Goal: Information Seeking & Learning: Learn about a topic

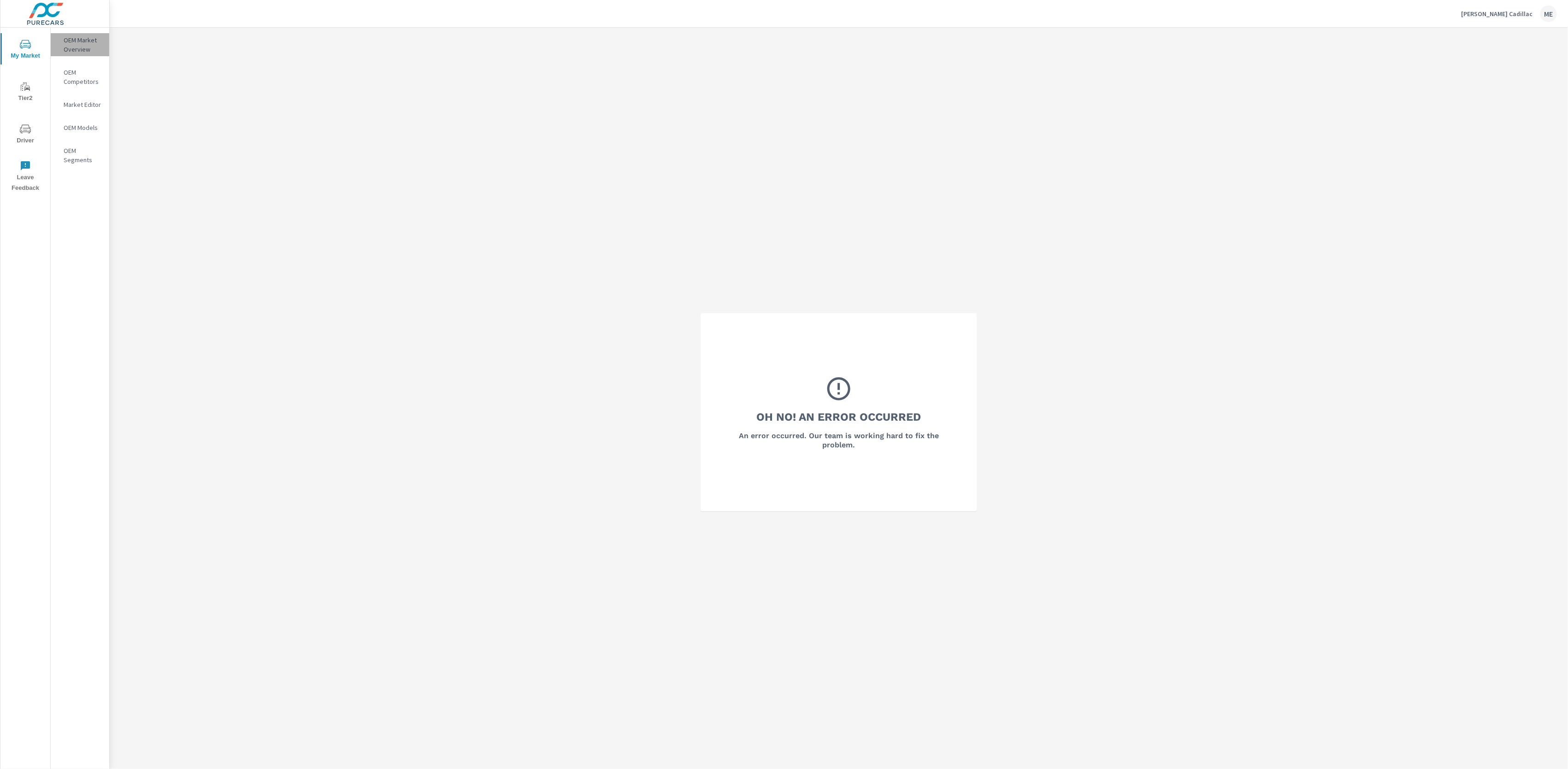
click at [85, 38] on p "OEM Market Overview" at bounding box center [82, 44] width 38 height 18
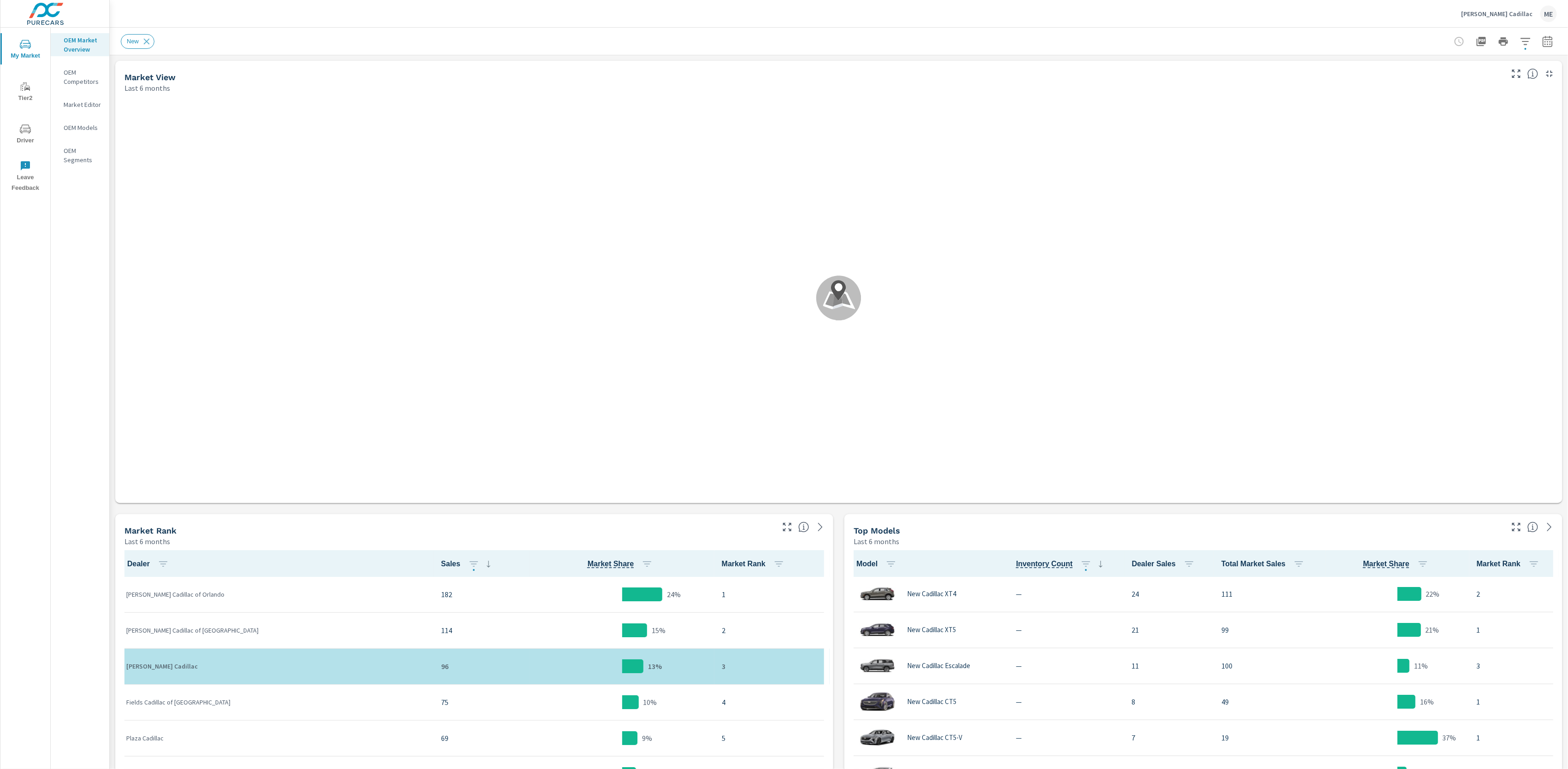
scroll to position [1, 0]
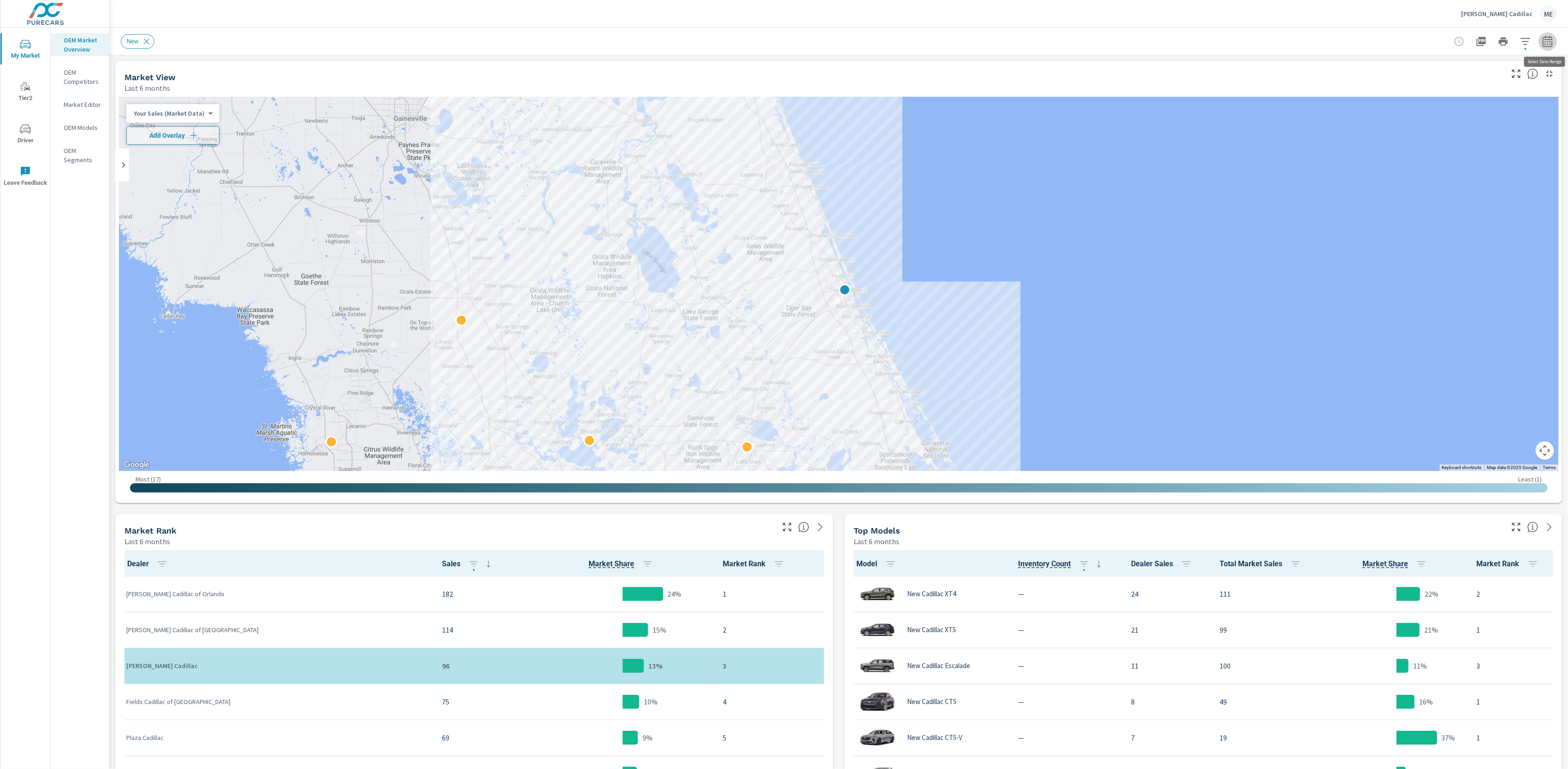
click at [1553, 43] on icon "button" at bounding box center [1548, 41] width 11 height 11
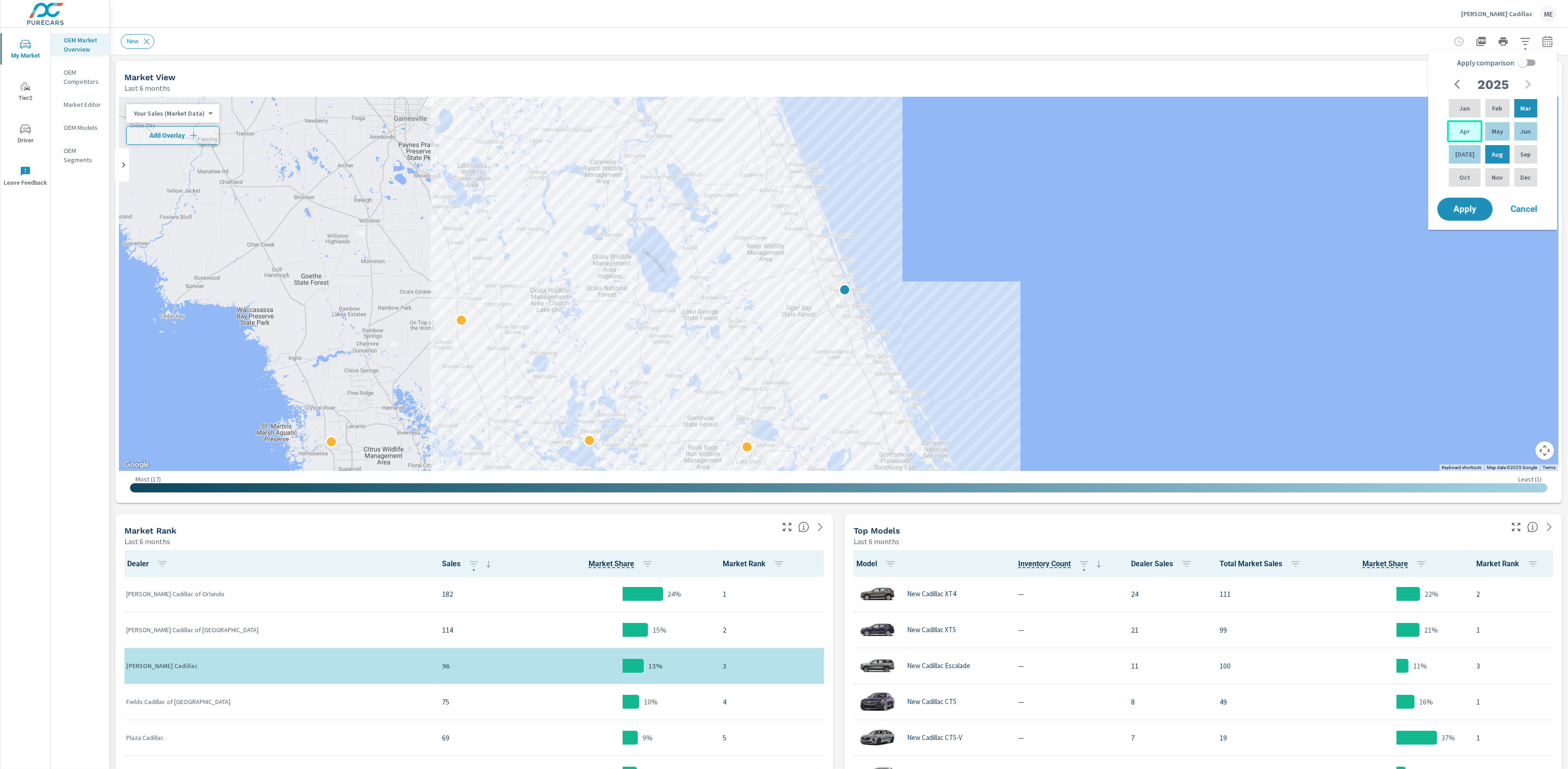
click at [1468, 137] on div "Apr" at bounding box center [1465, 131] width 35 height 22
click at [1531, 131] on div "Jun" at bounding box center [1526, 131] width 27 height 22
click at [1522, 64] on input "Apply comparison" at bounding box center [1523, 63] width 52 height 18
checkbox input "true"
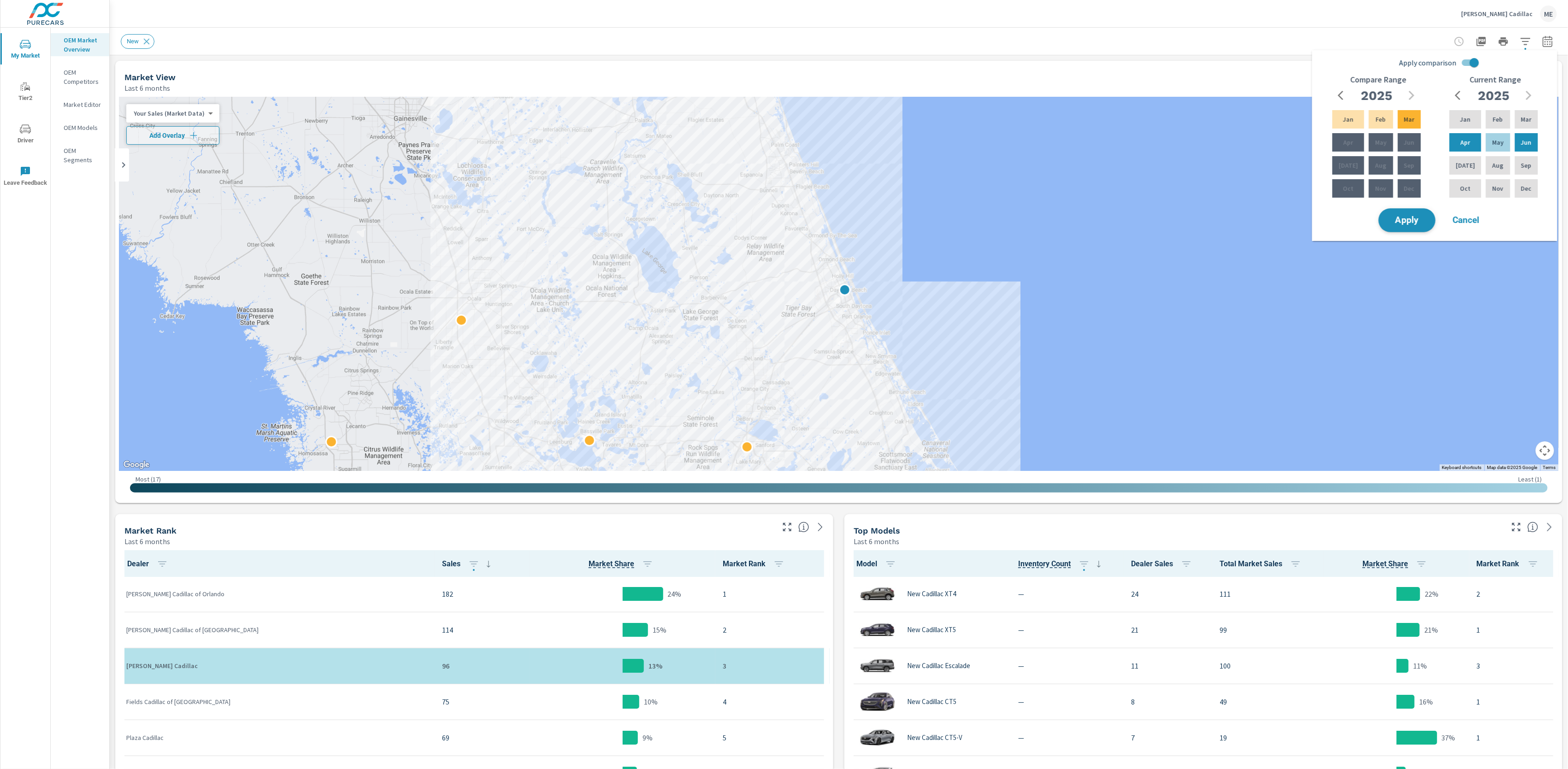
click at [1407, 223] on span "Apply" at bounding box center [1407, 220] width 38 height 9
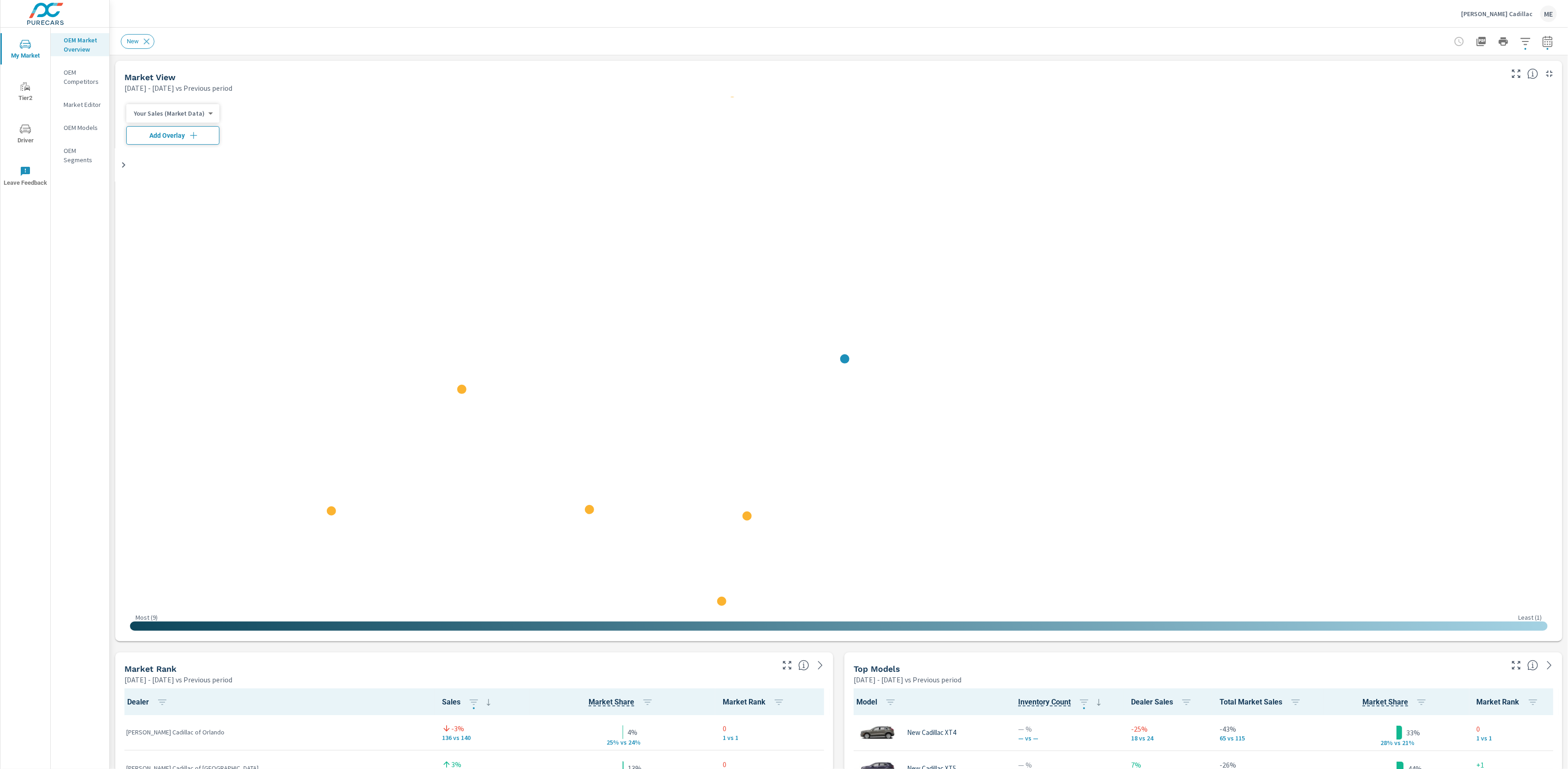
scroll to position [1, 0]
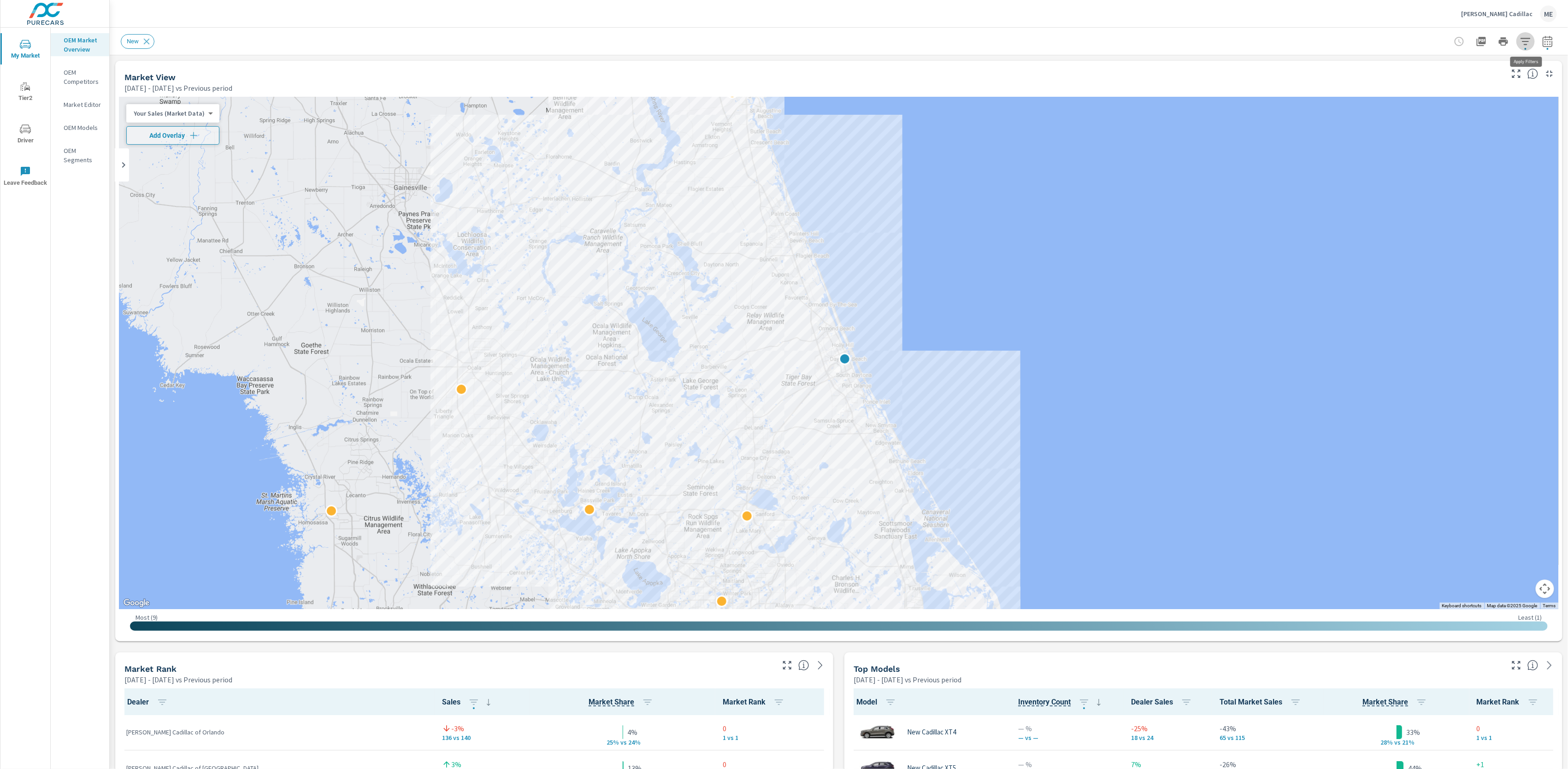
click at [1527, 43] on icon "button" at bounding box center [1525, 41] width 11 height 11
click at [1525, 38] on body "My Market Tier2 Driver Leave Feedback OEM Market Overview OEM Competitors Marke…" at bounding box center [784, 384] width 1568 height 769
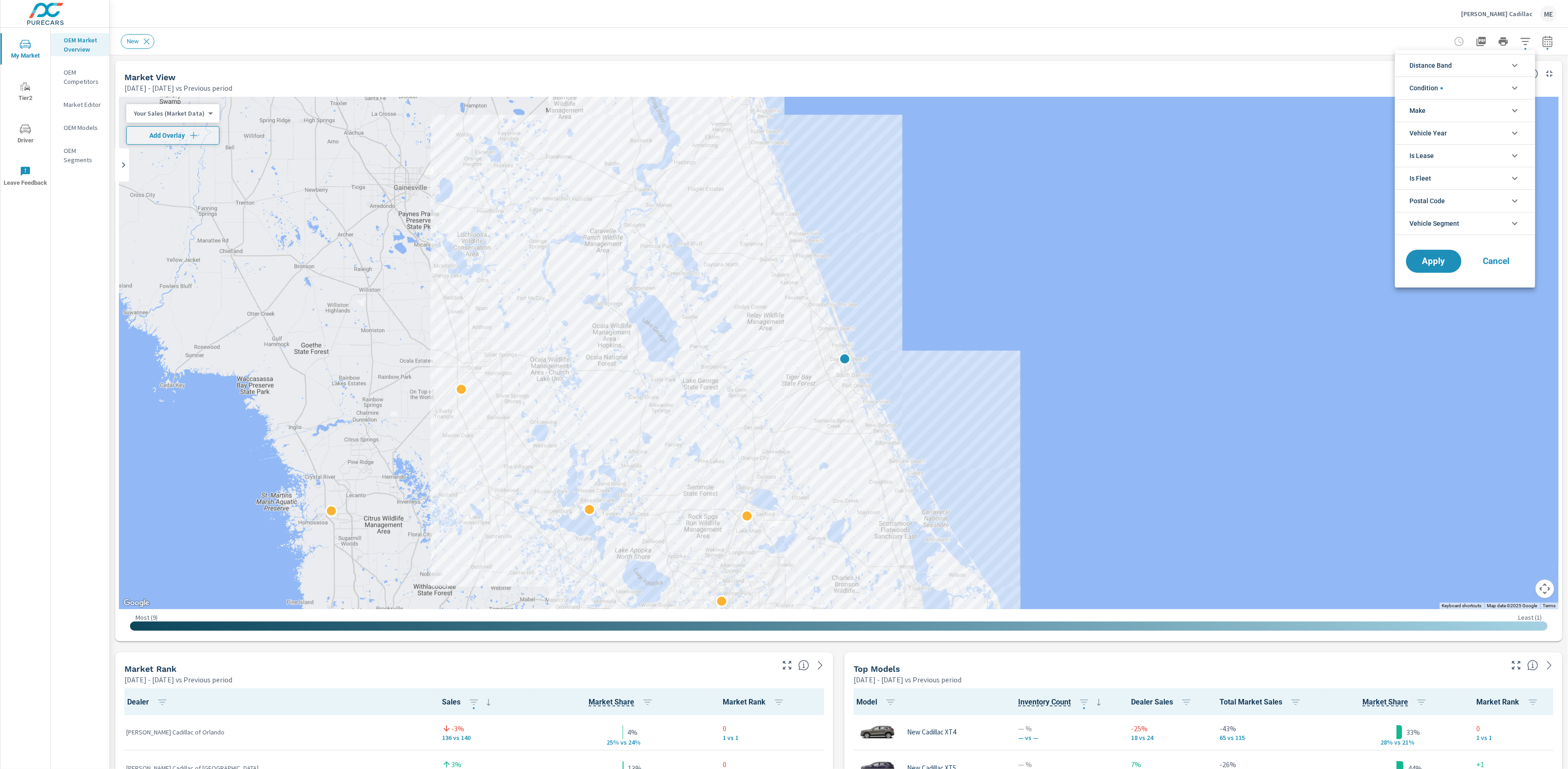
click at [1318, 65] on div at bounding box center [784, 384] width 1568 height 769
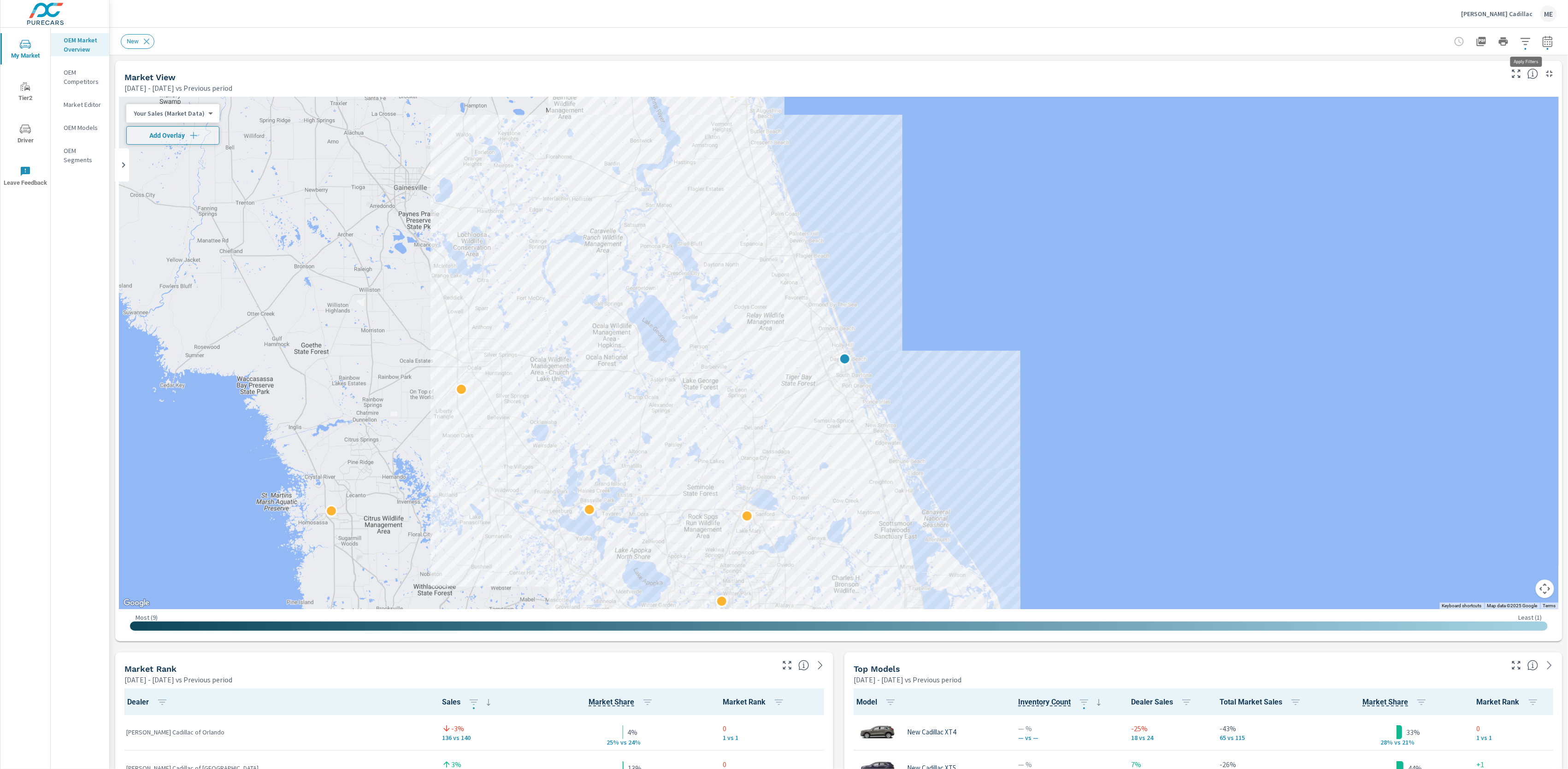
click at [1523, 49] on button "button" at bounding box center [1525, 41] width 18 height 18
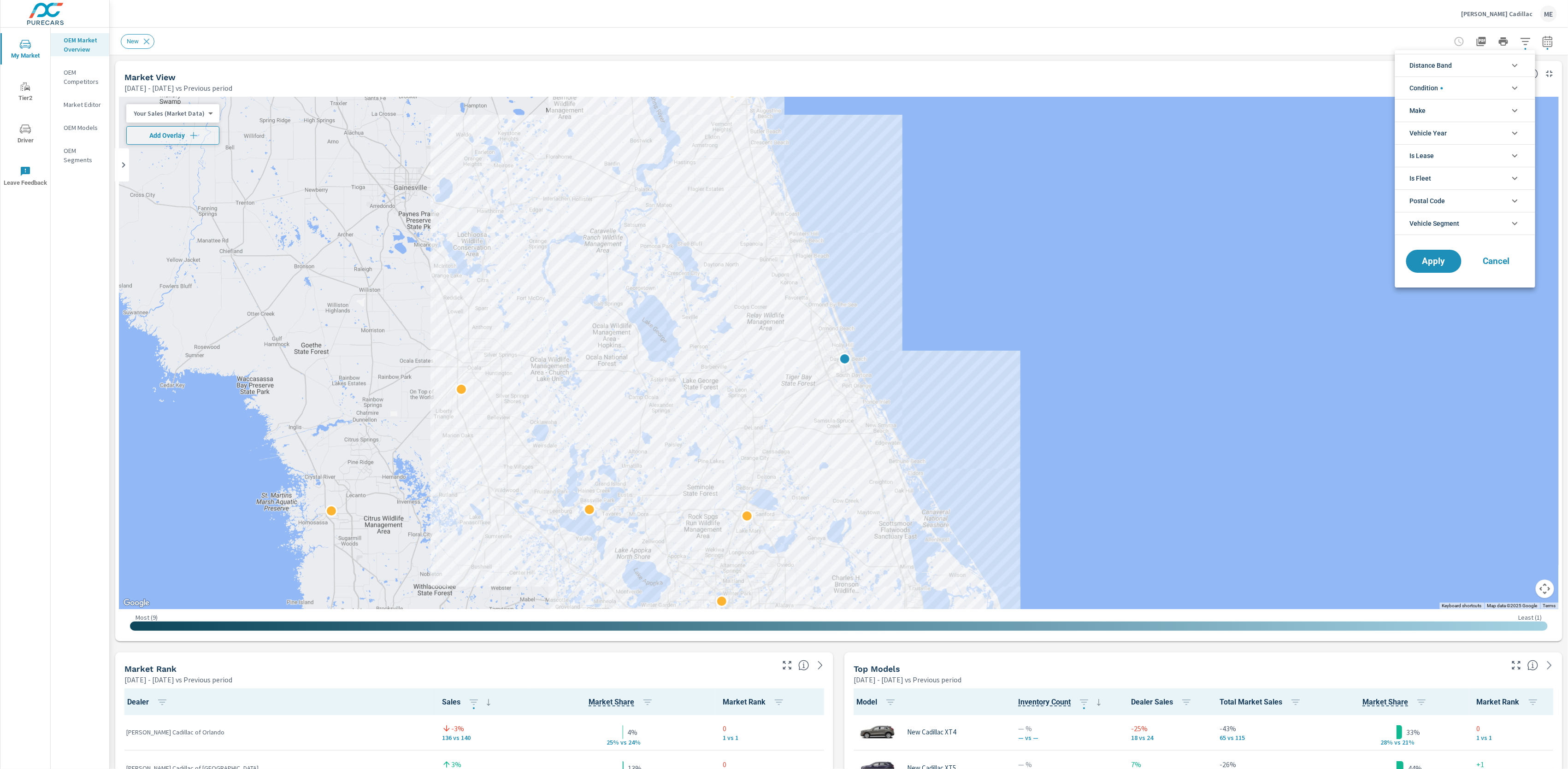
click at [842, 664] on div at bounding box center [784, 384] width 1568 height 769
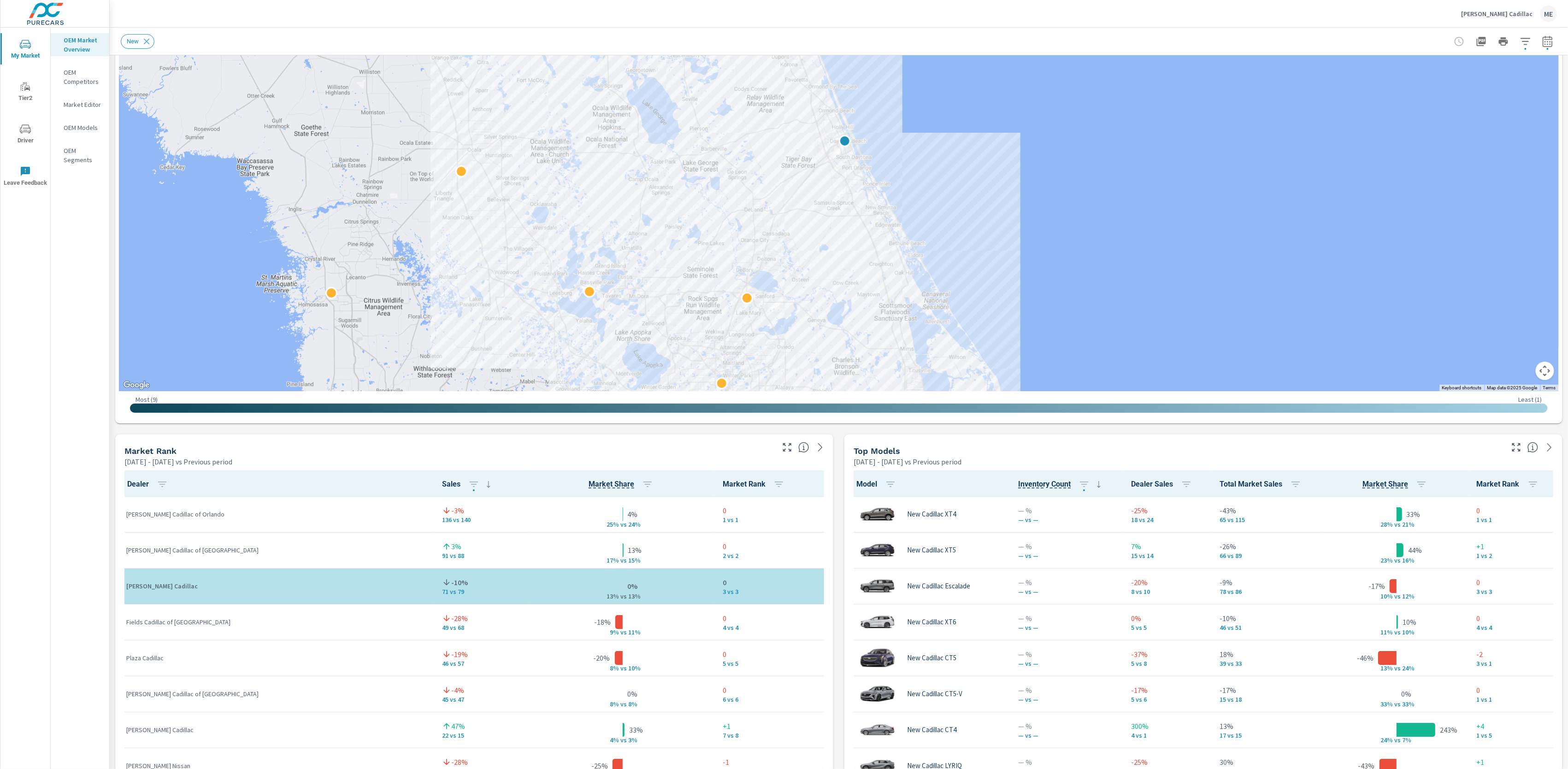
scroll to position [0, 0]
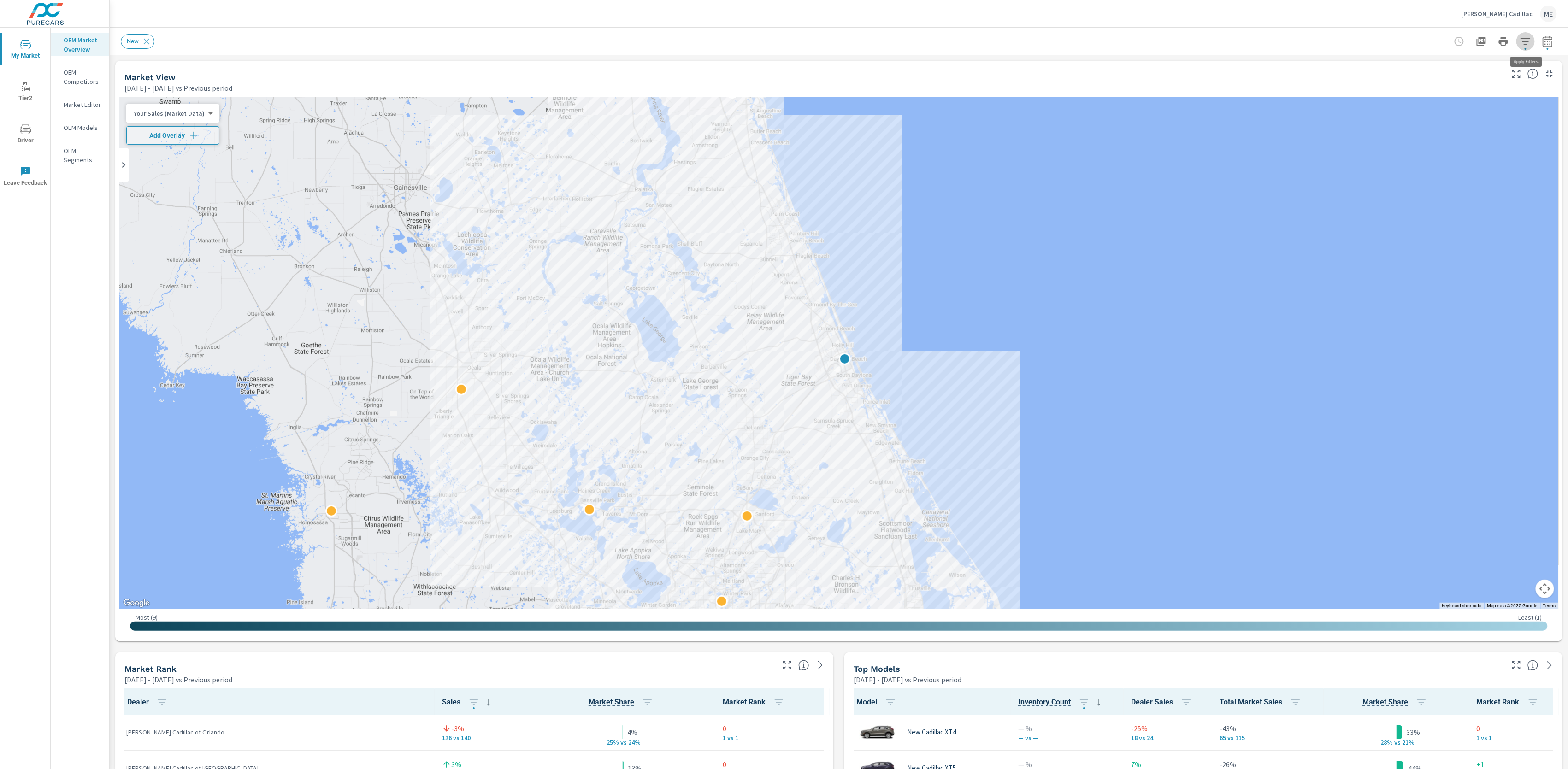
click at [1526, 42] on icon "button" at bounding box center [1525, 41] width 11 height 11
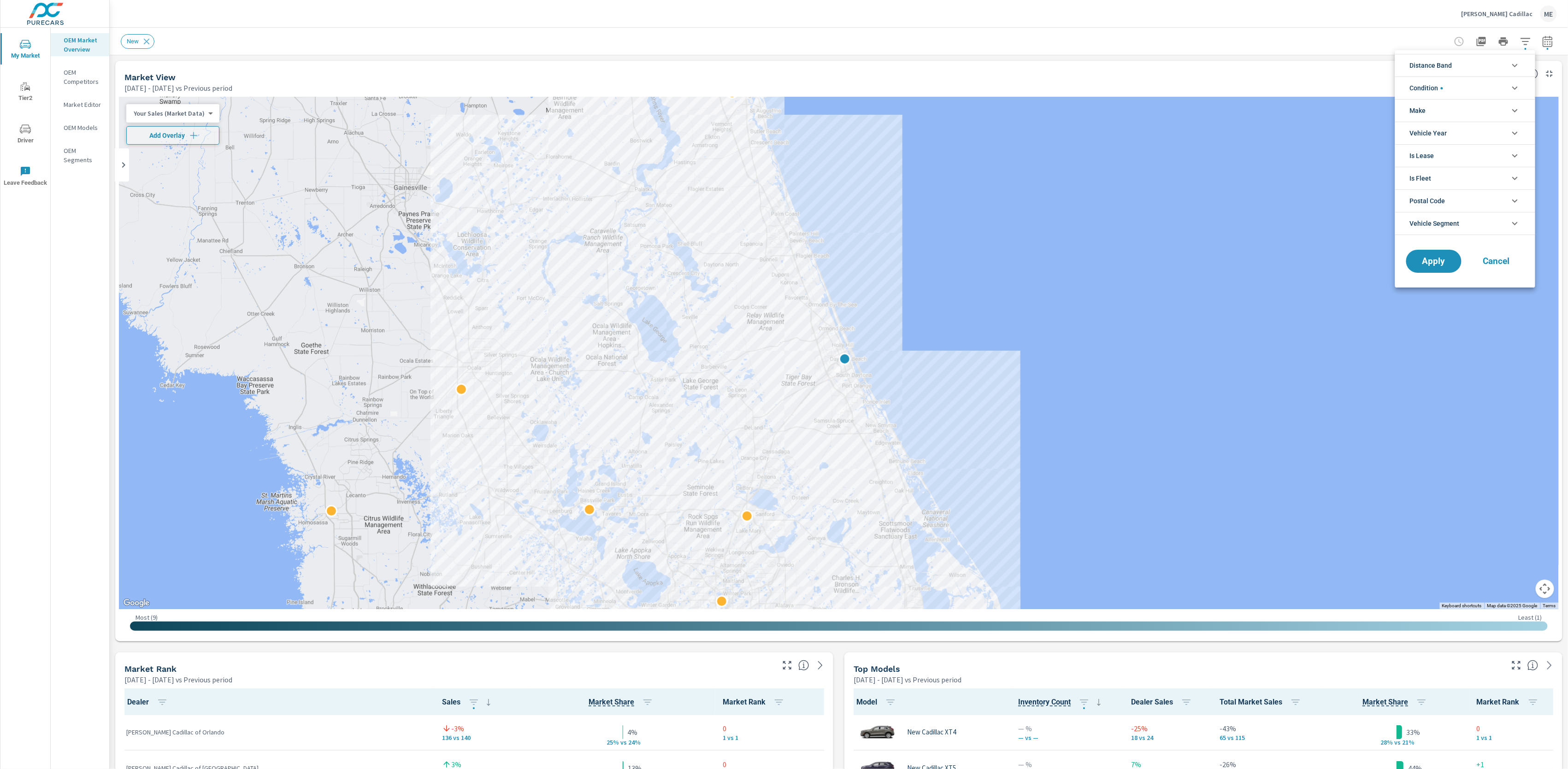
click at [1441, 63] on span "Distance Band" at bounding box center [1431, 65] width 43 height 22
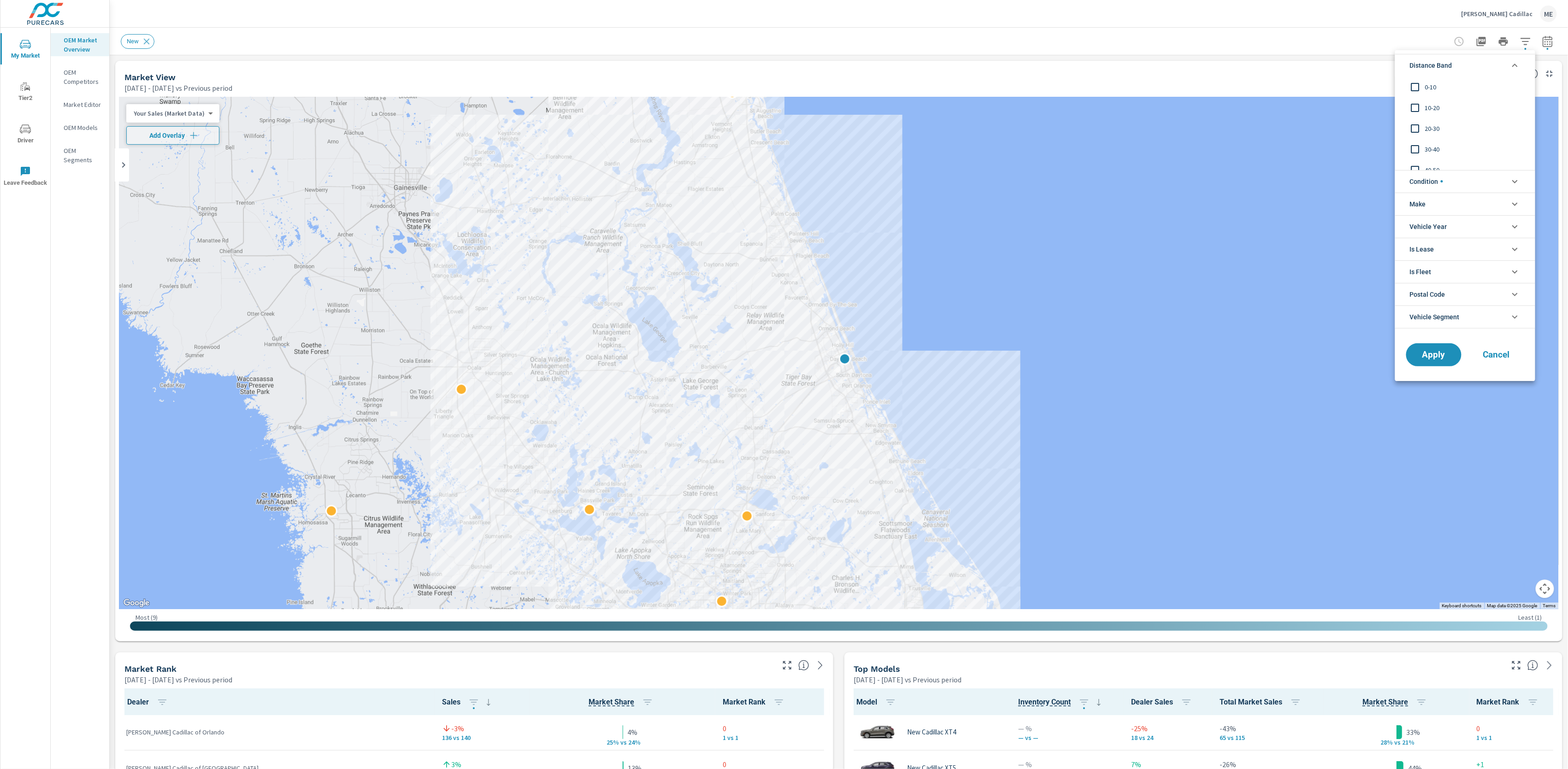
click at [1438, 86] on span "0-10" at bounding box center [1475, 87] width 101 height 11
click at [1432, 103] on span "10-20" at bounding box center [1475, 108] width 101 height 11
click at [1430, 122] on div "20-30" at bounding box center [1464, 128] width 138 height 21
click at [1430, 125] on span "20-30" at bounding box center [1475, 128] width 101 height 11
click at [1433, 125] on span "20-30" at bounding box center [1475, 128] width 101 height 11
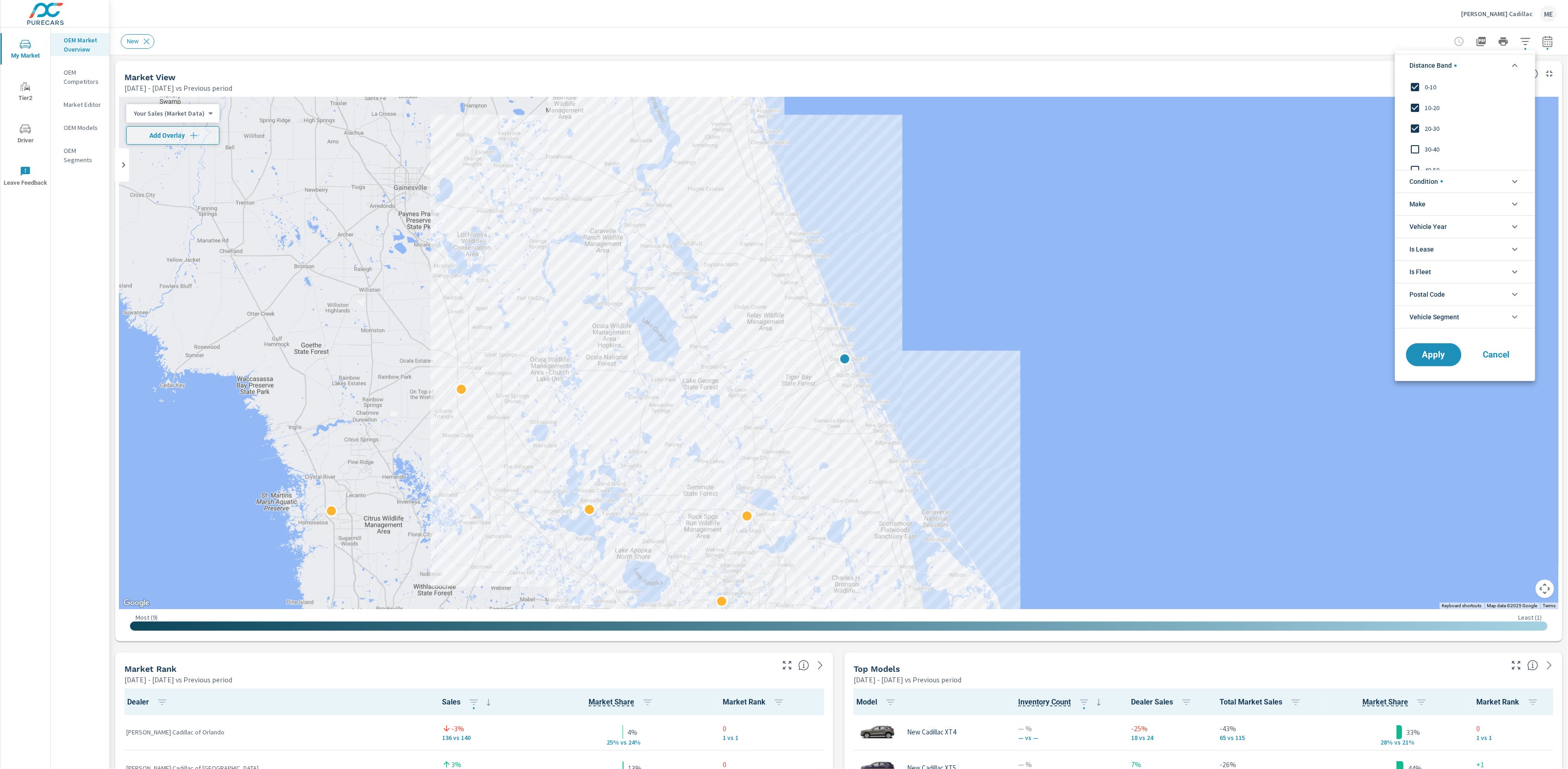
click at [1431, 191] on span "Condition" at bounding box center [1426, 181] width 33 height 22
drag, startPoint x: 1423, startPoint y: 243, endPoint x: 1425, endPoint y: 248, distance: 5.4
click at [1424, 243] on span "Make" at bounding box center [1418, 245] width 16 height 22
click at [1430, 265] on span "Cadillac" at bounding box center [1475, 266] width 101 height 11
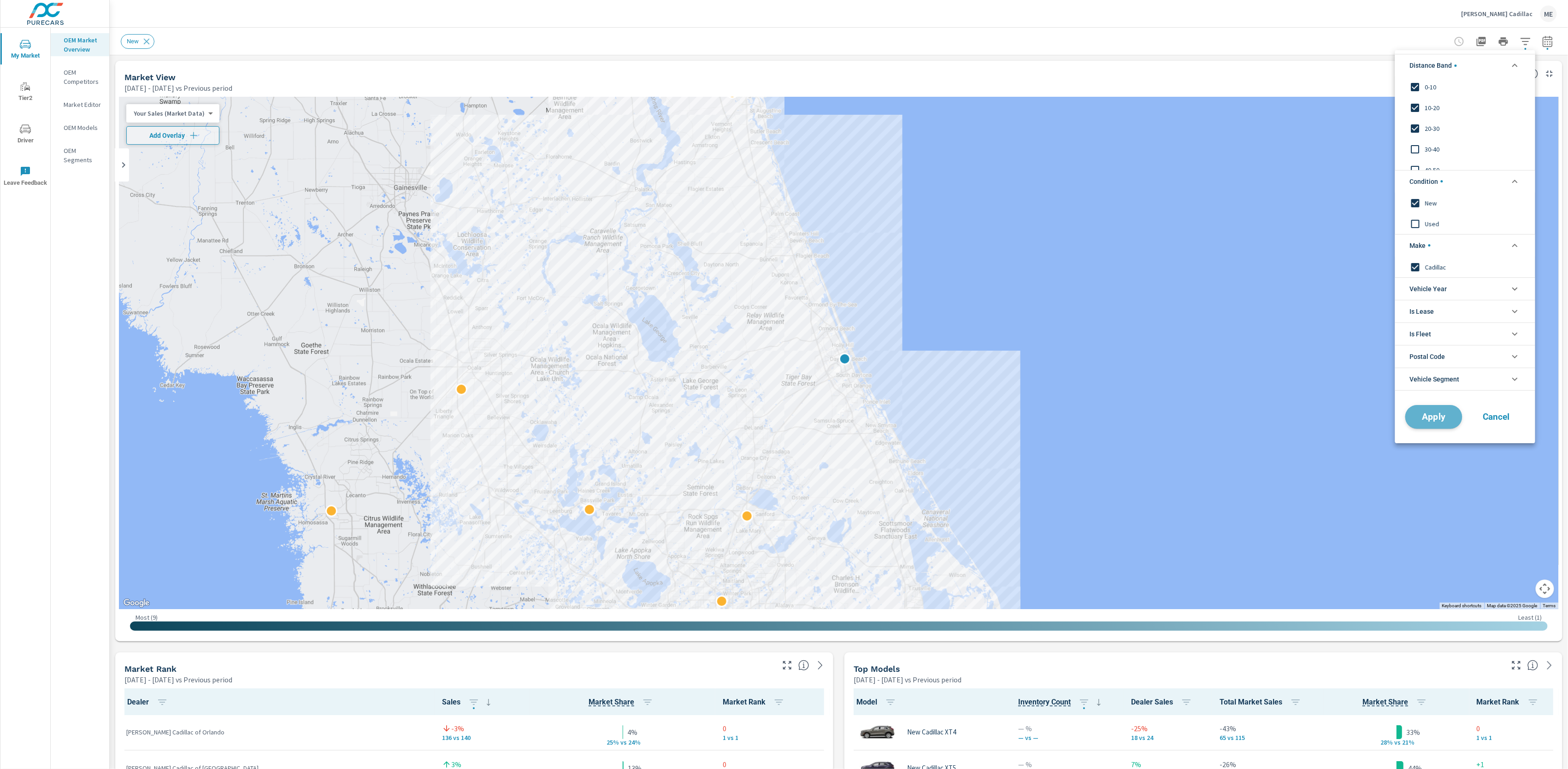
click at [1438, 416] on span "Apply" at bounding box center [1434, 417] width 38 height 9
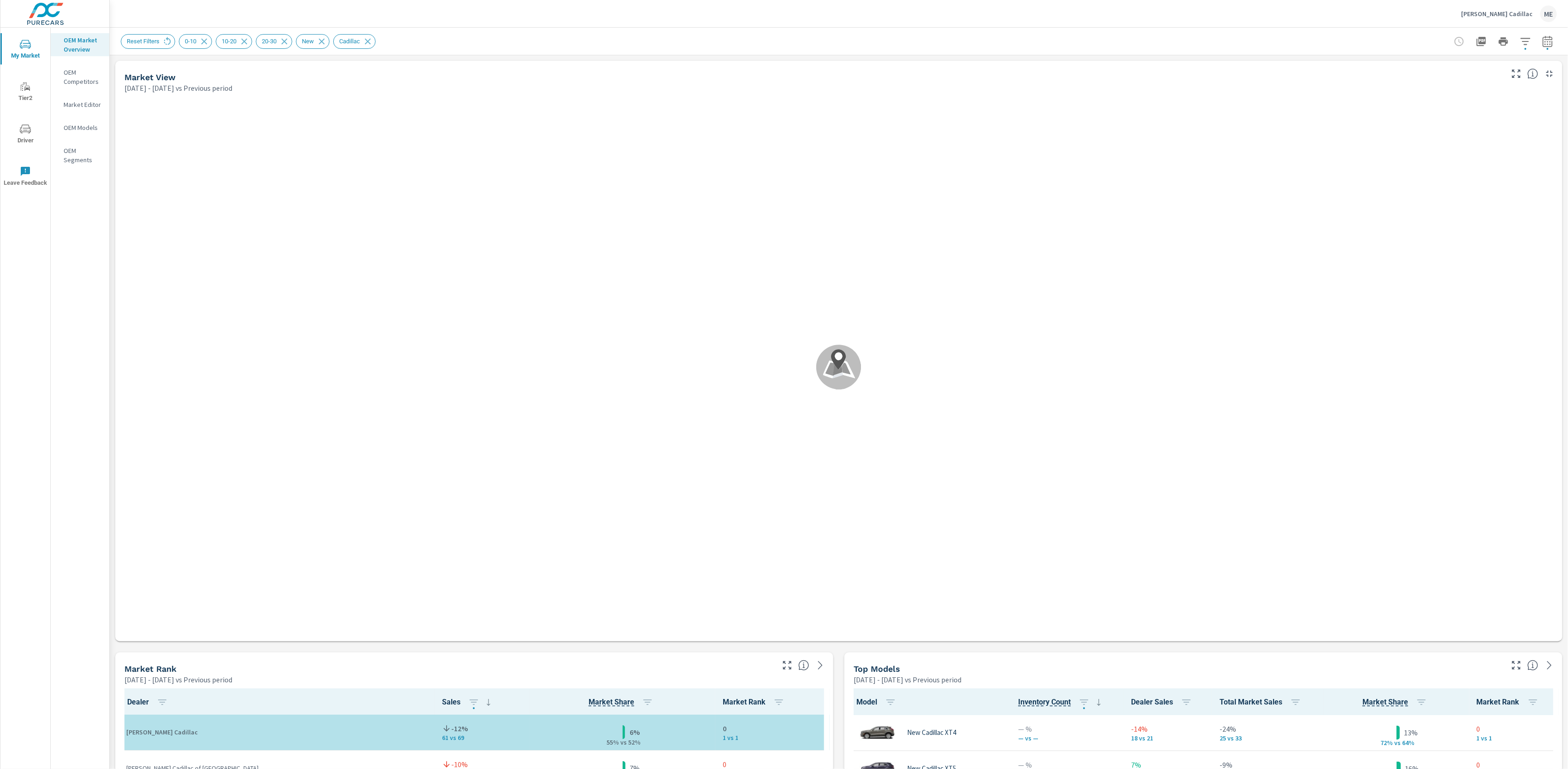
scroll to position [1, 0]
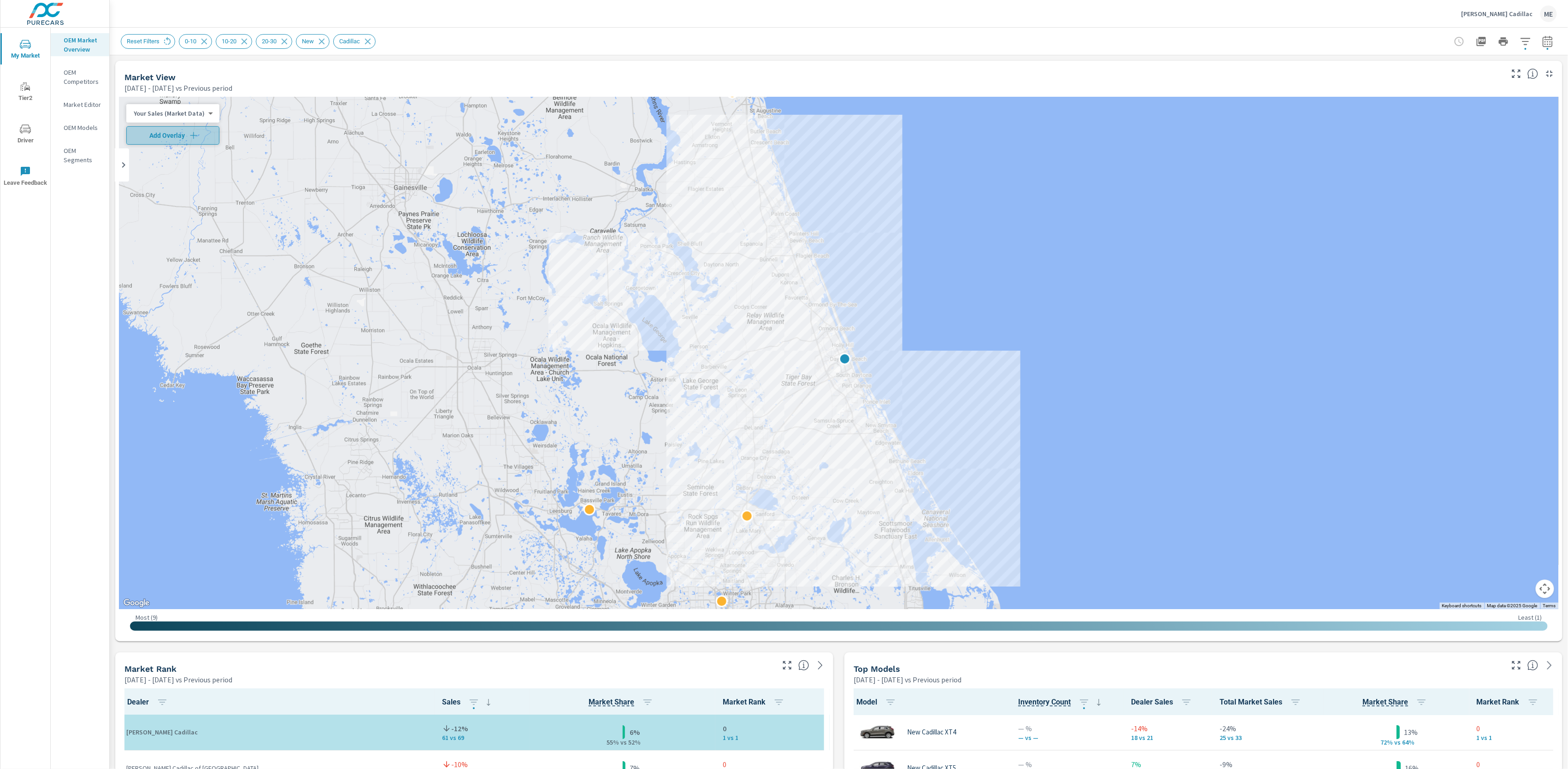
click at [174, 136] on span "Add Overlay" at bounding box center [172, 135] width 85 height 9
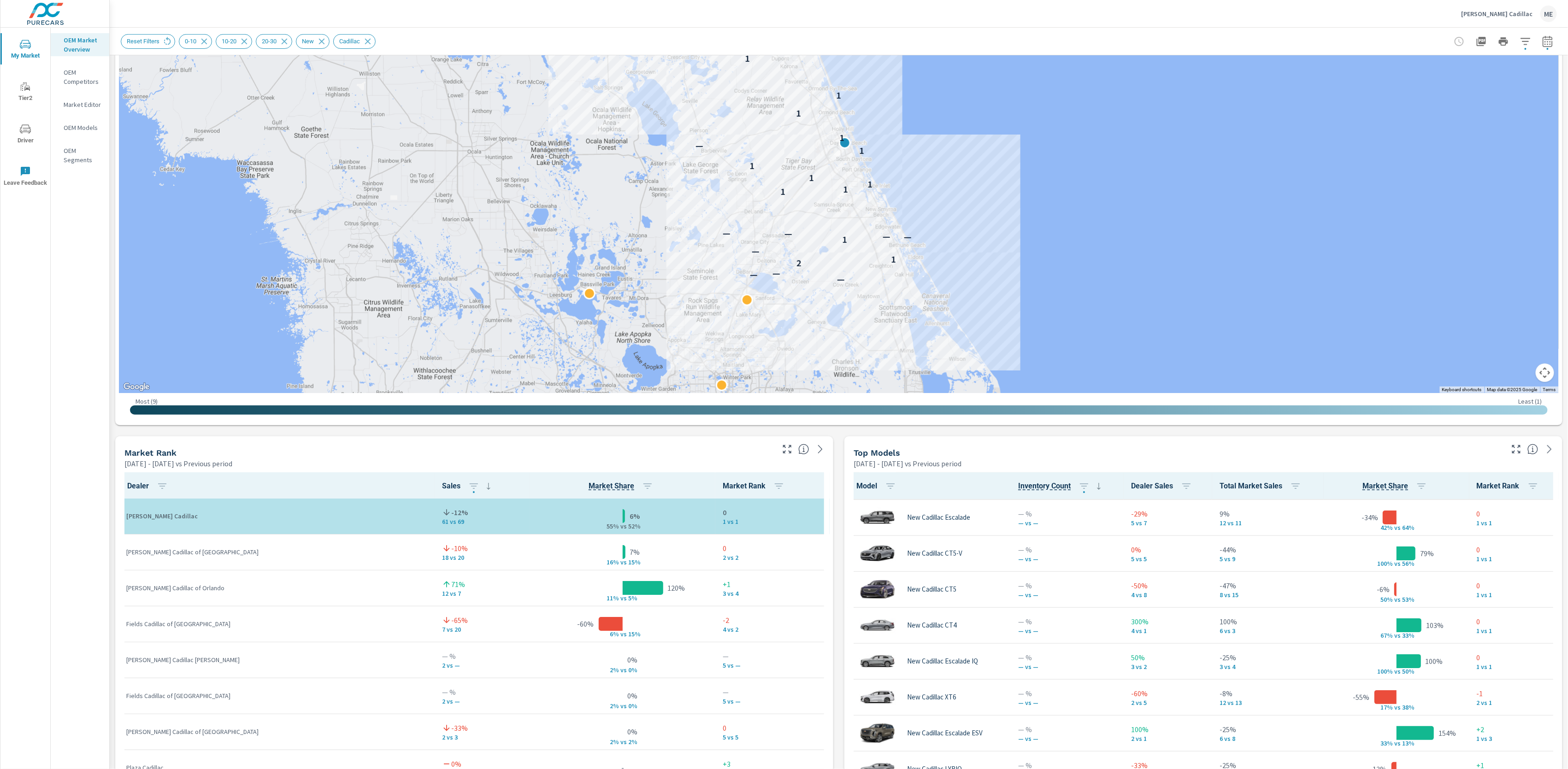
scroll to position [72, 0]
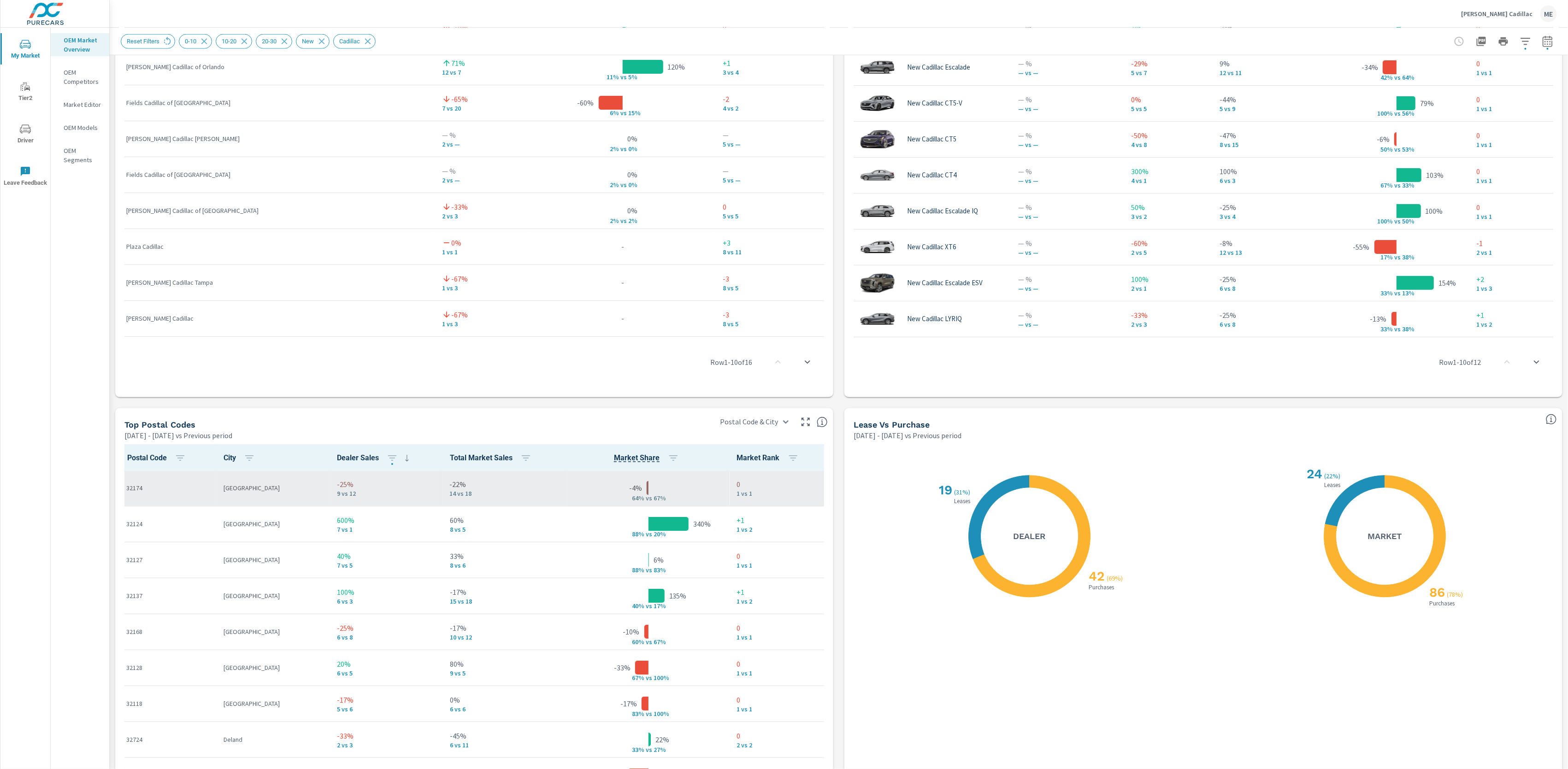
scroll to position [741, 0]
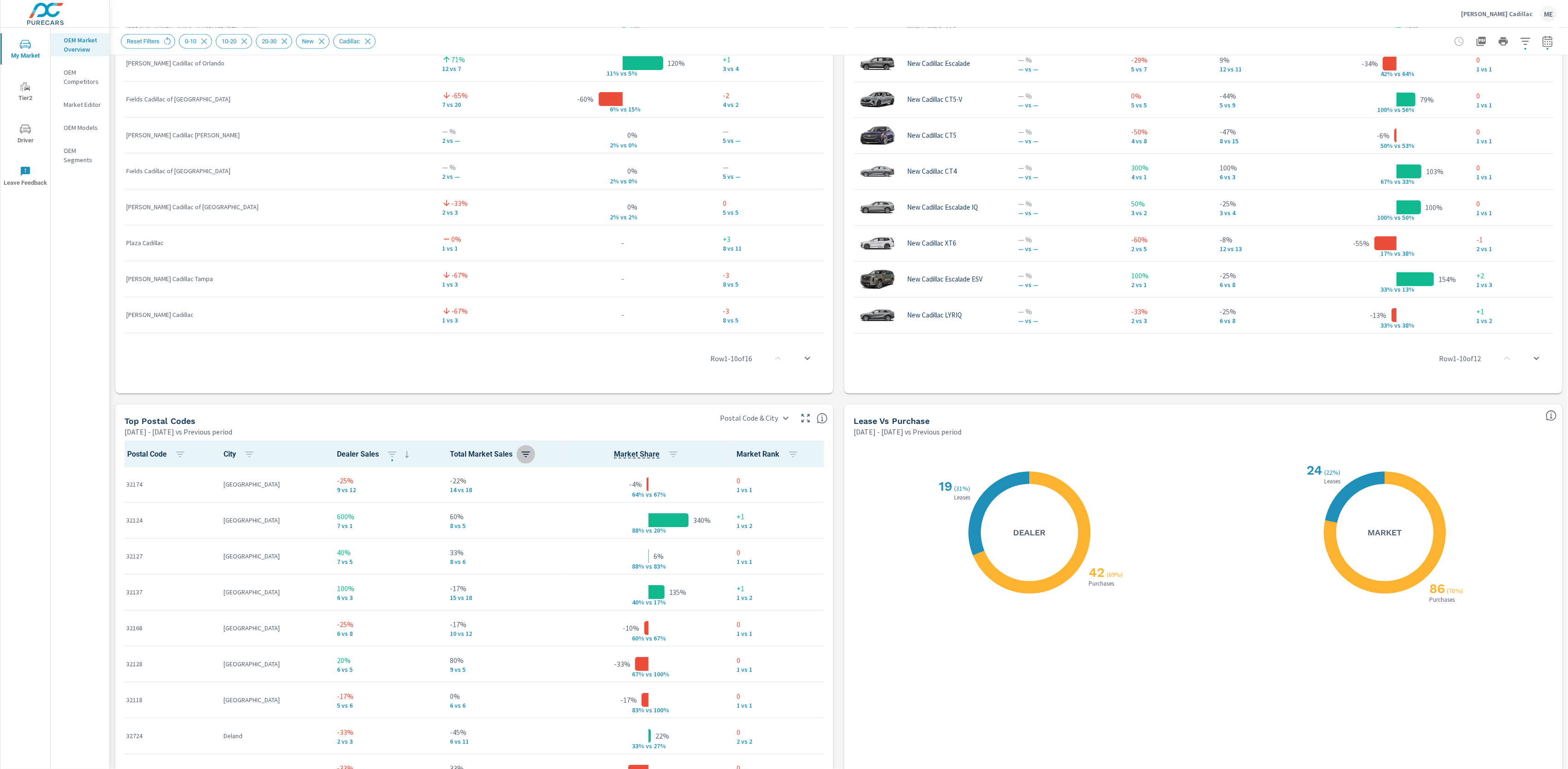
click at [520, 450] on icon "button" at bounding box center [526, 454] width 11 height 11
click at [453, 492] on span "ASC" at bounding box center [448, 493] width 40 height 9
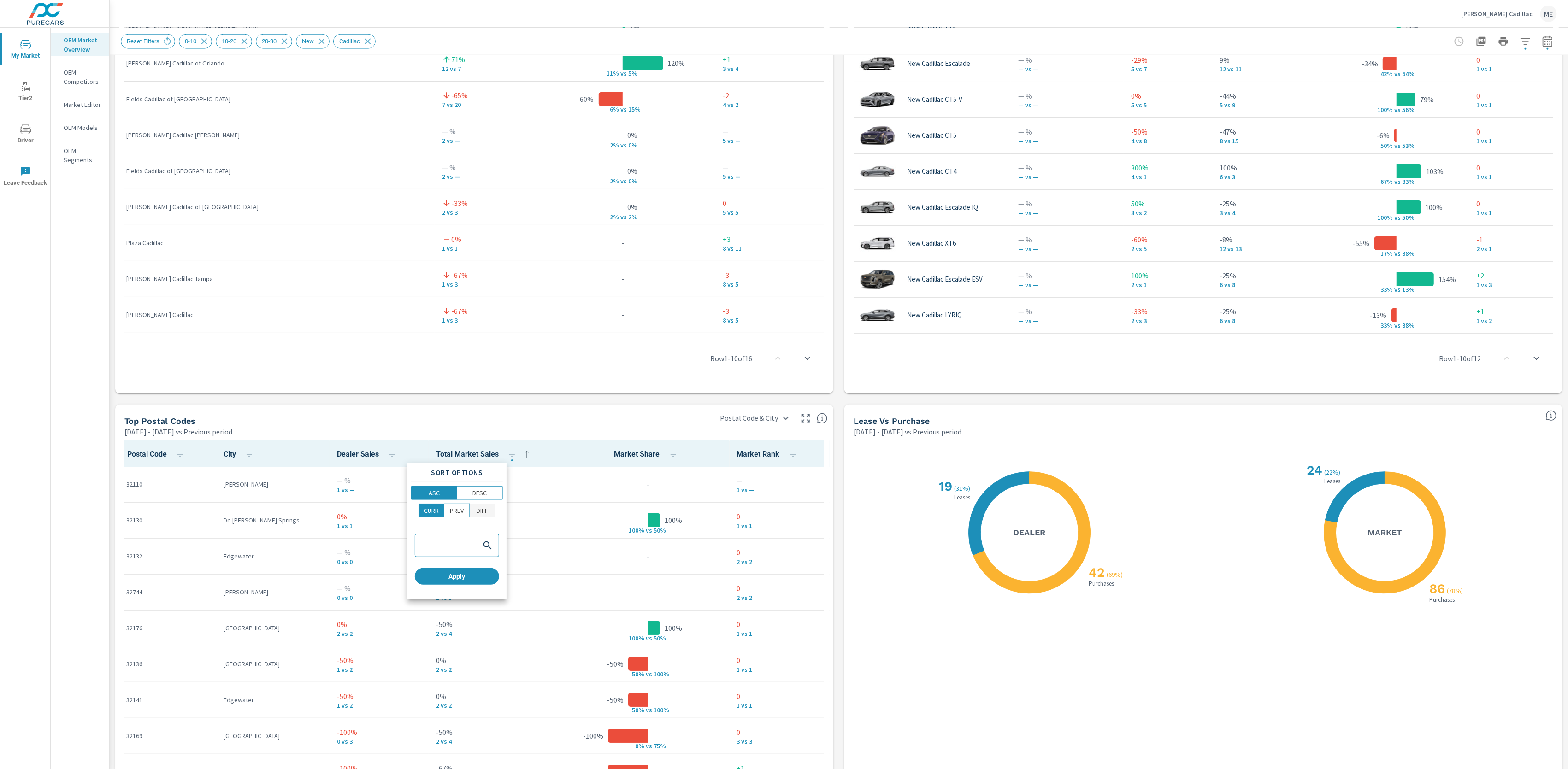
click at [486, 510] on p "DIFF" at bounding box center [482, 510] width 12 height 9
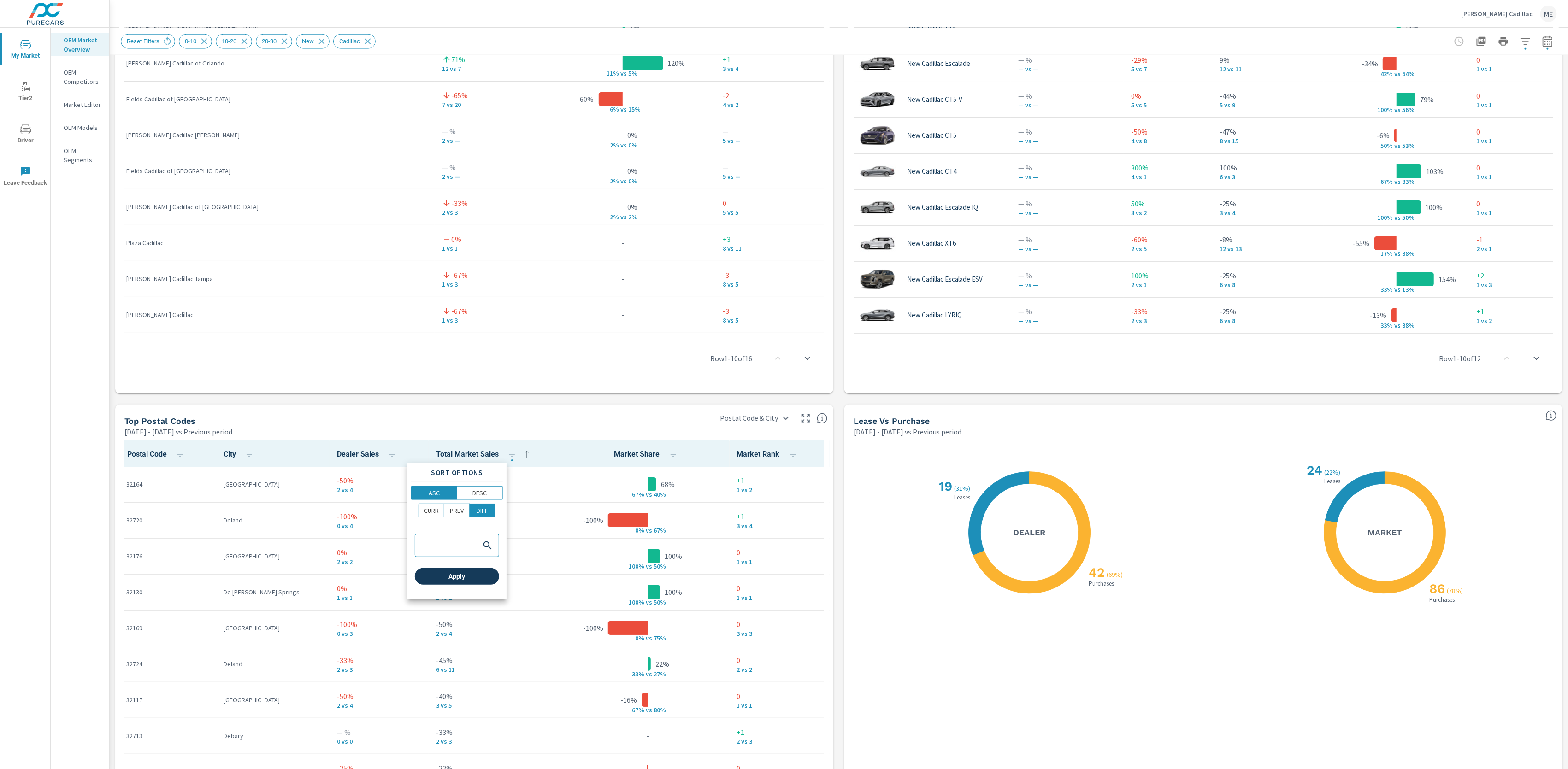
click at [472, 583] on button "Apply" at bounding box center [457, 576] width 85 height 16
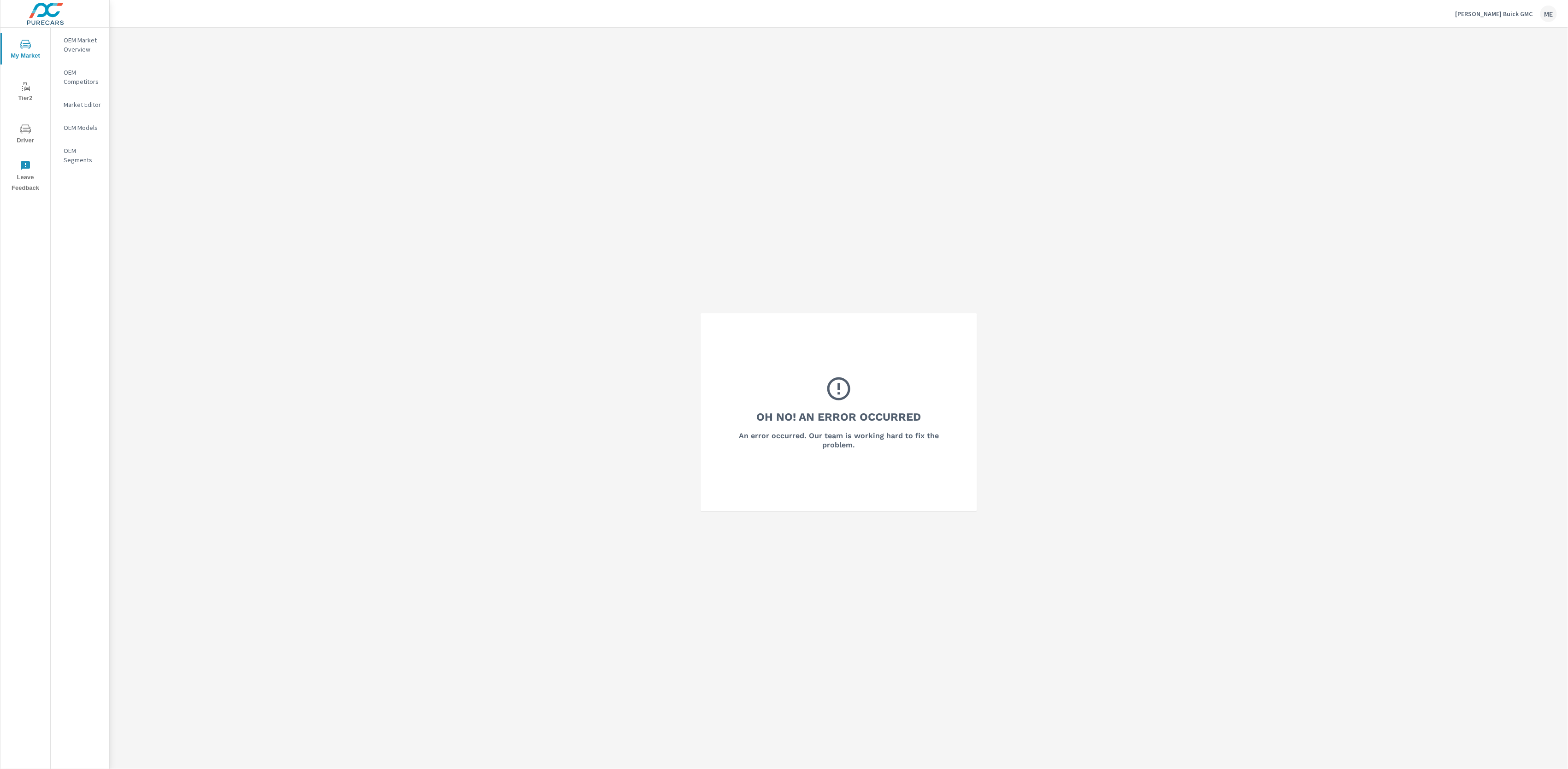
click at [77, 43] on p "OEM Market Overview" at bounding box center [82, 44] width 38 height 18
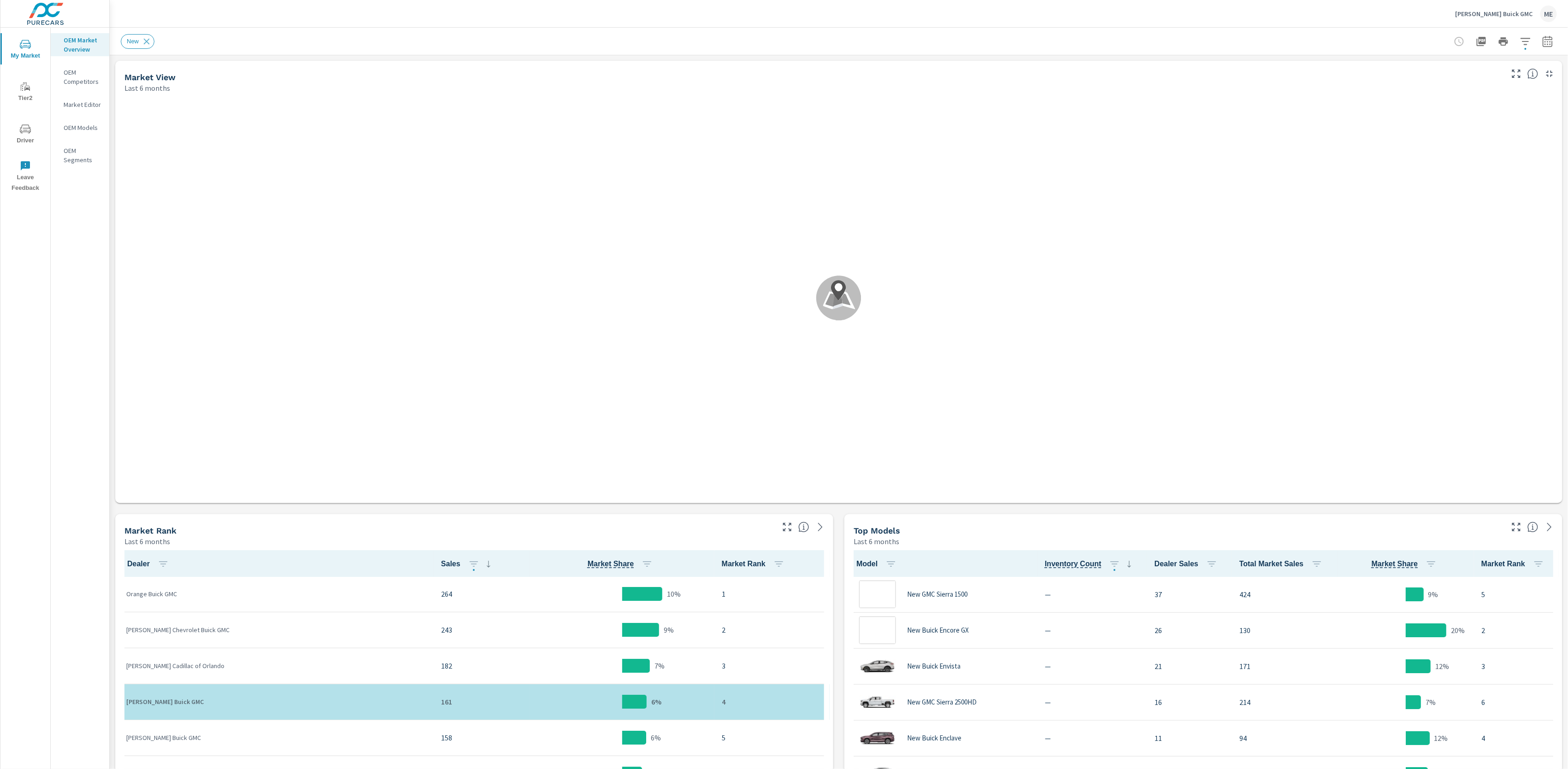
scroll to position [1, 0]
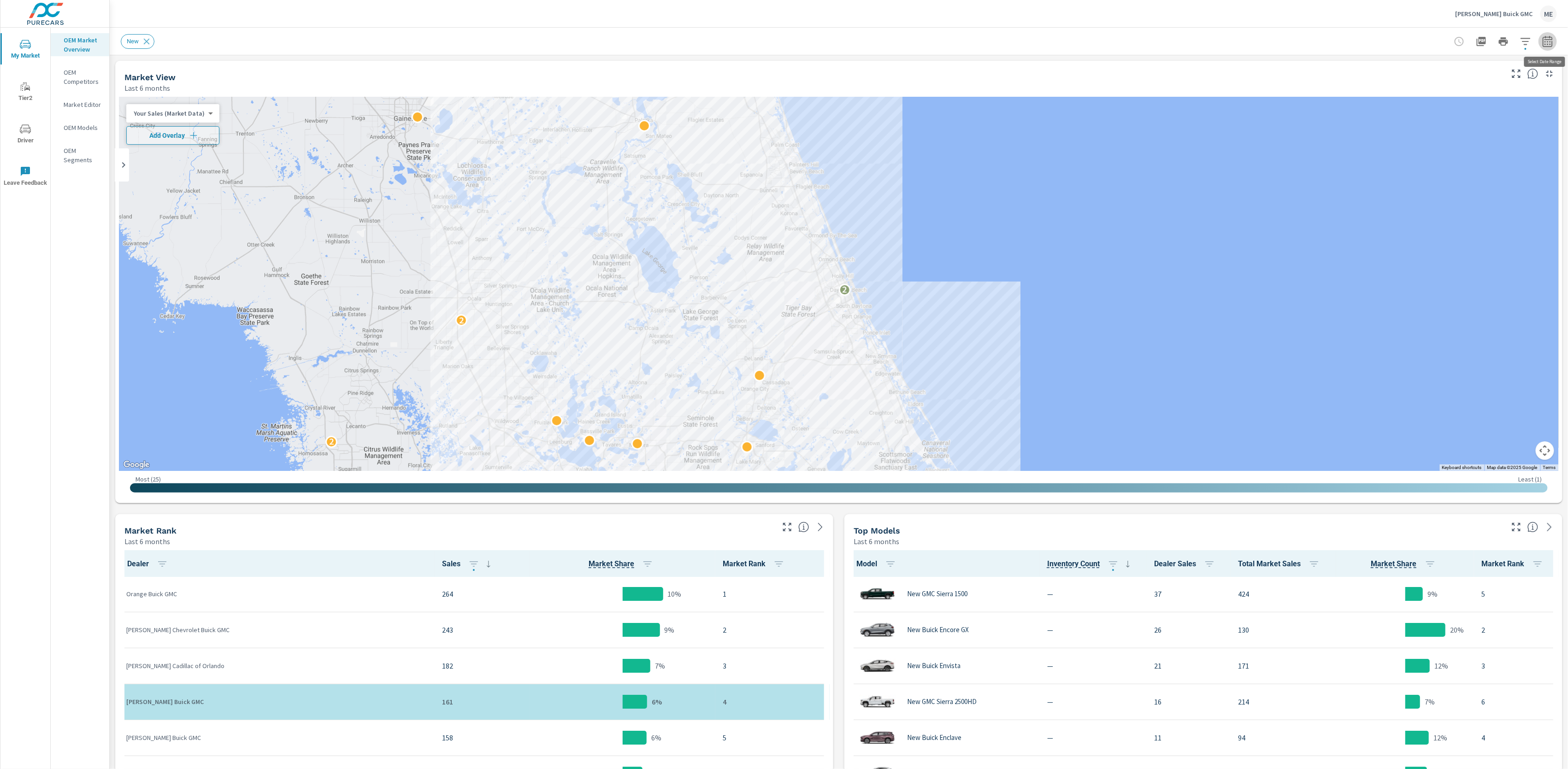
click at [1546, 41] on icon "button" at bounding box center [1548, 41] width 11 height 11
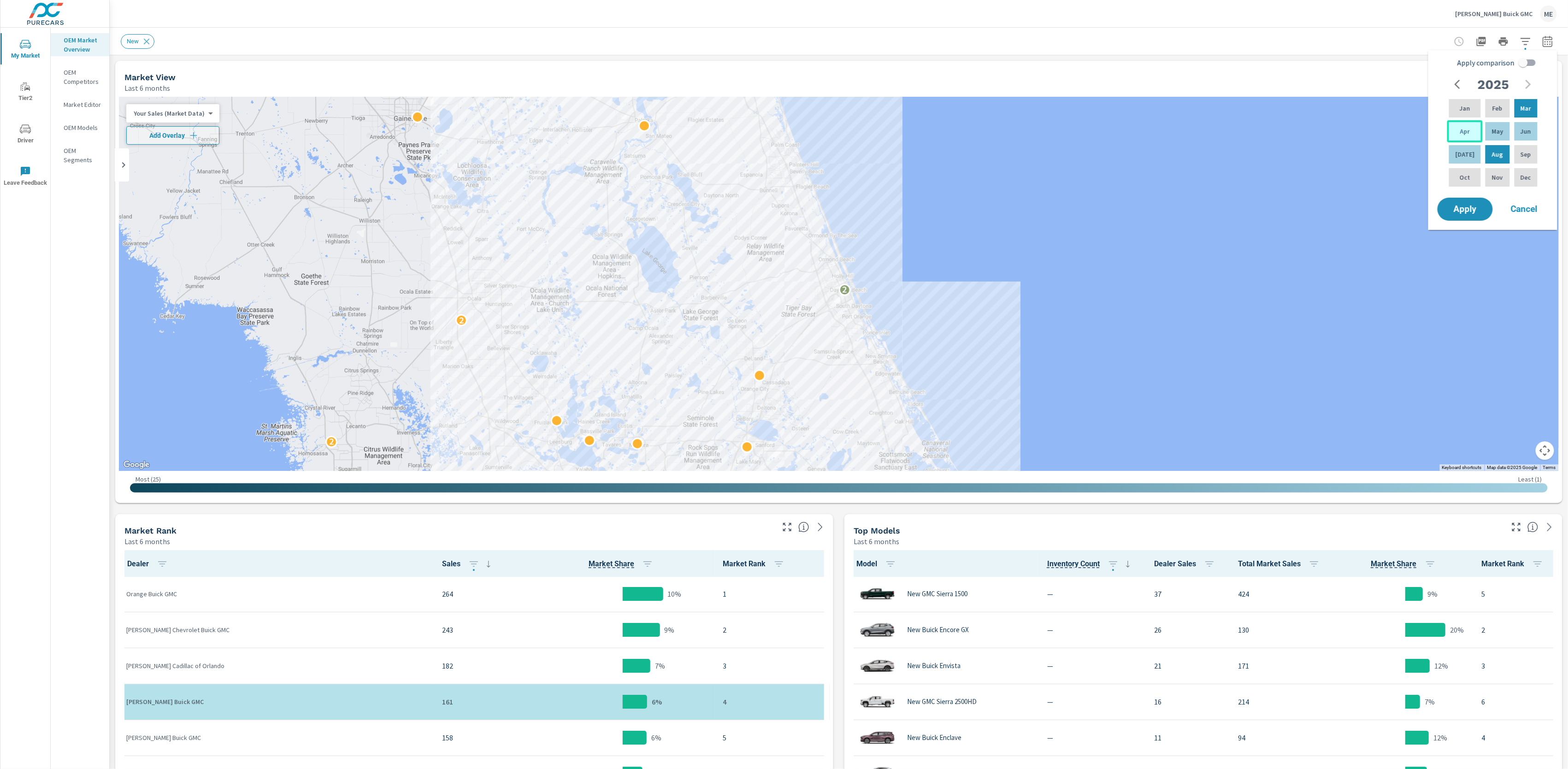
click at [1458, 124] on div "Apr" at bounding box center [1465, 131] width 35 height 22
click at [1525, 133] on p "Jun" at bounding box center [1525, 131] width 10 height 9
click at [1532, 66] on input "Apply comparison" at bounding box center [1523, 63] width 52 height 18
checkbox input "true"
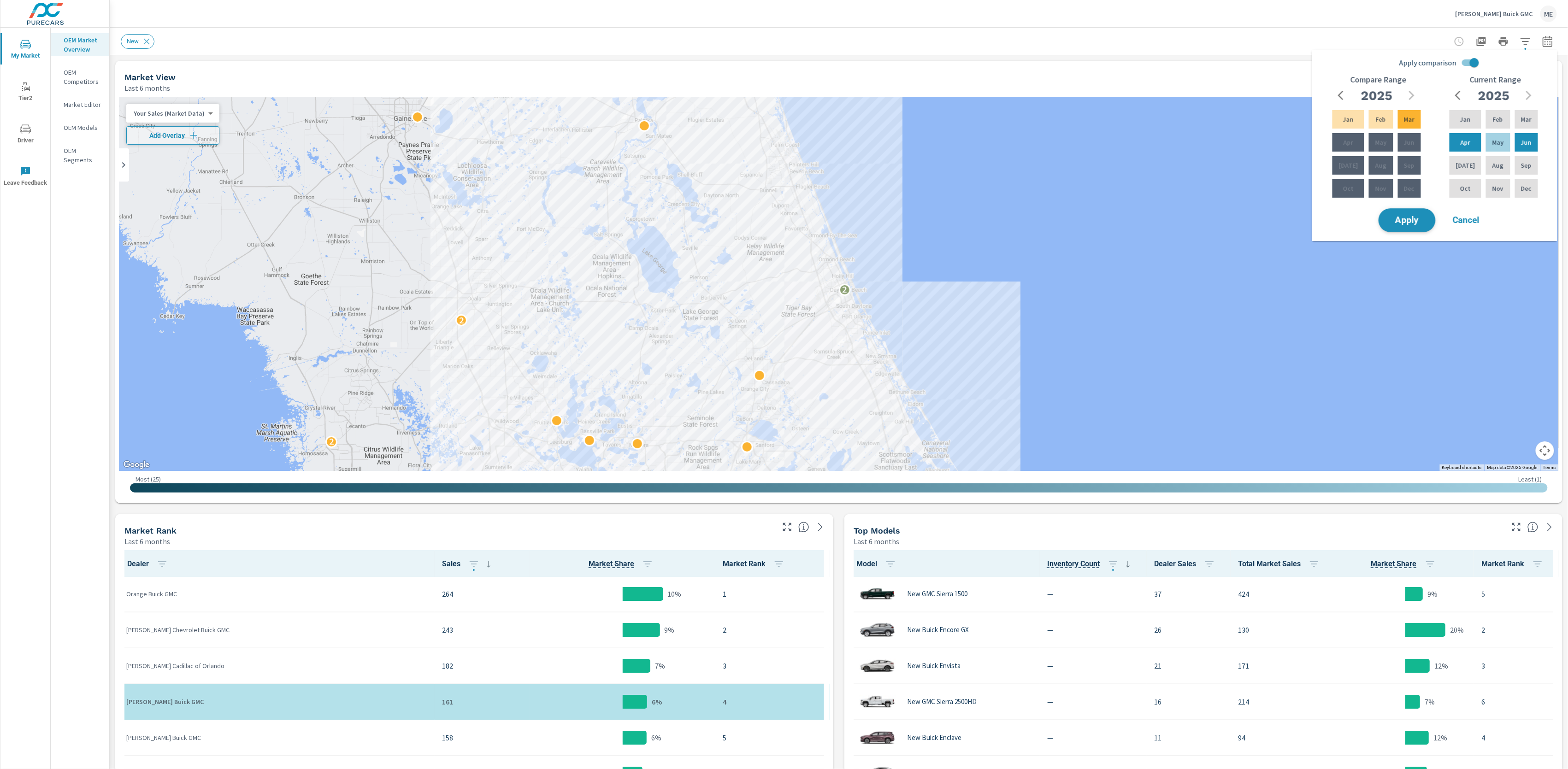
click at [1404, 228] on button "Apply" at bounding box center [1407, 220] width 57 height 24
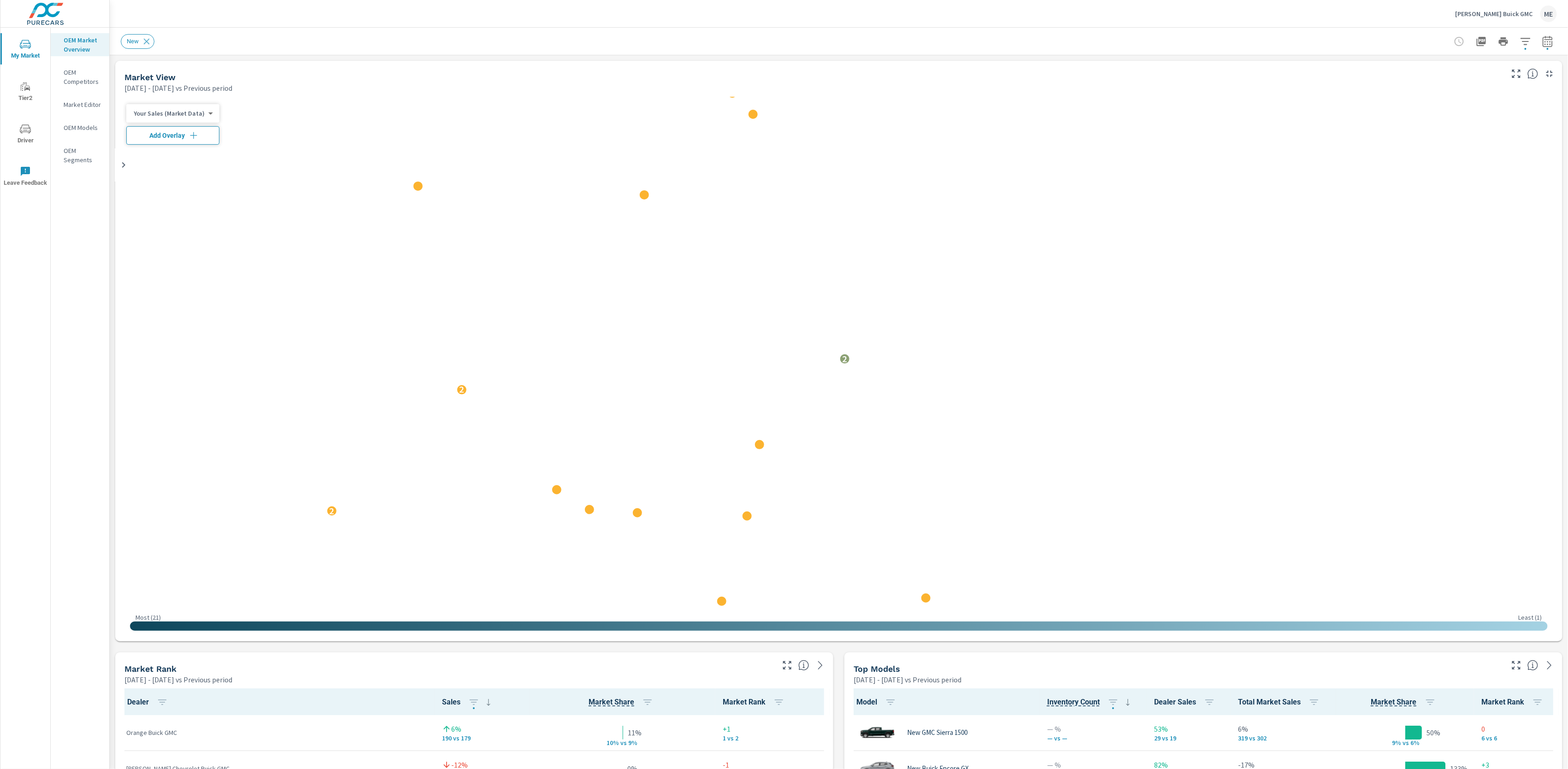
scroll to position [1, 0]
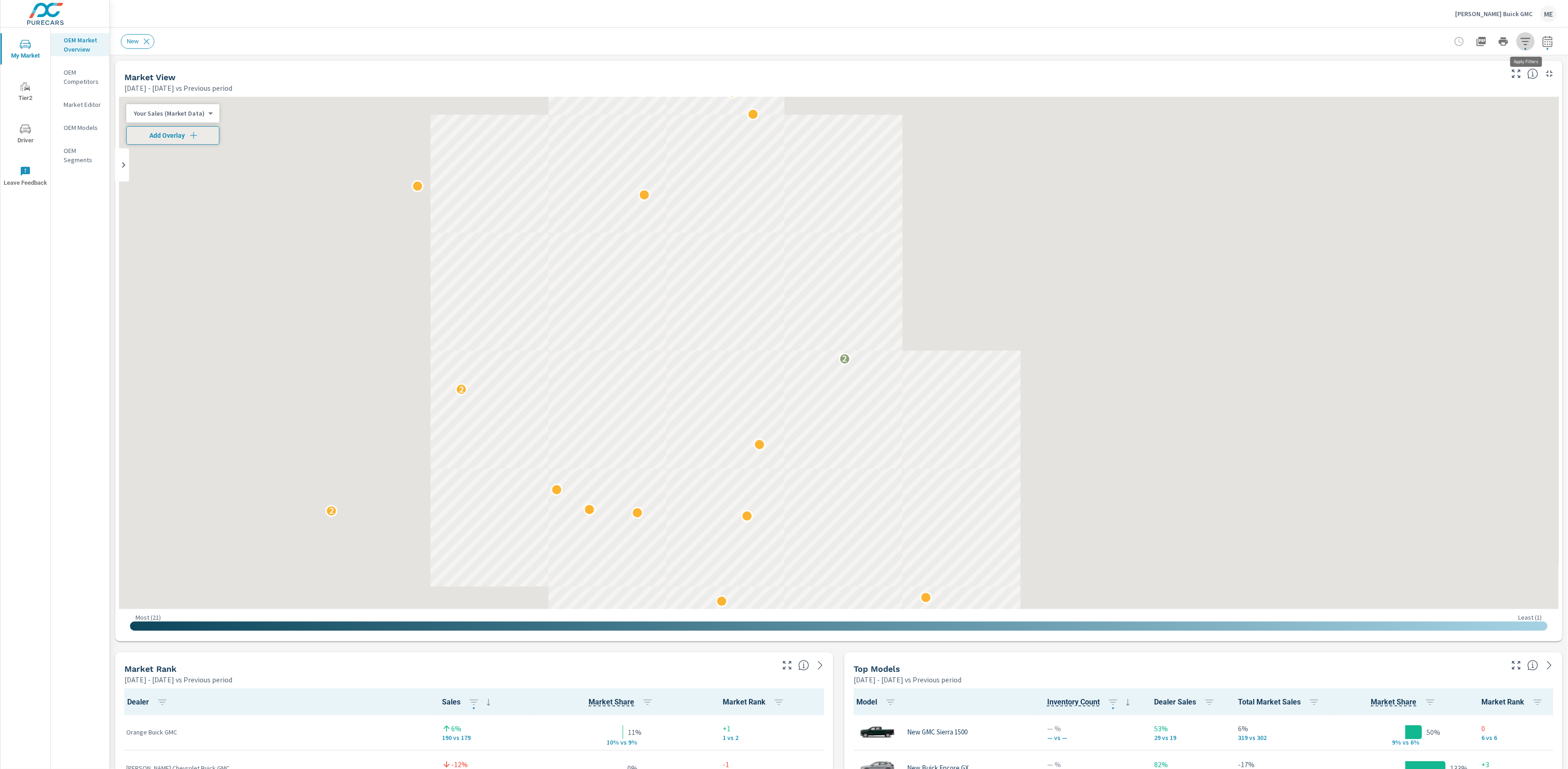
click at [1528, 41] on icon "button" at bounding box center [1525, 41] width 10 height 7
click at [1228, 27] on body "My Market Tier2 Driver Leave Feedback OEM Market Overview OEM Competitors Marke…" at bounding box center [784, 384] width 1568 height 769
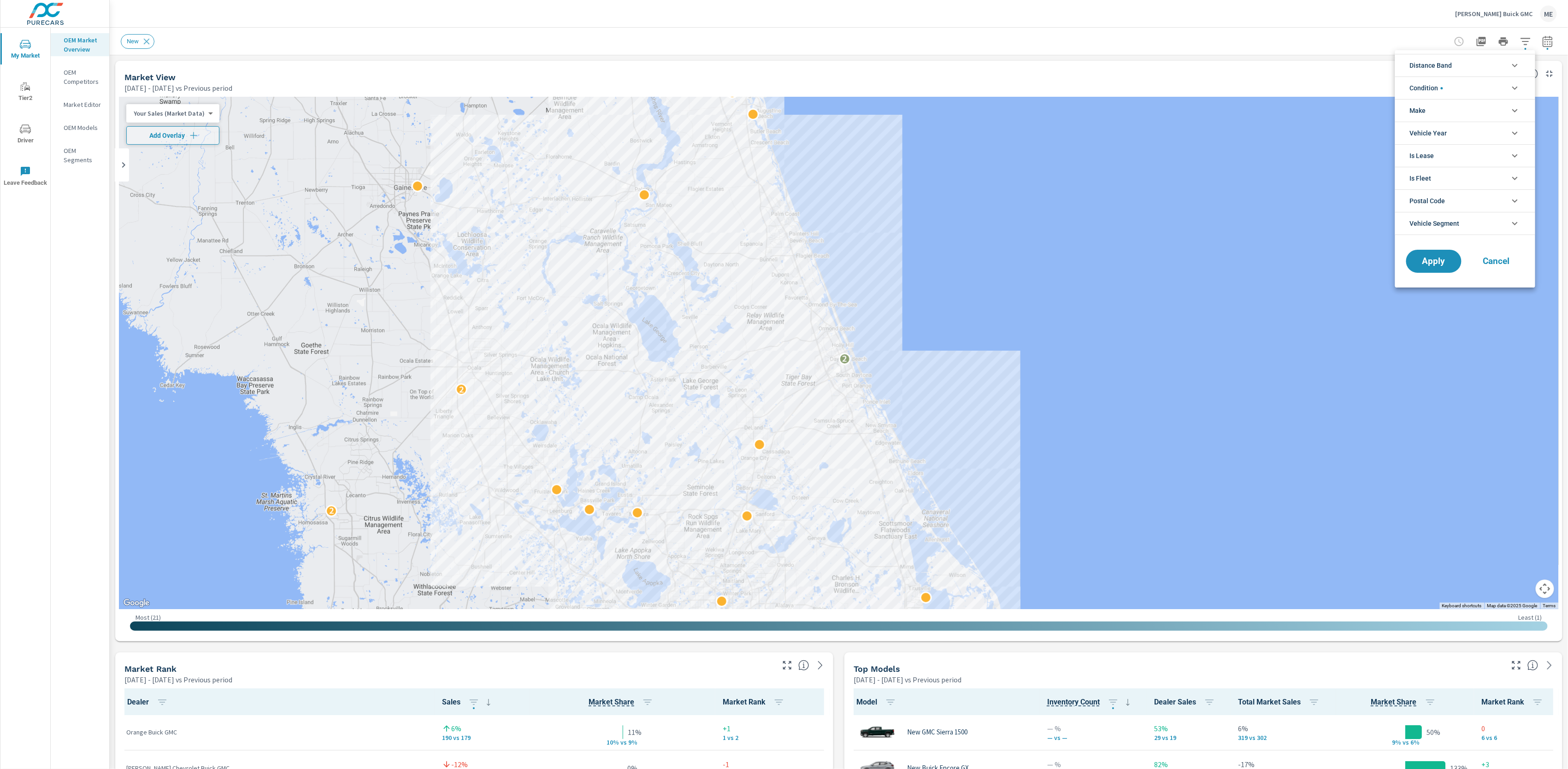
click at [1472, 63] on li "Distance Band" at bounding box center [1465, 65] width 140 height 23
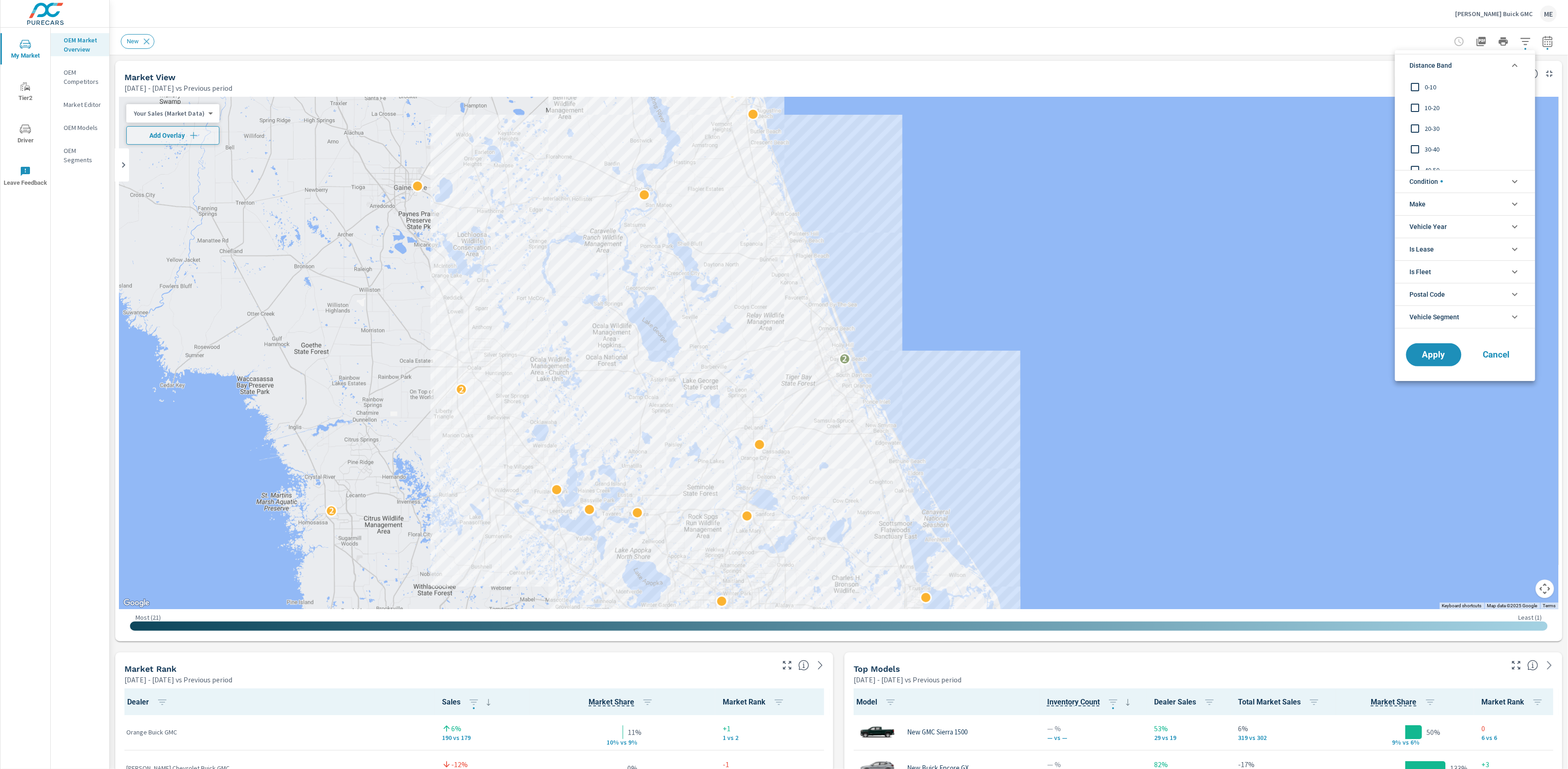
click at [1426, 86] on span "0-10" at bounding box center [1475, 87] width 101 height 11
click at [1427, 107] on span "10-20" at bounding box center [1475, 108] width 101 height 11
click at [1426, 126] on span "20-30" at bounding box center [1475, 128] width 101 height 11
click at [1446, 179] on li "Condition" at bounding box center [1465, 181] width 140 height 23
drag, startPoint x: 1431, startPoint y: 250, endPoint x: 1440, endPoint y: 251, distance: 9.1
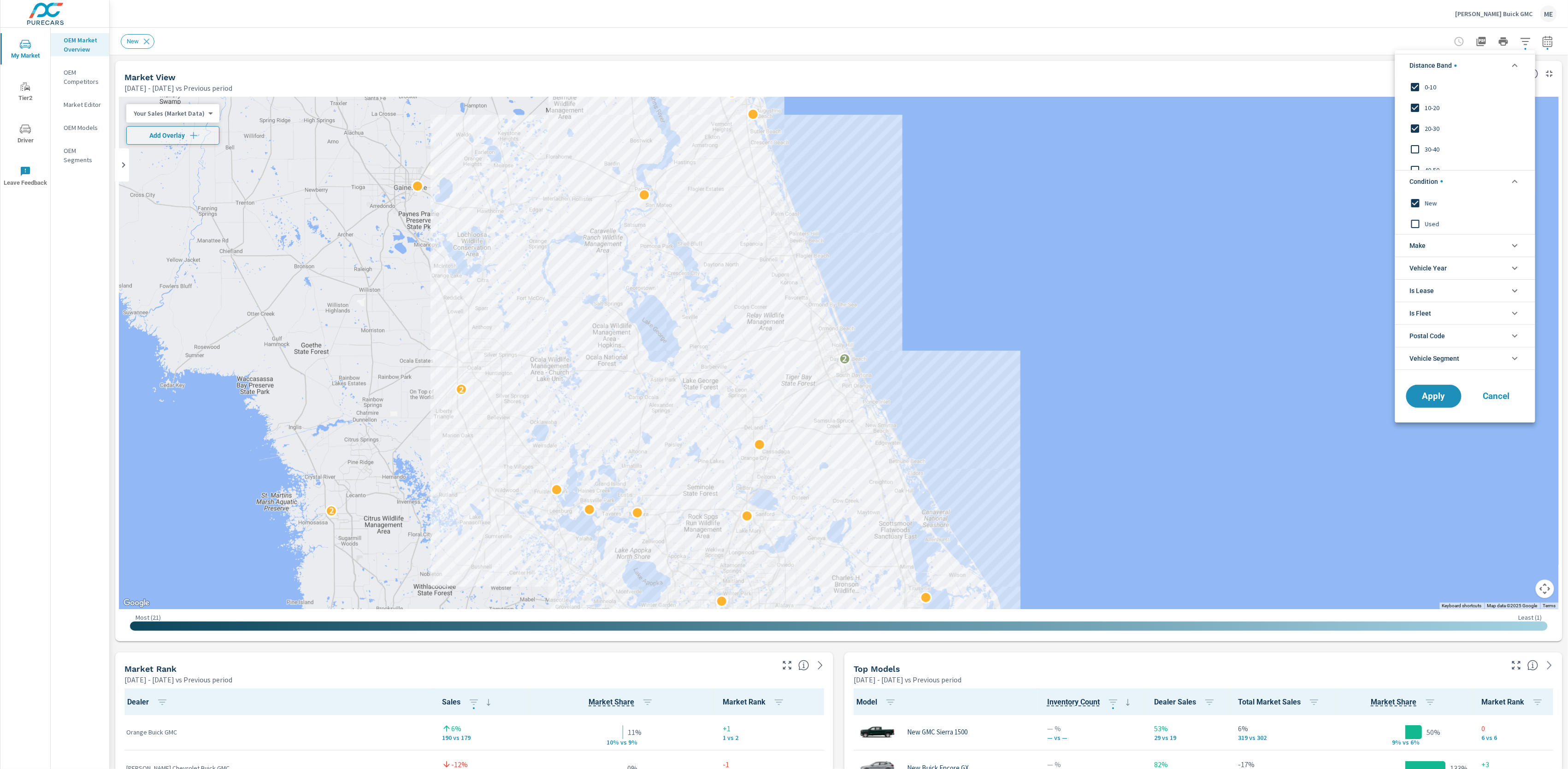
click at [1432, 250] on li "Make" at bounding box center [1465, 245] width 140 height 23
click at [1435, 270] on span "GMC" at bounding box center [1475, 266] width 101 height 11
click at [1434, 282] on span "Cadillac" at bounding box center [1475, 287] width 101 height 11
click at [1439, 316] on div "Buick" at bounding box center [1464, 308] width 138 height 21
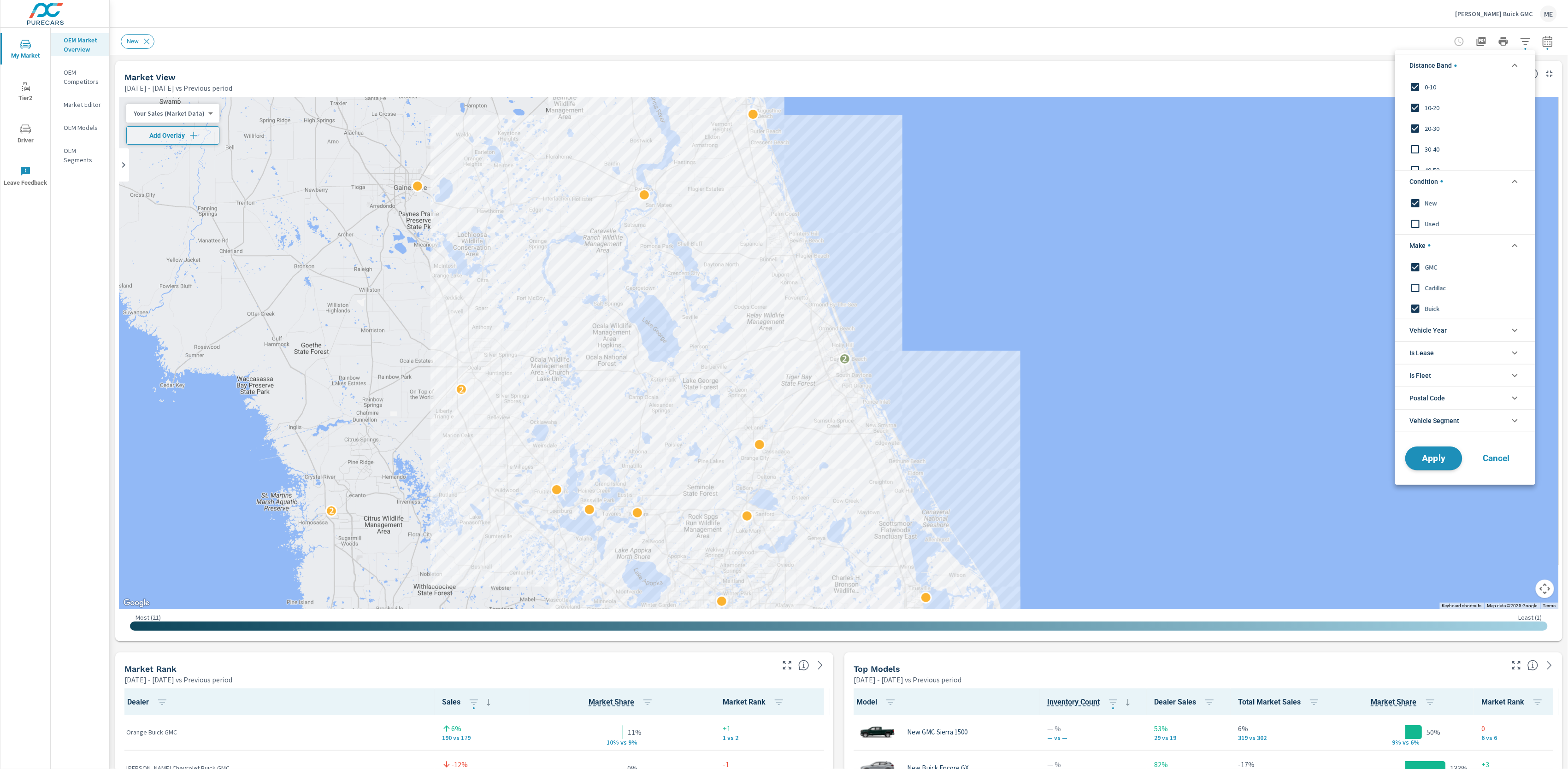
click at [1430, 462] on span "Apply" at bounding box center [1434, 458] width 38 height 9
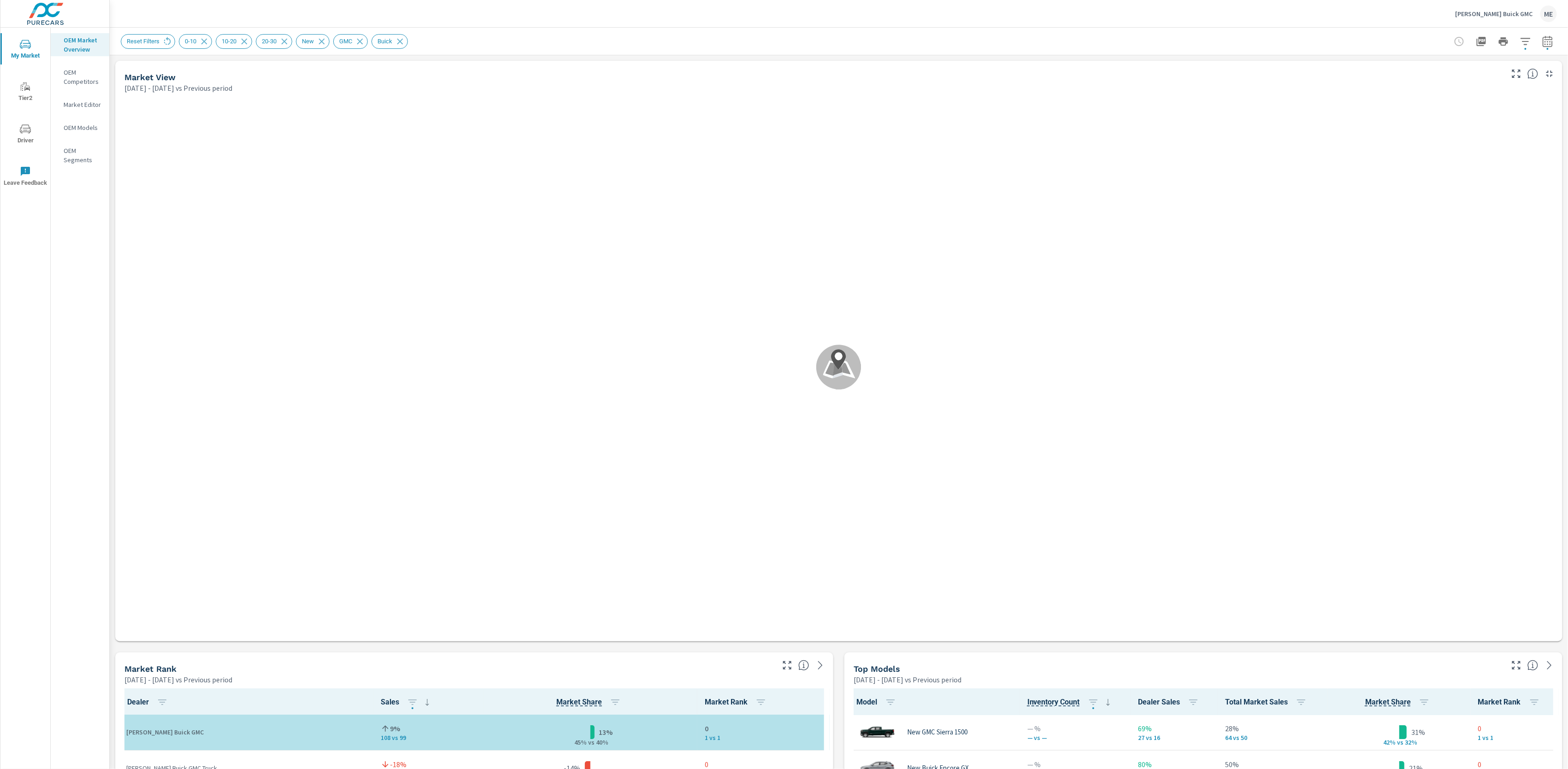
scroll to position [1, 0]
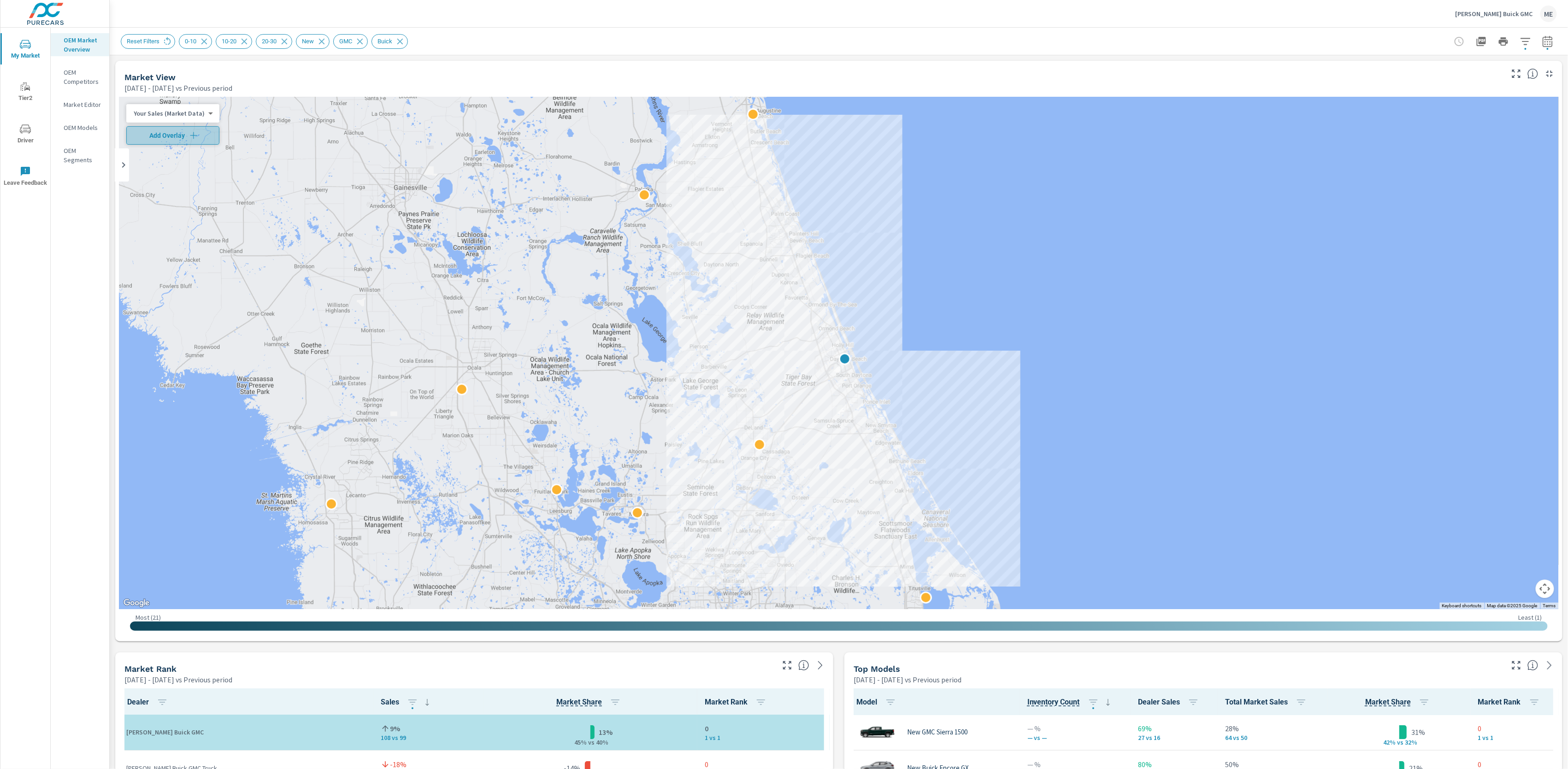
click at [174, 131] on span "Add Overlay" at bounding box center [172, 135] width 85 height 9
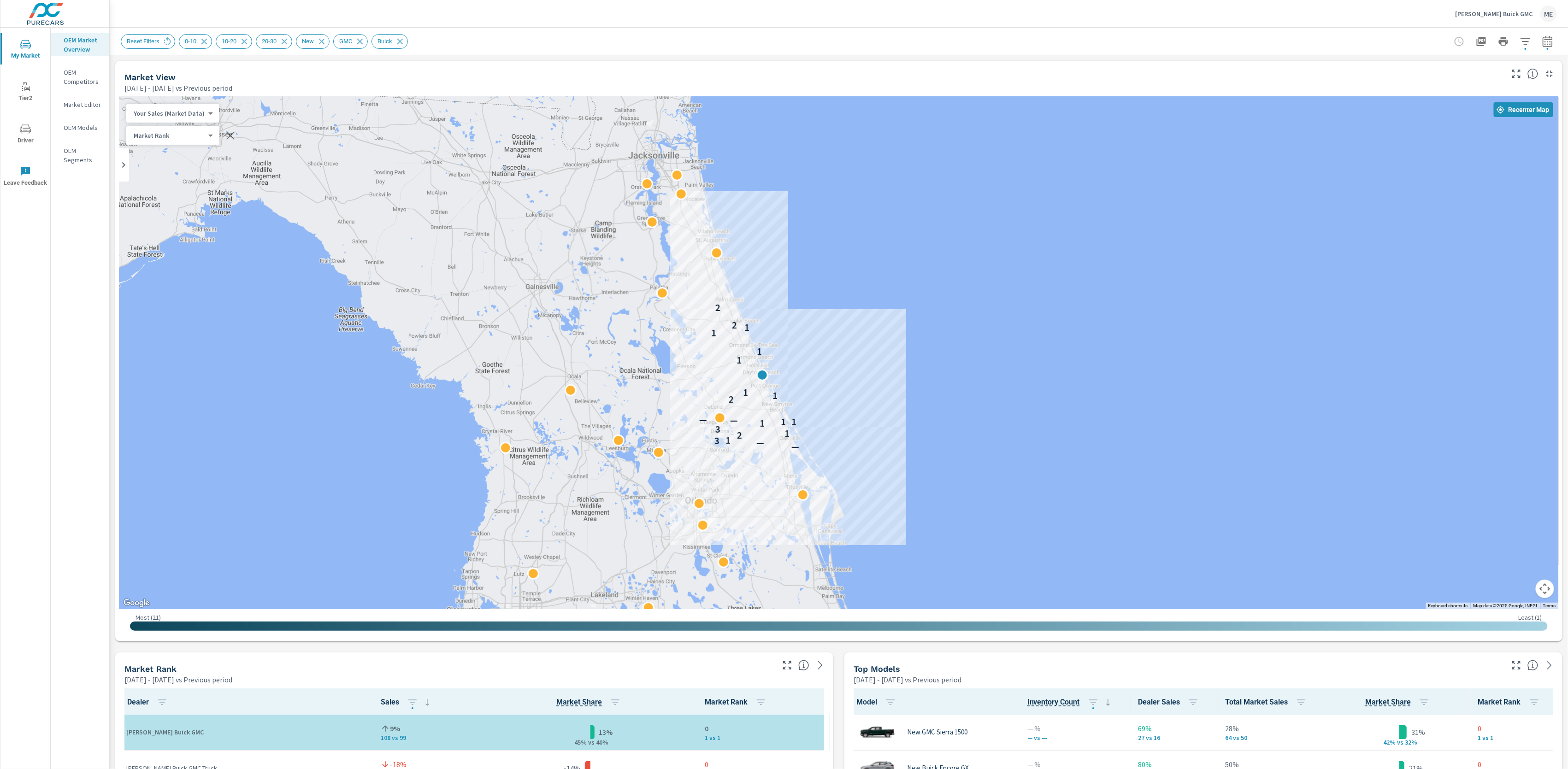
drag, startPoint x: 800, startPoint y: 327, endPoint x: 760, endPoint y: 232, distance: 103.1
click at [760, 232] on div "2 — — 3 1 2 1 3 1 1 1 — — 2 1 1 1 1 1 1 2 2" at bounding box center [838, 353] width 1440 height 512
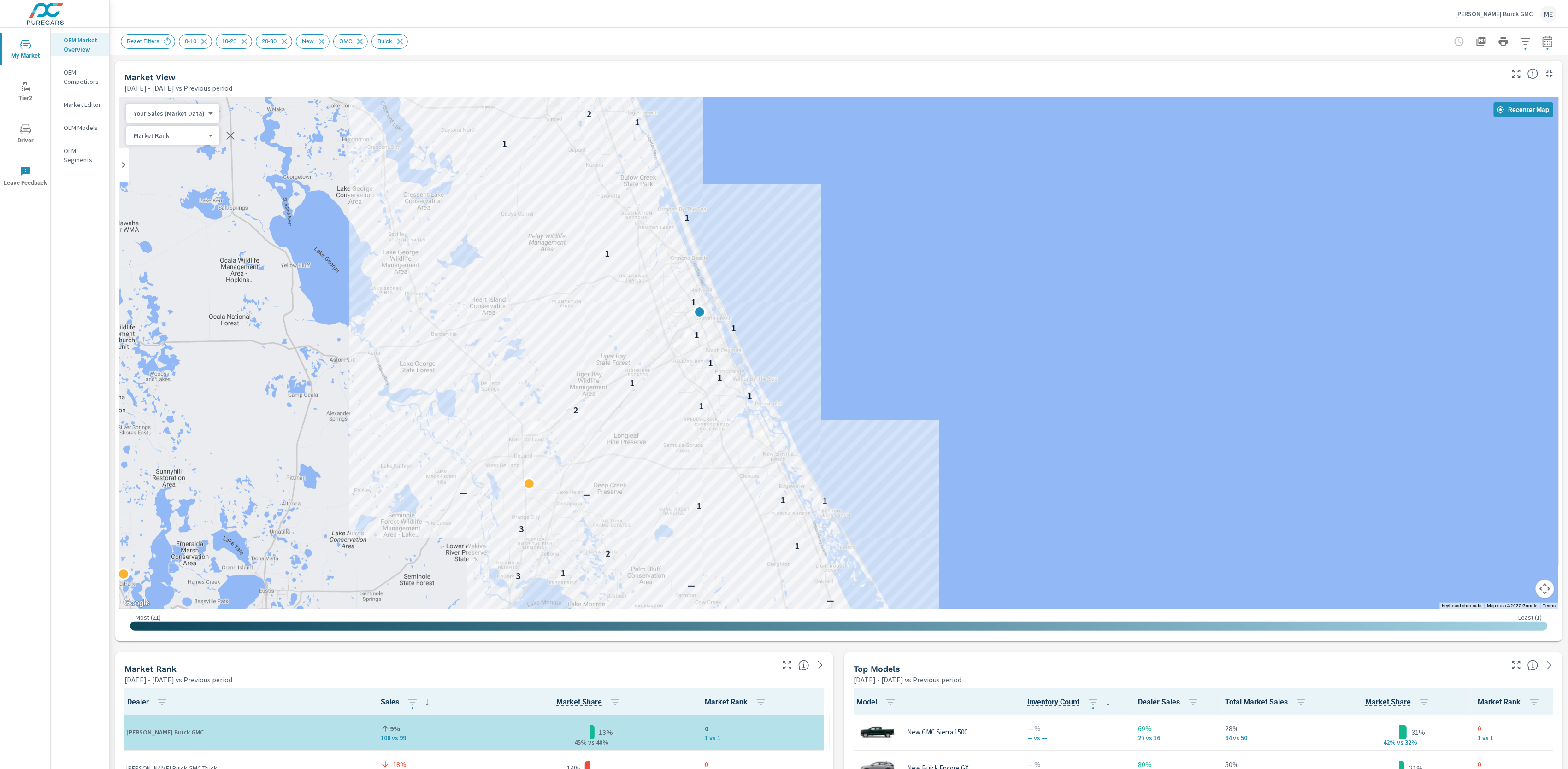
drag, startPoint x: 829, startPoint y: 375, endPoint x: 1117, endPoint y: 479, distance: 306.2
click at [1117, 479] on div "— — 3 1 2 1 3 1 1 1 — — 2 1 1 1 1 1 1 1 1 1 1 1 1 2 2" at bounding box center [838, 353] width 1440 height 512
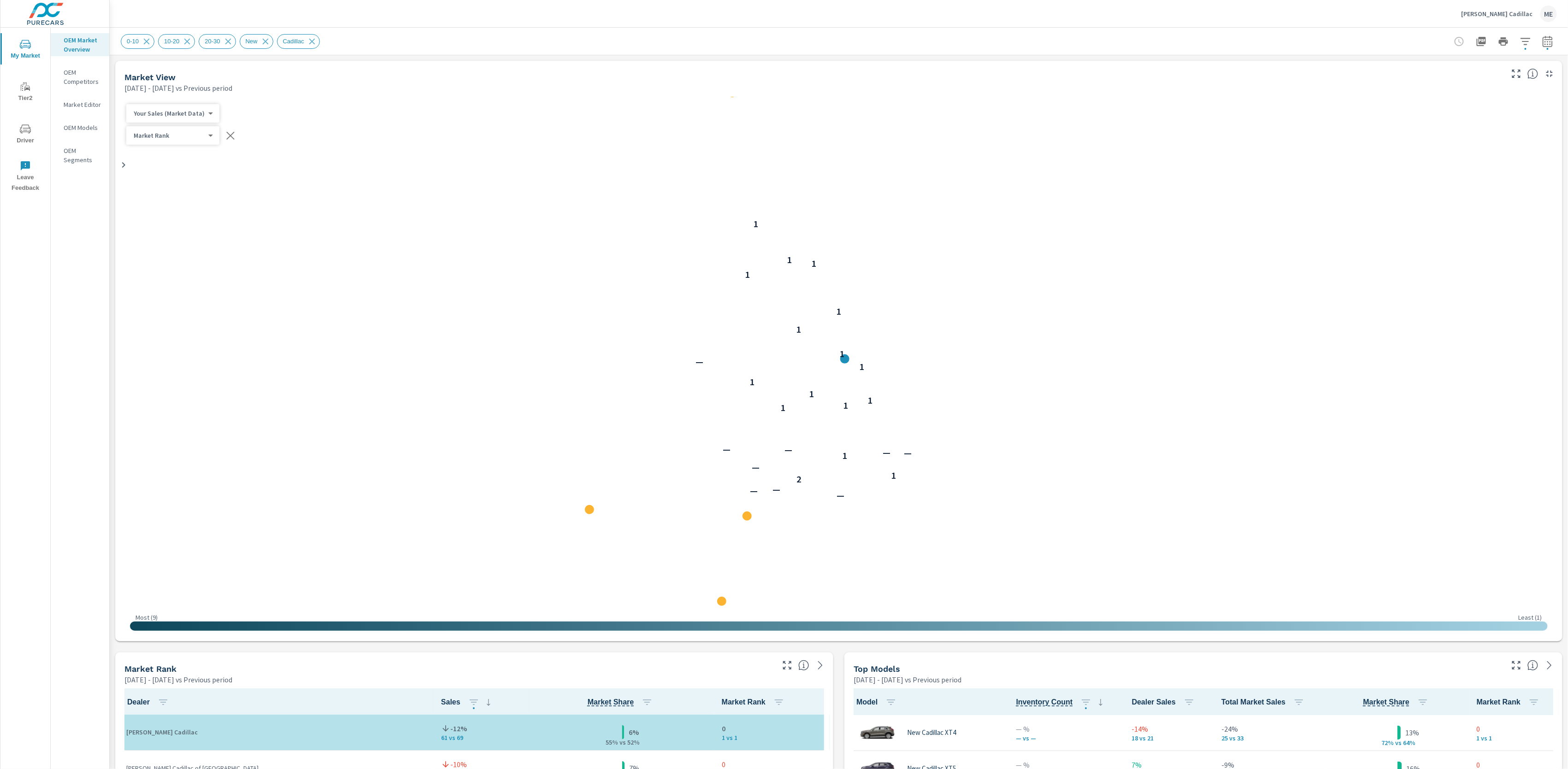
scroll to position [1, 0]
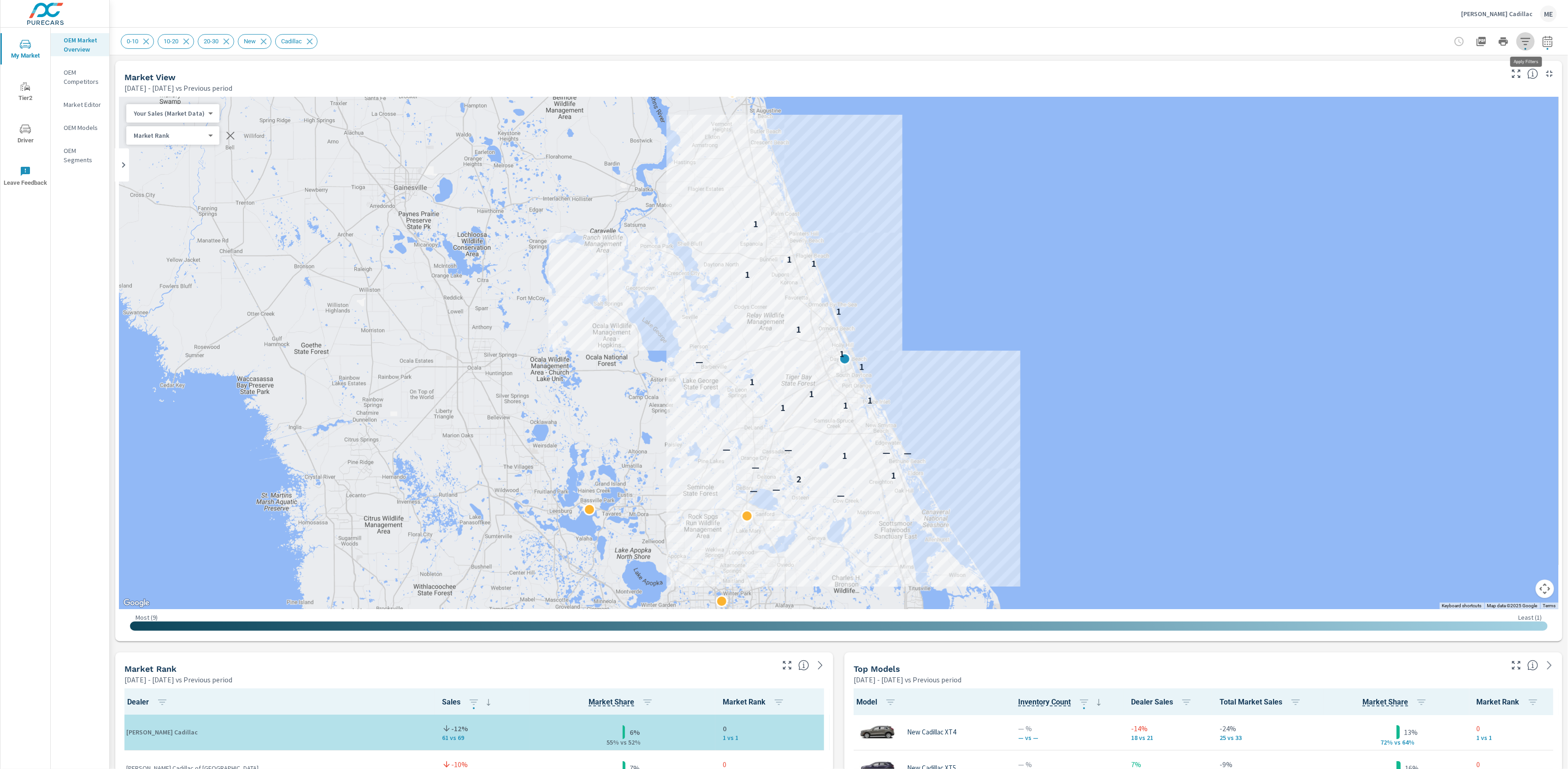
click at [1525, 39] on icon "button" at bounding box center [1525, 41] width 11 height 11
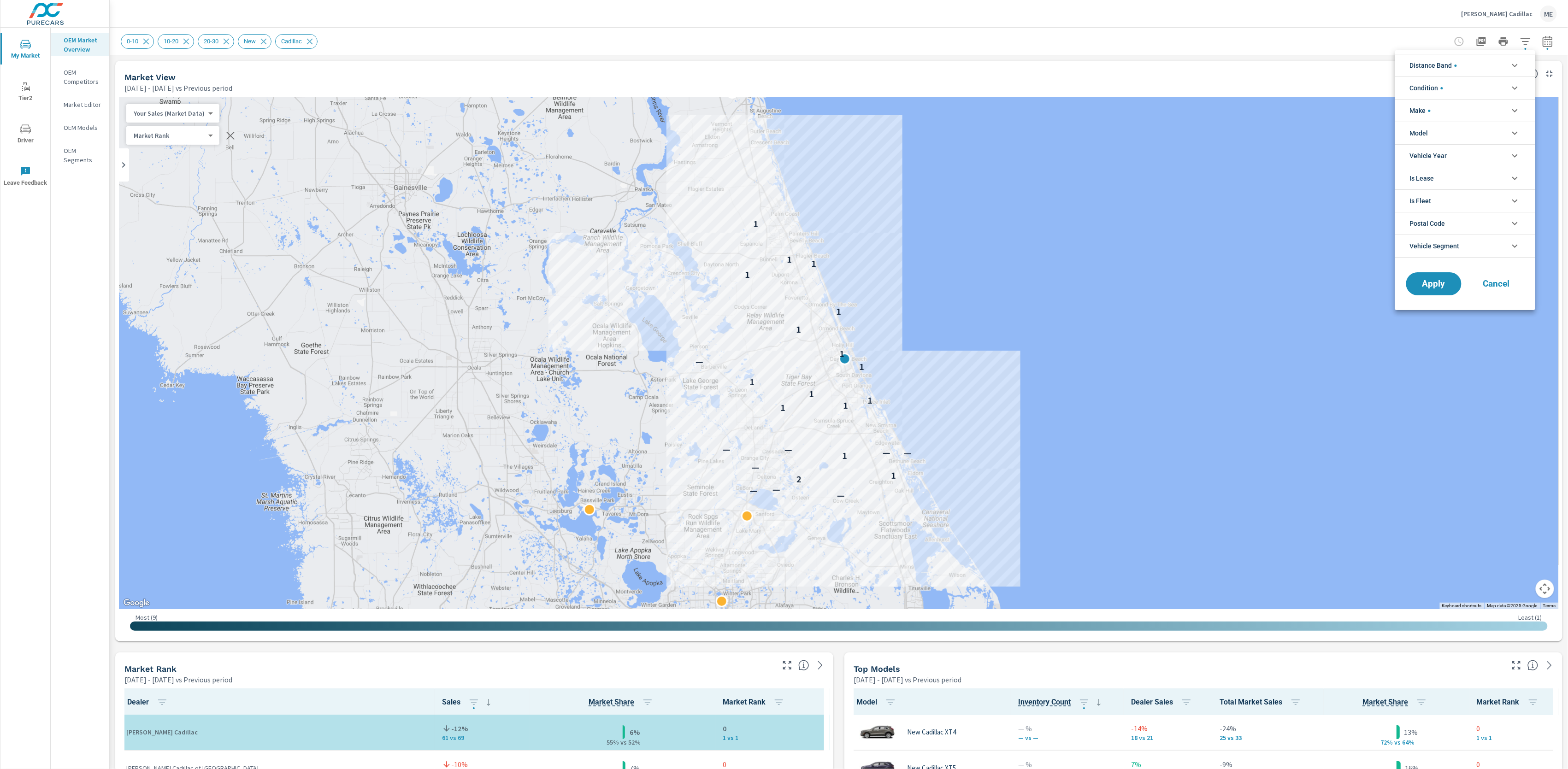
click at [1439, 134] on li "Model" at bounding box center [1465, 133] width 140 height 23
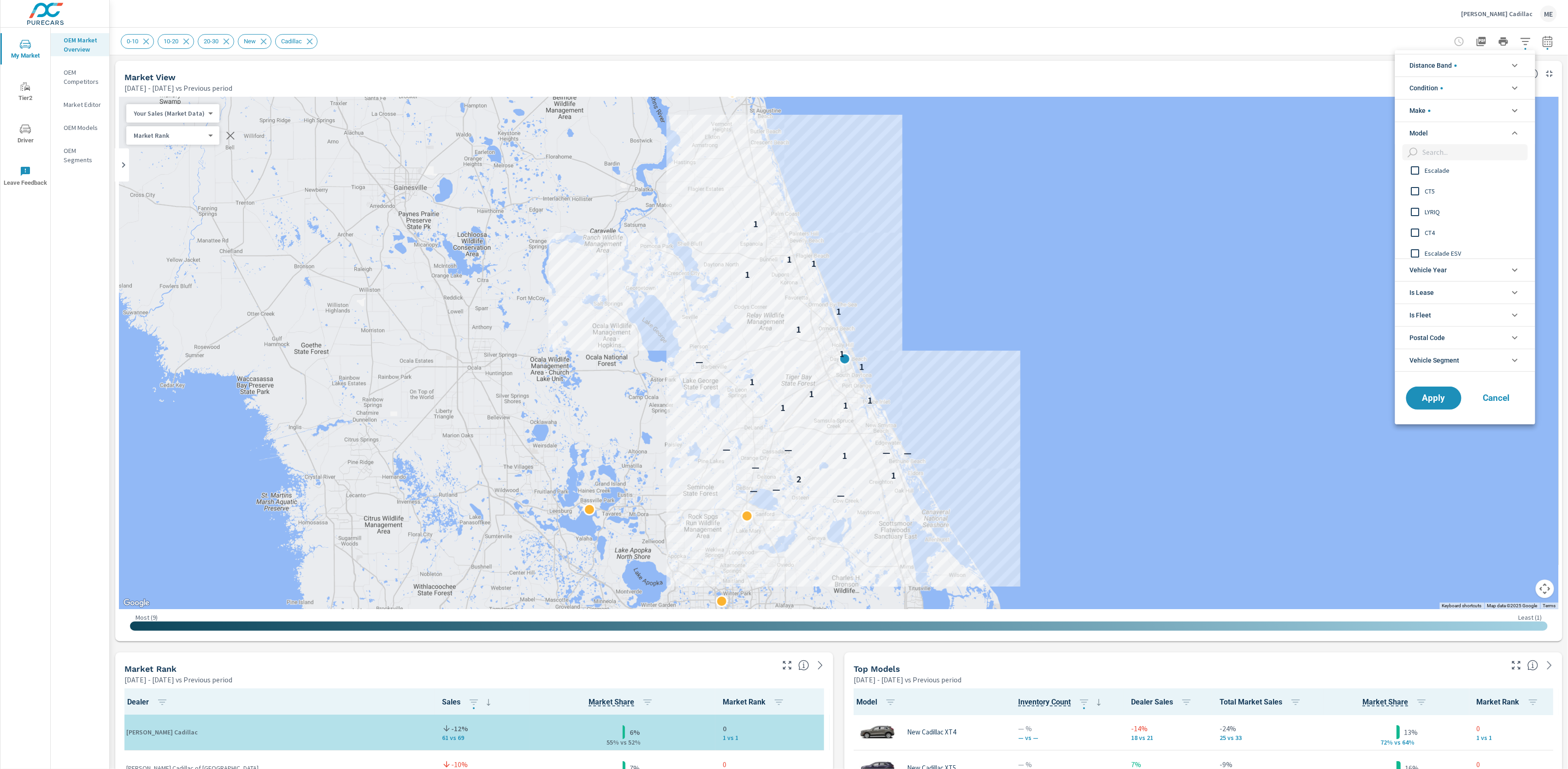
scroll to position [68, 0]
click at [1433, 193] on span "CT5" at bounding box center [1475, 190] width 101 height 11
click at [1437, 402] on span "Apply" at bounding box center [1434, 398] width 38 height 9
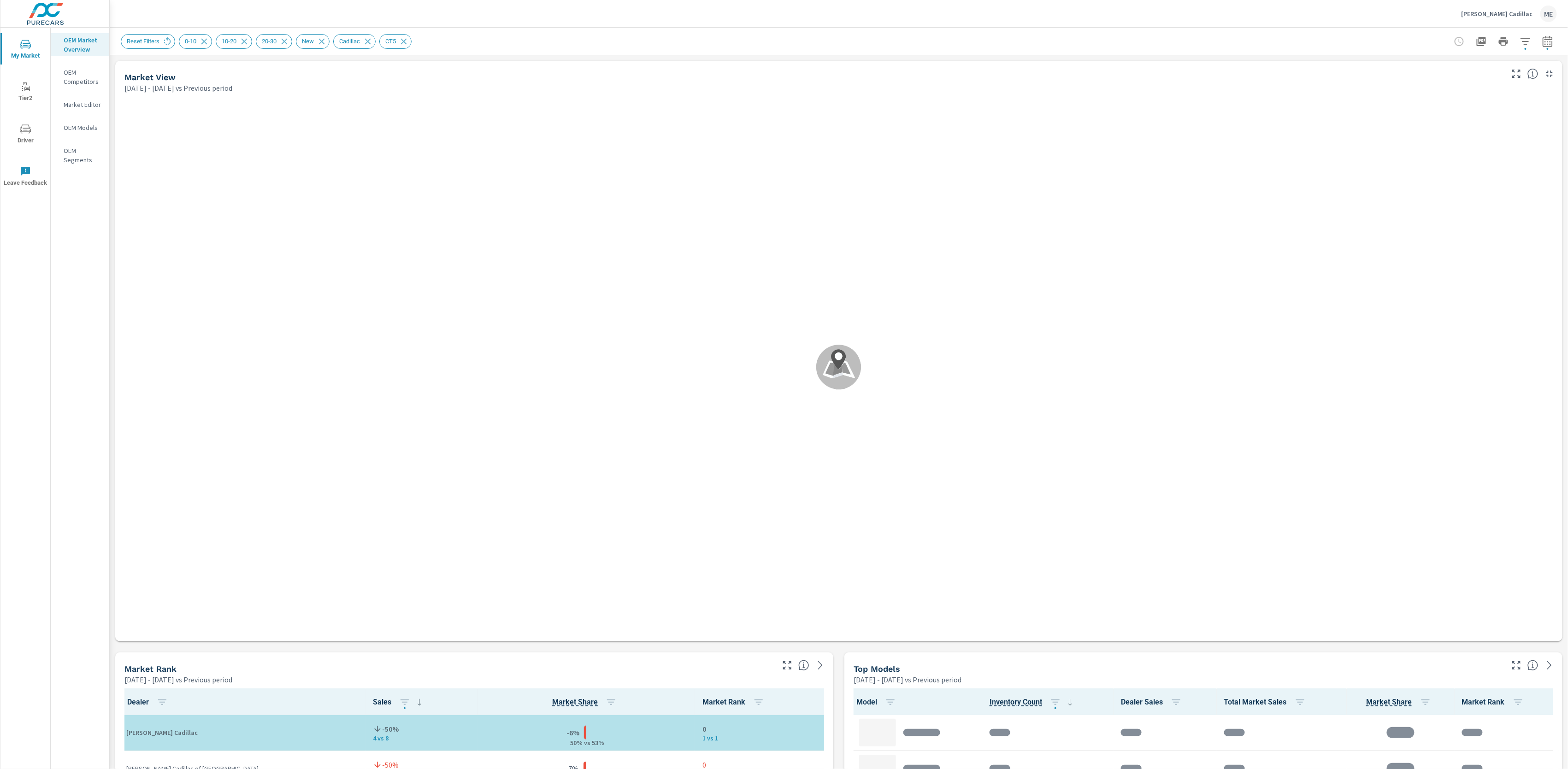
click at [708, 23] on div "Ritchey Cadillac ME" at bounding box center [838, 13] width 1436 height 27
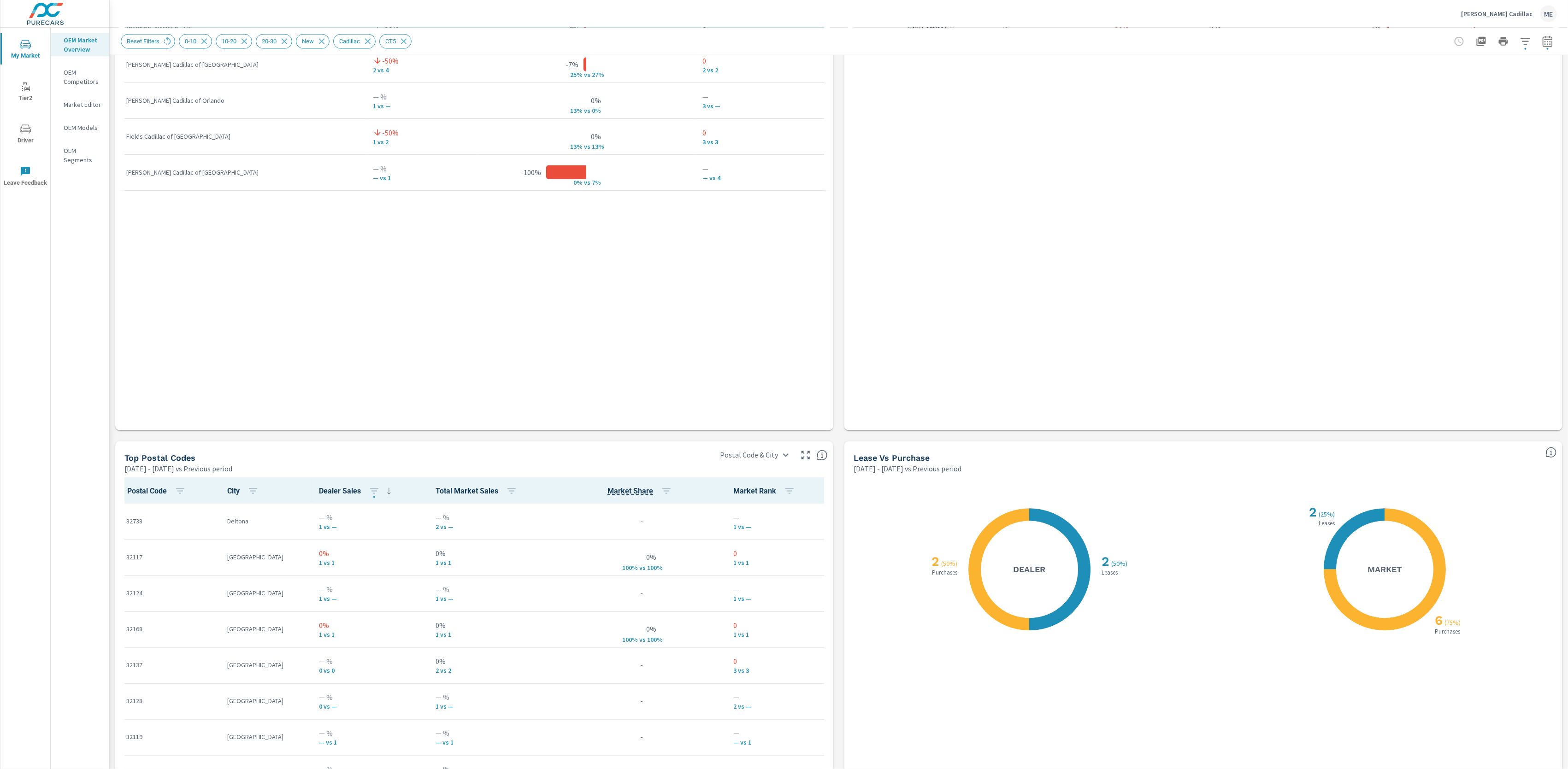
scroll to position [709, 0]
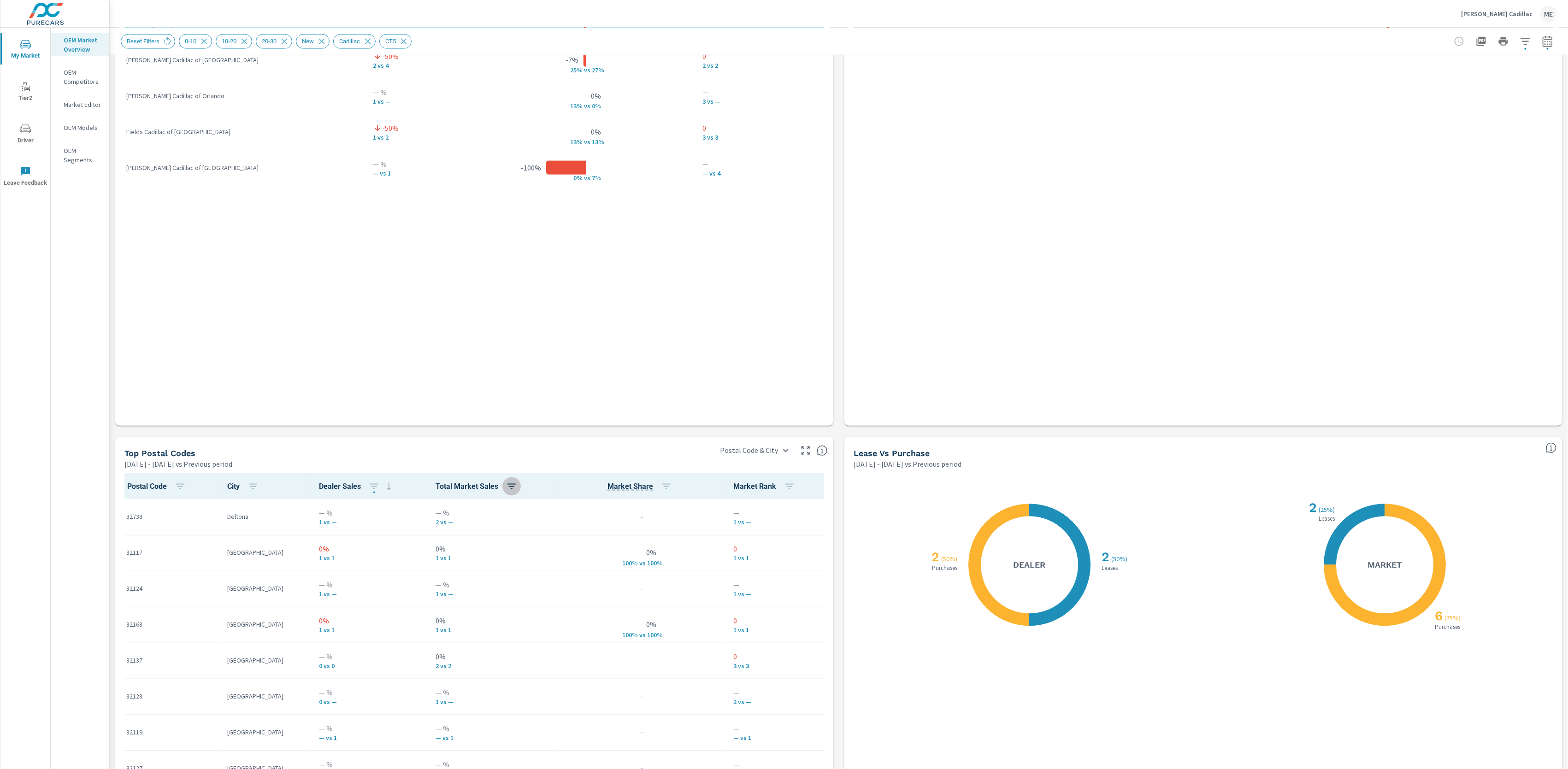
click at [507, 483] on icon "button" at bounding box center [511, 487] width 11 height 11
click at [468, 521] on button "ASC" at bounding box center [449, 524] width 46 height 14
click at [483, 542] on p "DIFF" at bounding box center [482, 542] width 12 height 9
drag, startPoint x: 474, startPoint y: 608, endPoint x: 614, endPoint y: 619, distance: 140.4
click at [475, 608] on span "Apply" at bounding box center [457, 608] width 77 height 9
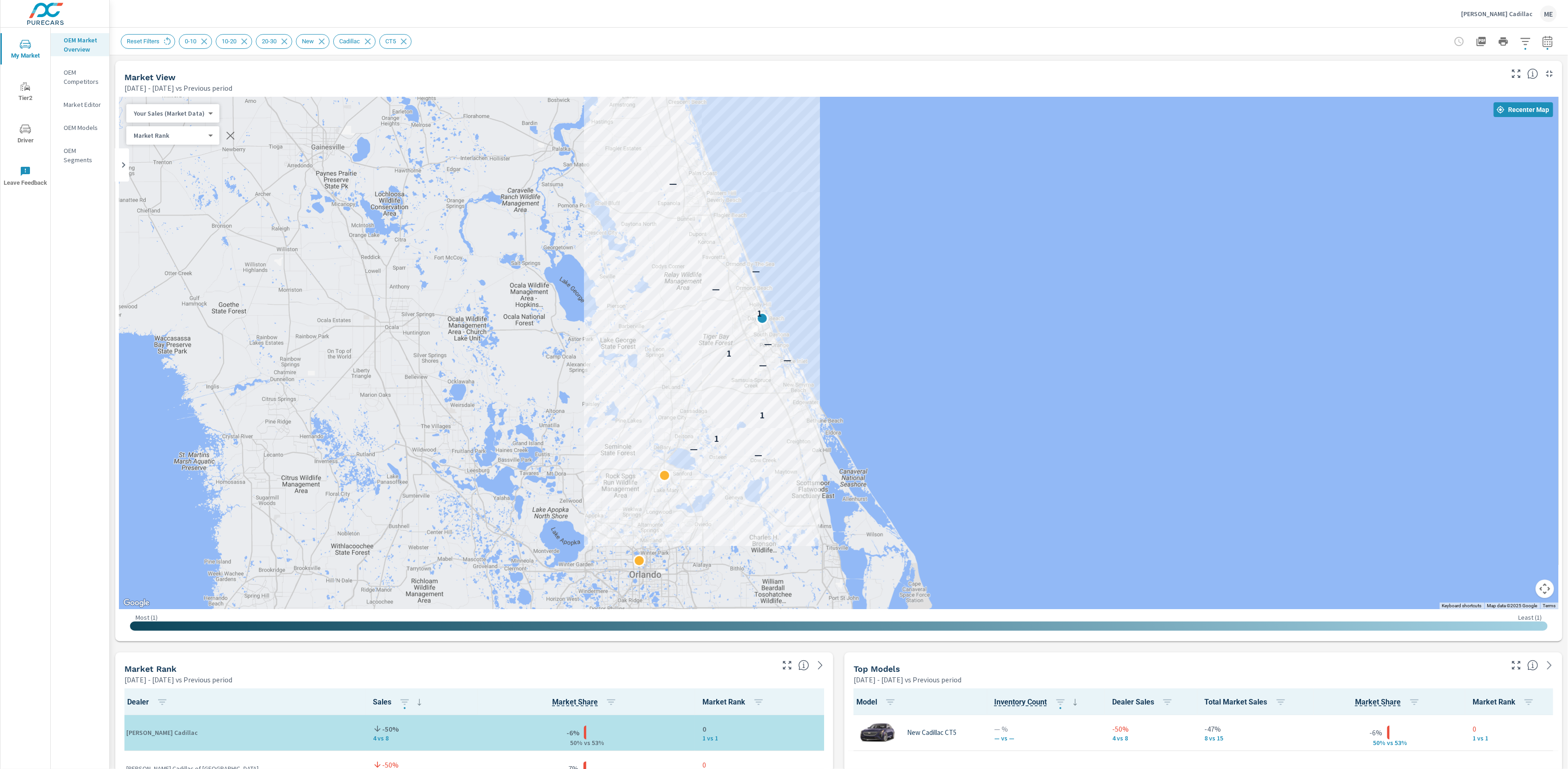
drag, startPoint x: 1017, startPoint y: 488, endPoint x: 932, endPoint y: 441, distance: 97.1
click at [932, 441] on div "— — 1 1 — — 1 — 1 — — —" at bounding box center [1346, 644] width 1180 height 663
click at [1523, 43] on icon "button" at bounding box center [1525, 41] width 11 height 11
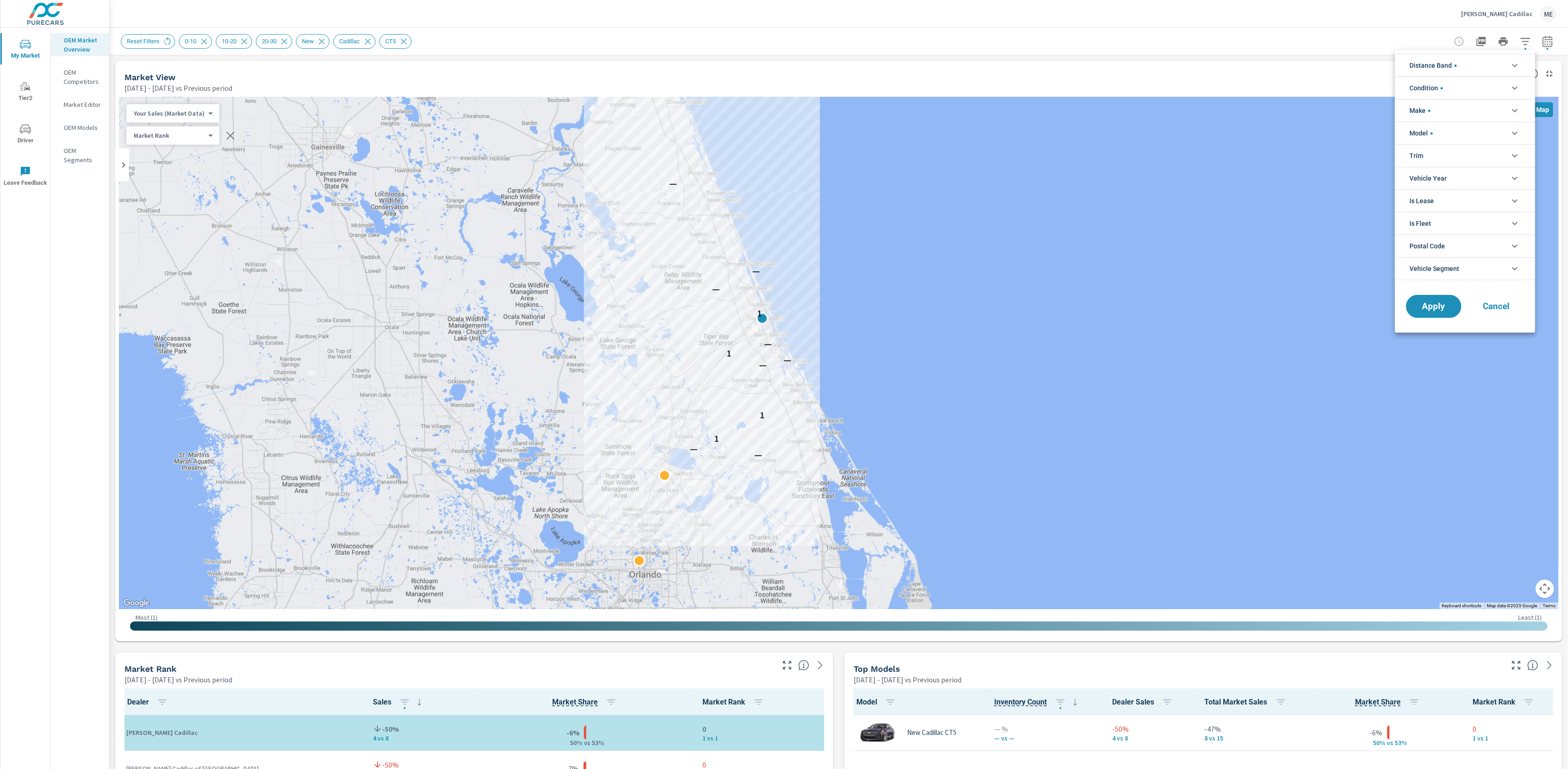
scroll to position [10, 0]
click at [1429, 270] on span "Vehicle Segment" at bounding box center [1435, 268] width 50 height 22
click at [1063, 26] on div at bounding box center [784, 384] width 1568 height 769
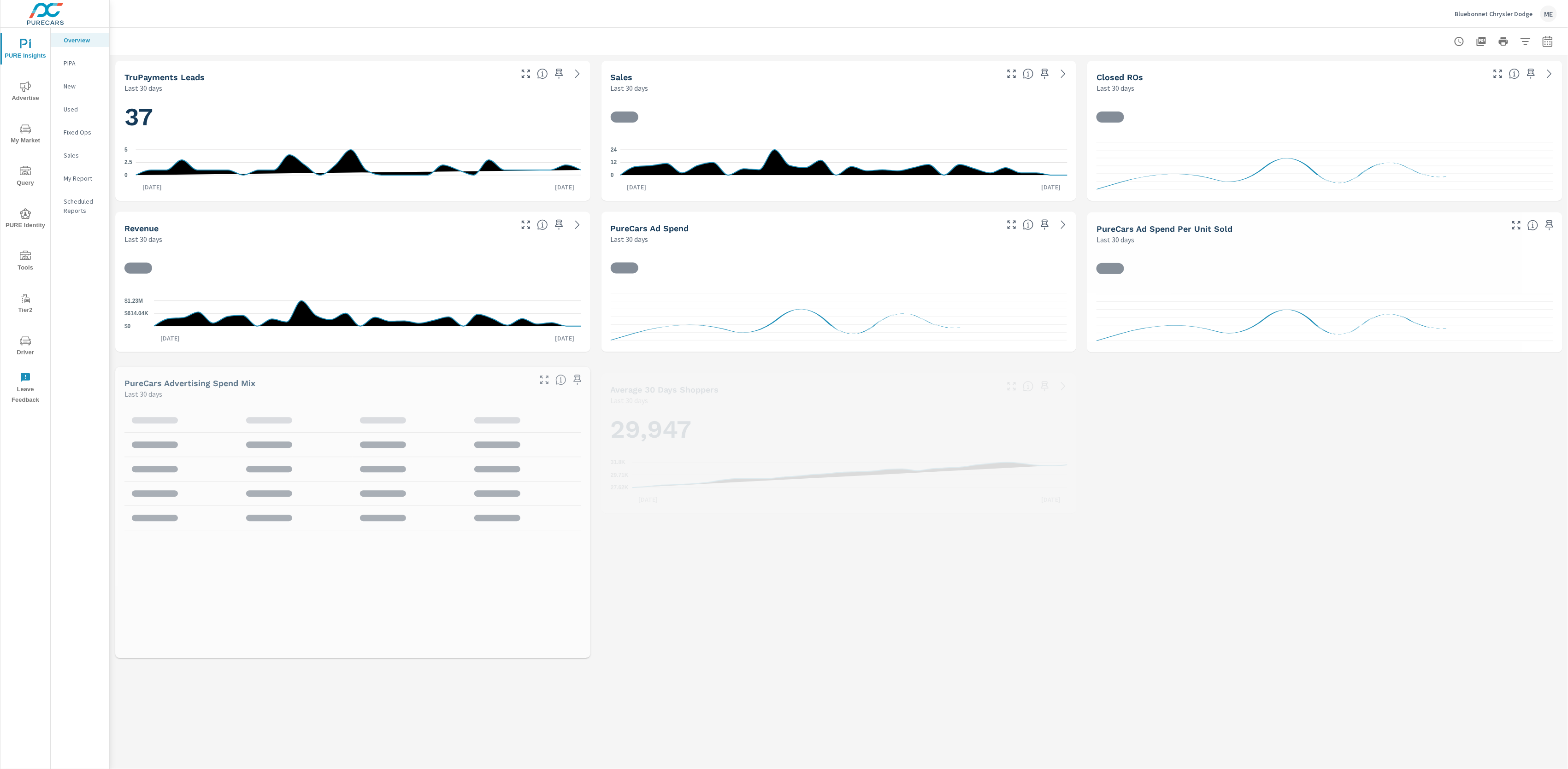
click at [29, 133] on icon "nav menu" at bounding box center [26, 129] width 11 height 11
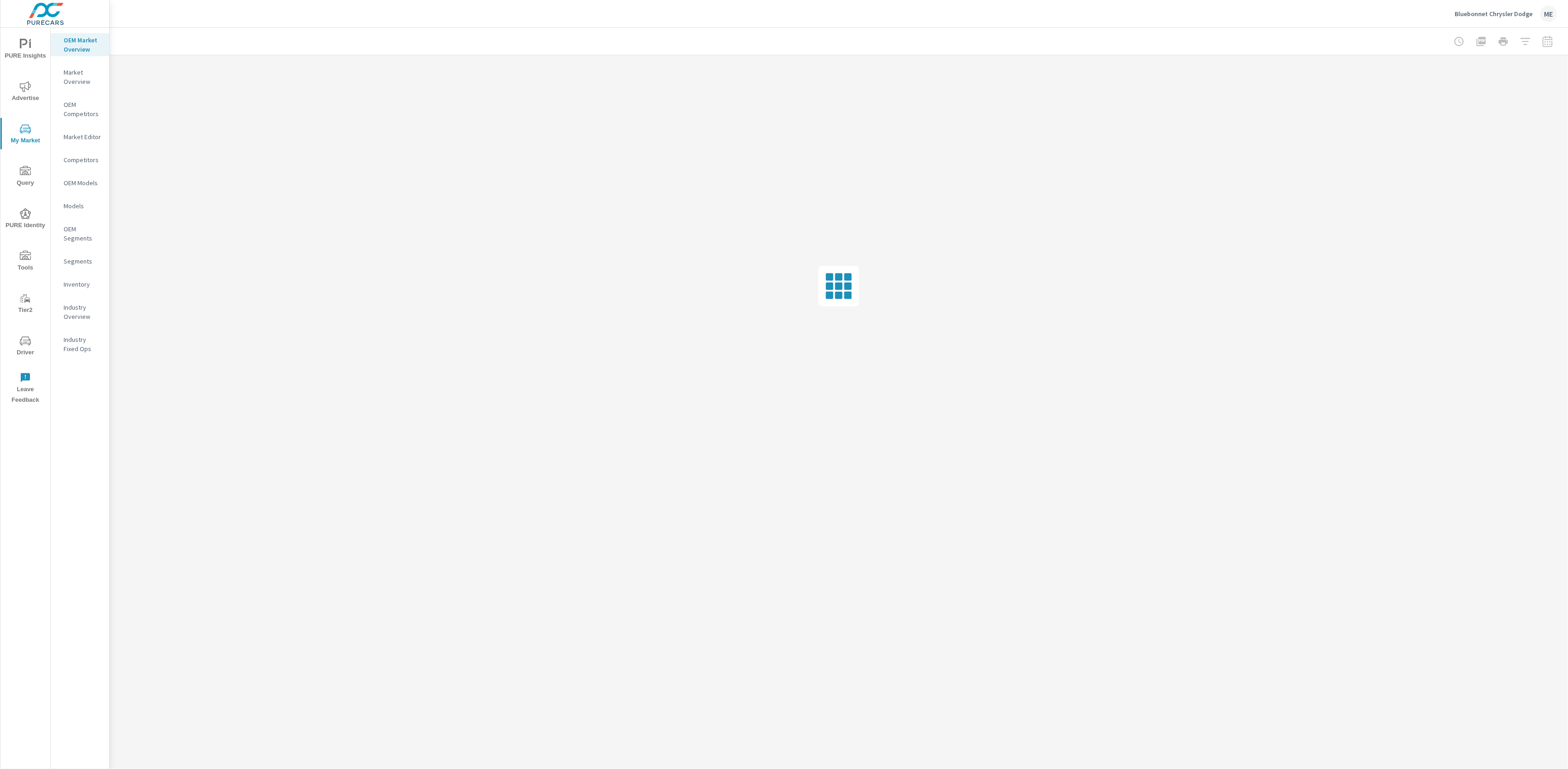
click at [74, 74] on p "Market Overview" at bounding box center [82, 77] width 38 height 18
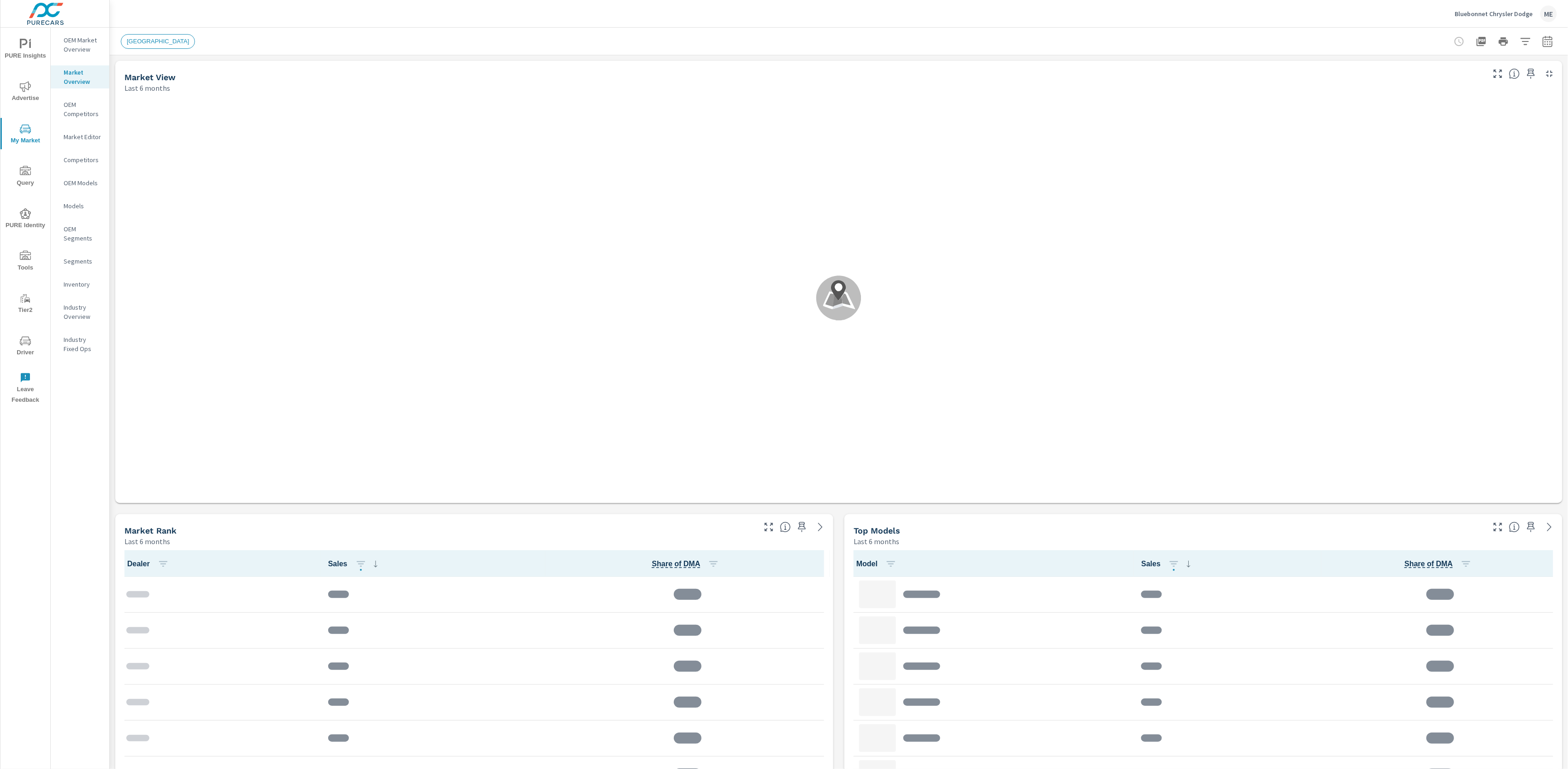
click at [658, 28] on div "[GEOGRAPHIC_DATA]" at bounding box center [838, 41] width 1436 height 27
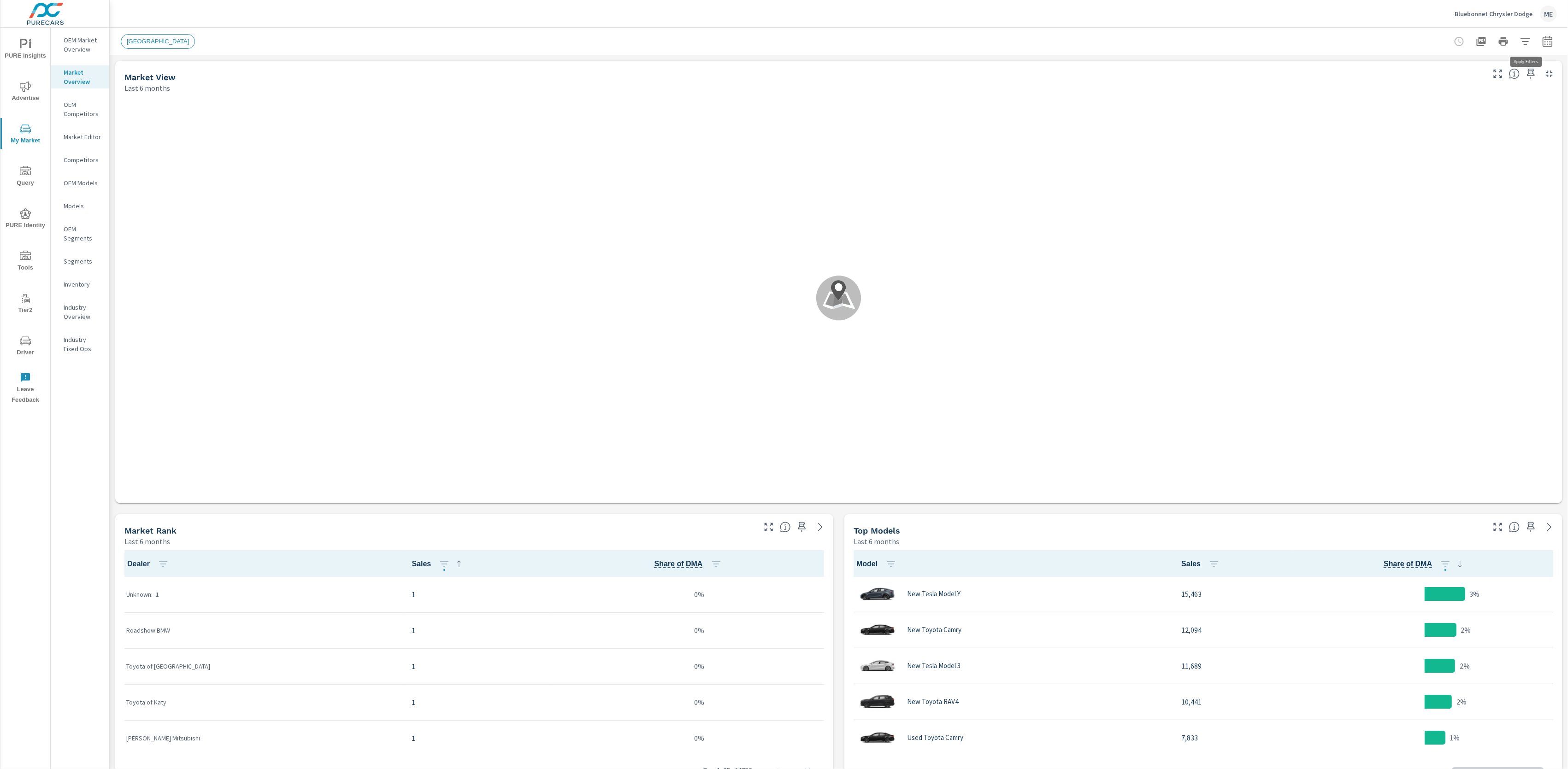
scroll to position [1, 0]
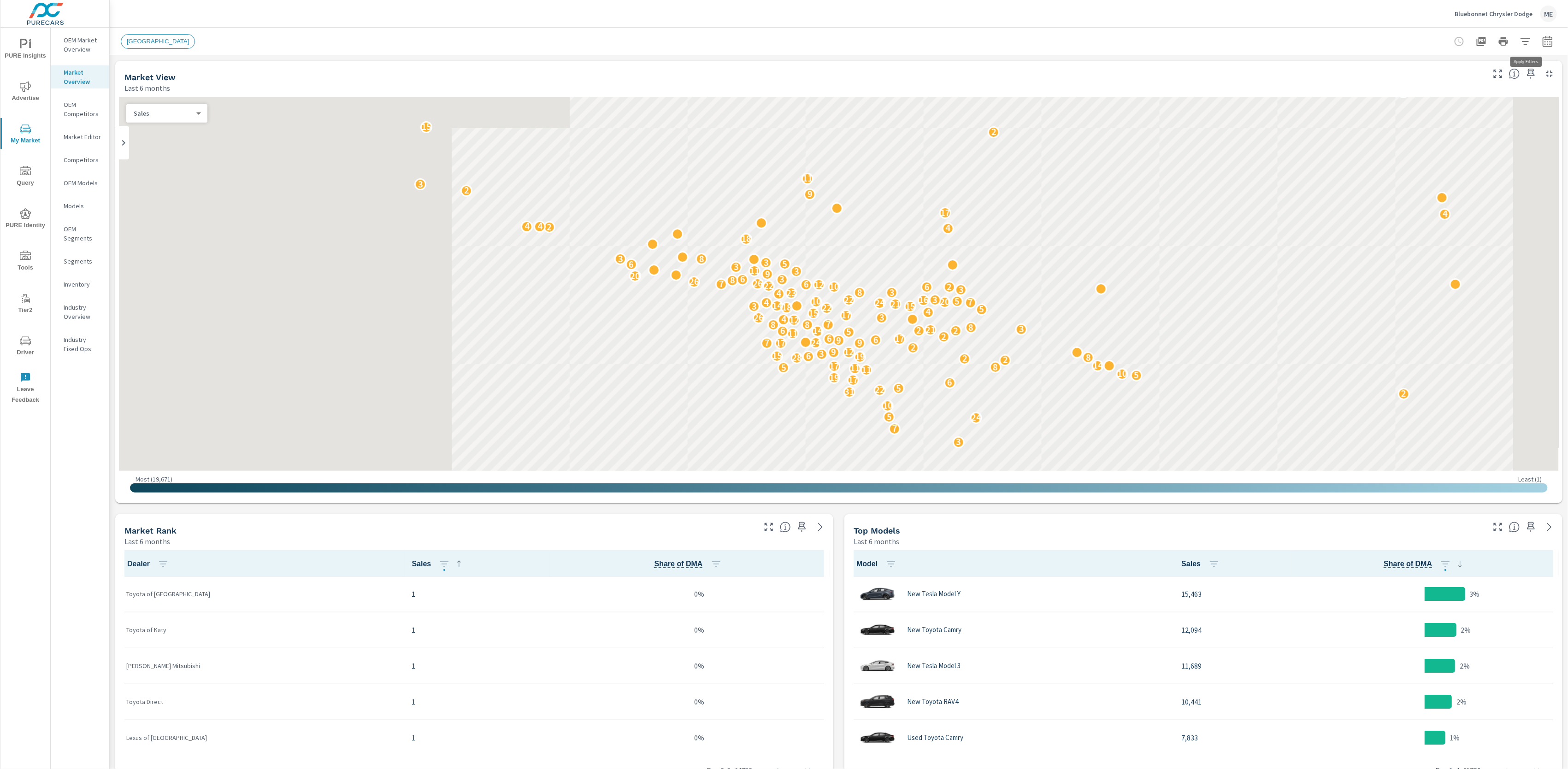
click at [1525, 40] on icon "button" at bounding box center [1525, 41] width 11 height 11
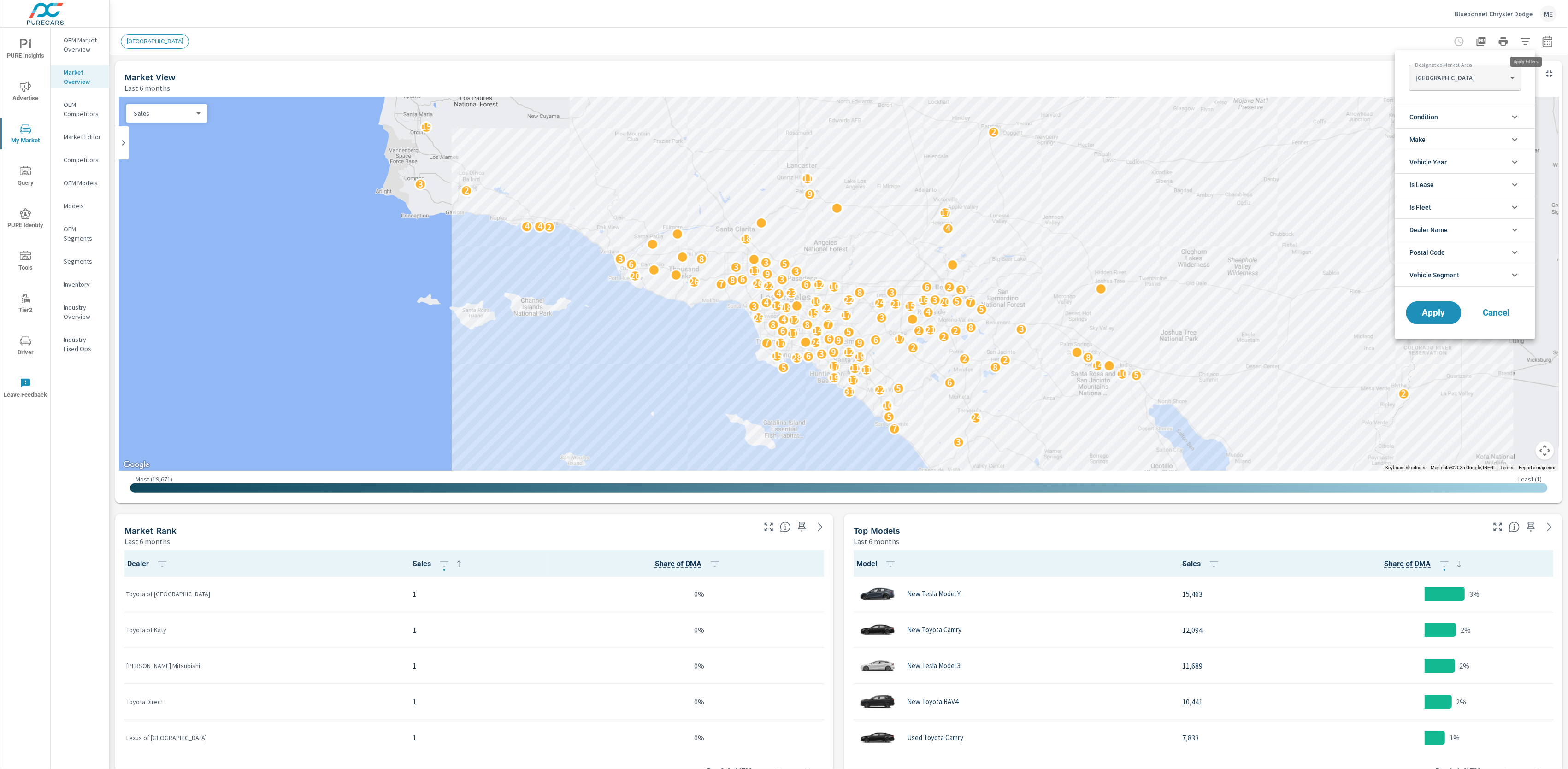
click at [1466, 75] on body "PURE Insights Advertise My Market Query PURE Identity Tools Tier2 Driver Leave …" at bounding box center [784, 384] width 1568 height 769
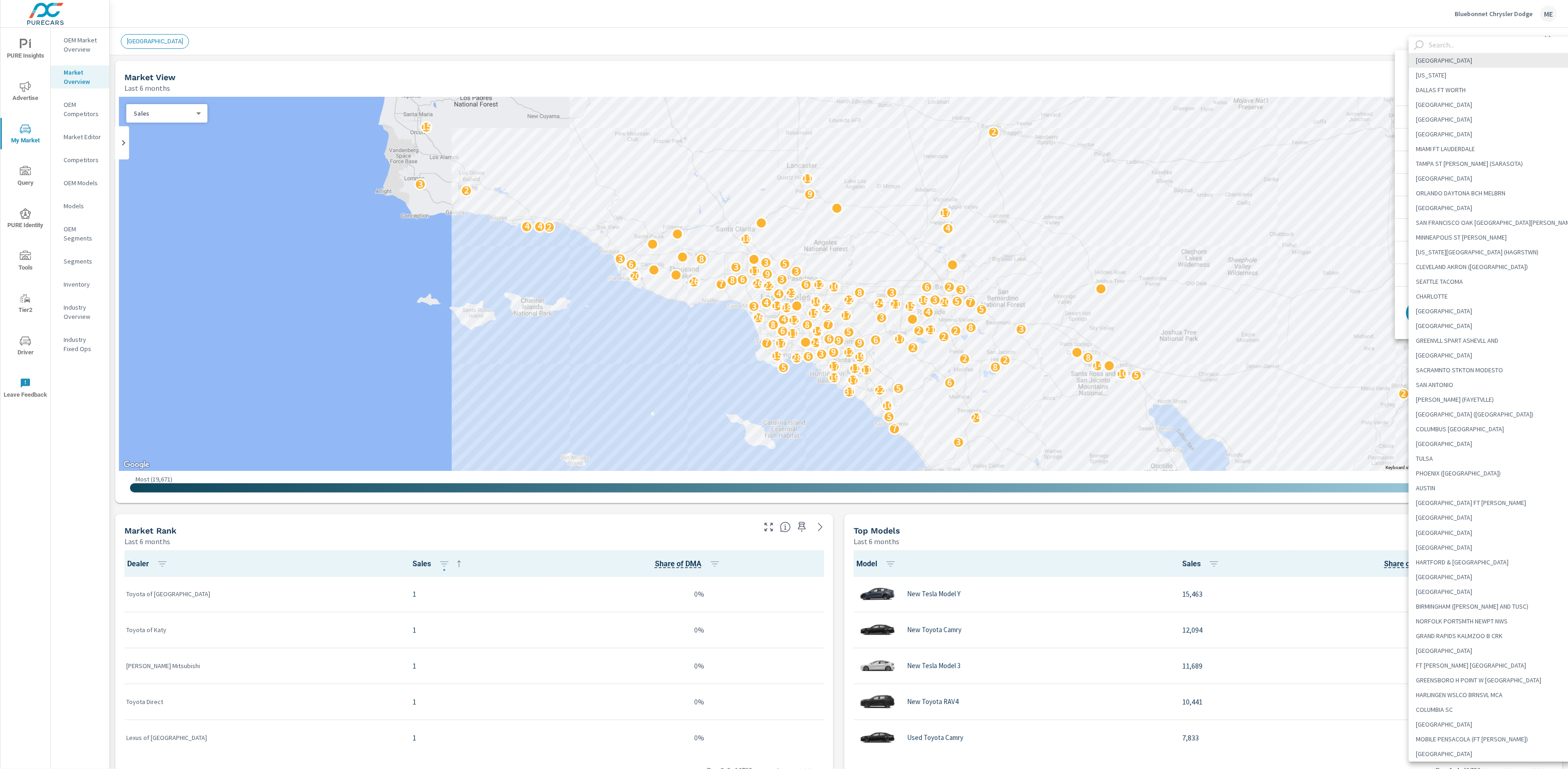
click at [1454, 41] on input "text" at bounding box center [1504, 45] width 158 height 16
type input "p"
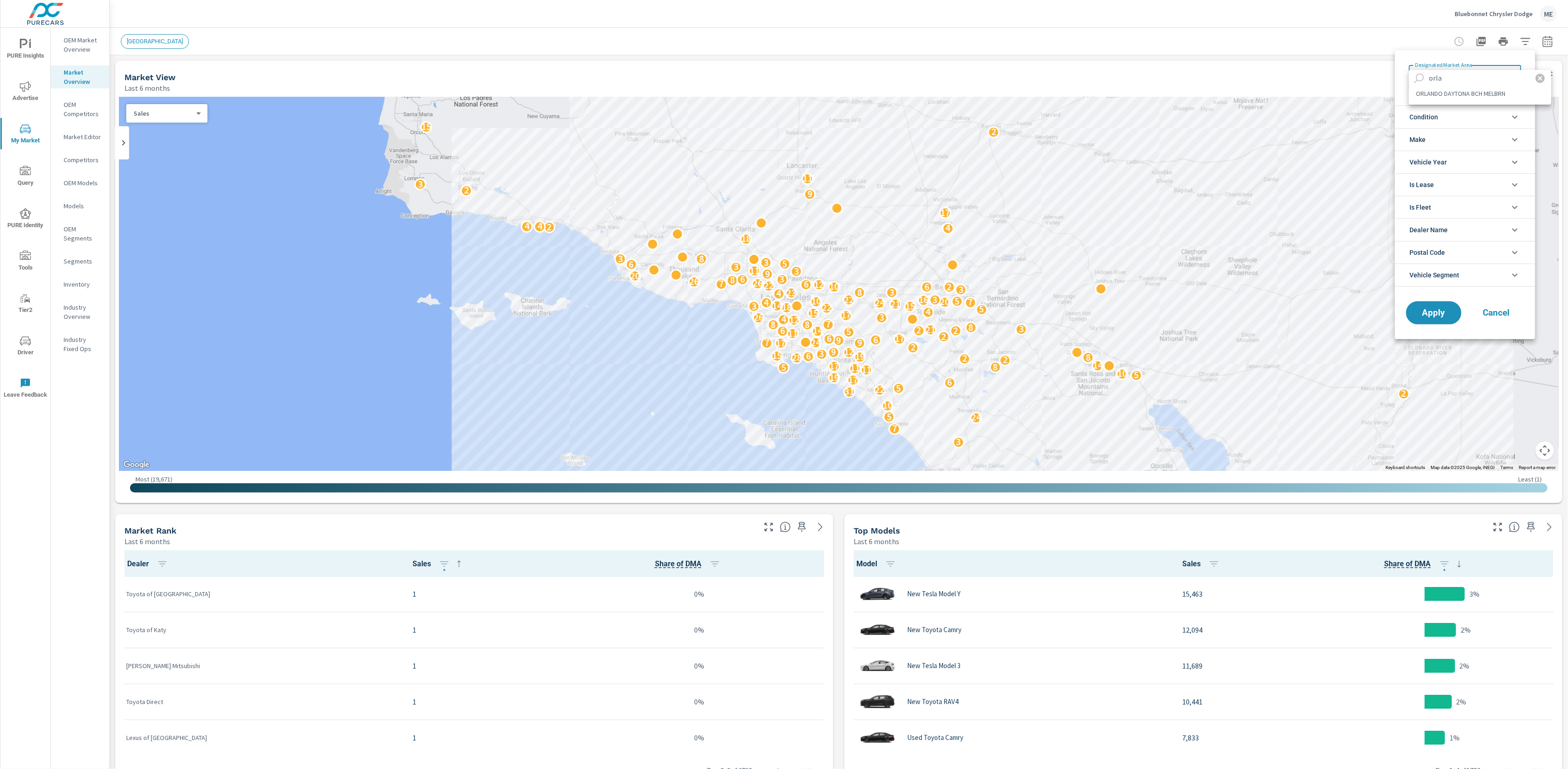
type input "orla"
click at [1479, 92] on li "ORLANDO DAYTONA BCH MELBRN" at bounding box center [1480, 94] width 142 height 15
type Area "ORLANDO DAYTONA BCH MELBRN"
click at [1453, 280] on span "Vehicle Segment" at bounding box center [1435, 275] width 50 height 22
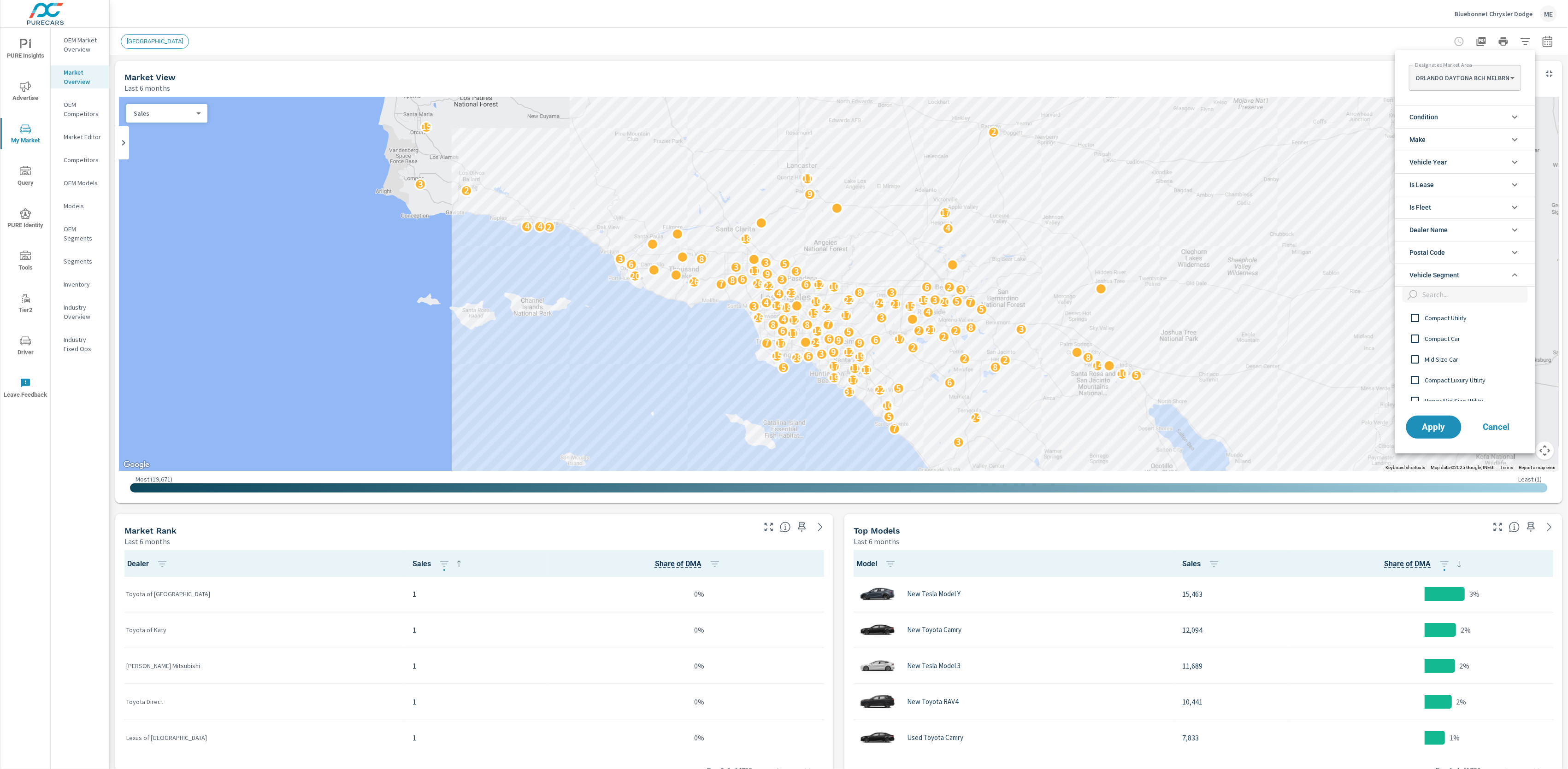
click at [1456, 307] on div "filter options" at bounding box center [1465, 297] width 140 height 21
click at [1457, 299] on input "filter options" at bounding box center [1473, 294] width 109 height 16
type input "compac"
click at [1469, 368] on span "Compact Luxury Utility" at bounding box center [1475, 370] width 101 height 11
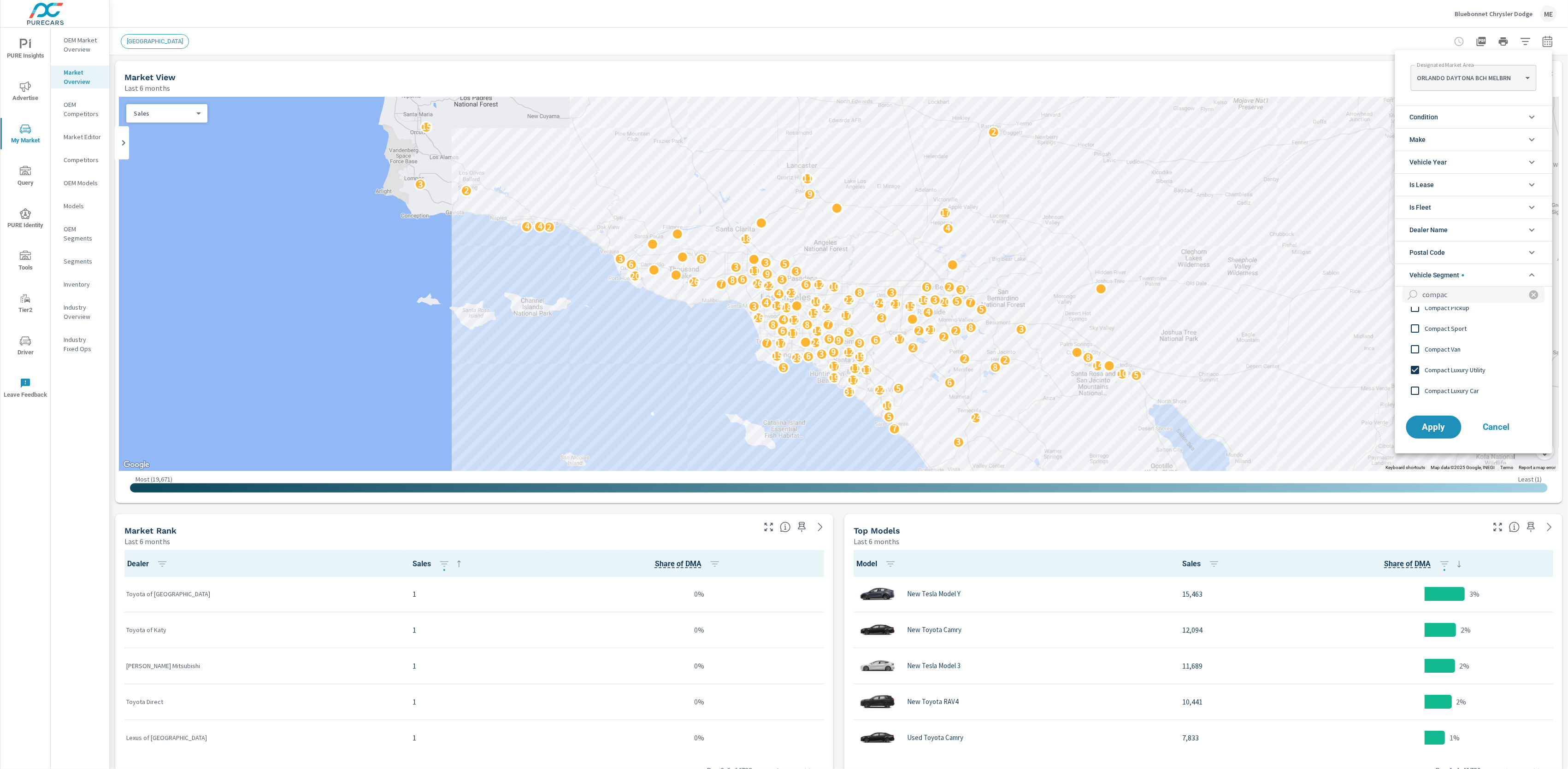
click at [1469, 368] on span "Compact Luxury Utility" at bounding box center [1475, 370] width 101 height 11
click at [1465, 388] on span "Compact Luxury Car" at bounding box center [1475, 391] width 101 height 11
click at [1430, 422] on span "Apply" at bounding box center [1434, 426] width 38 height 9
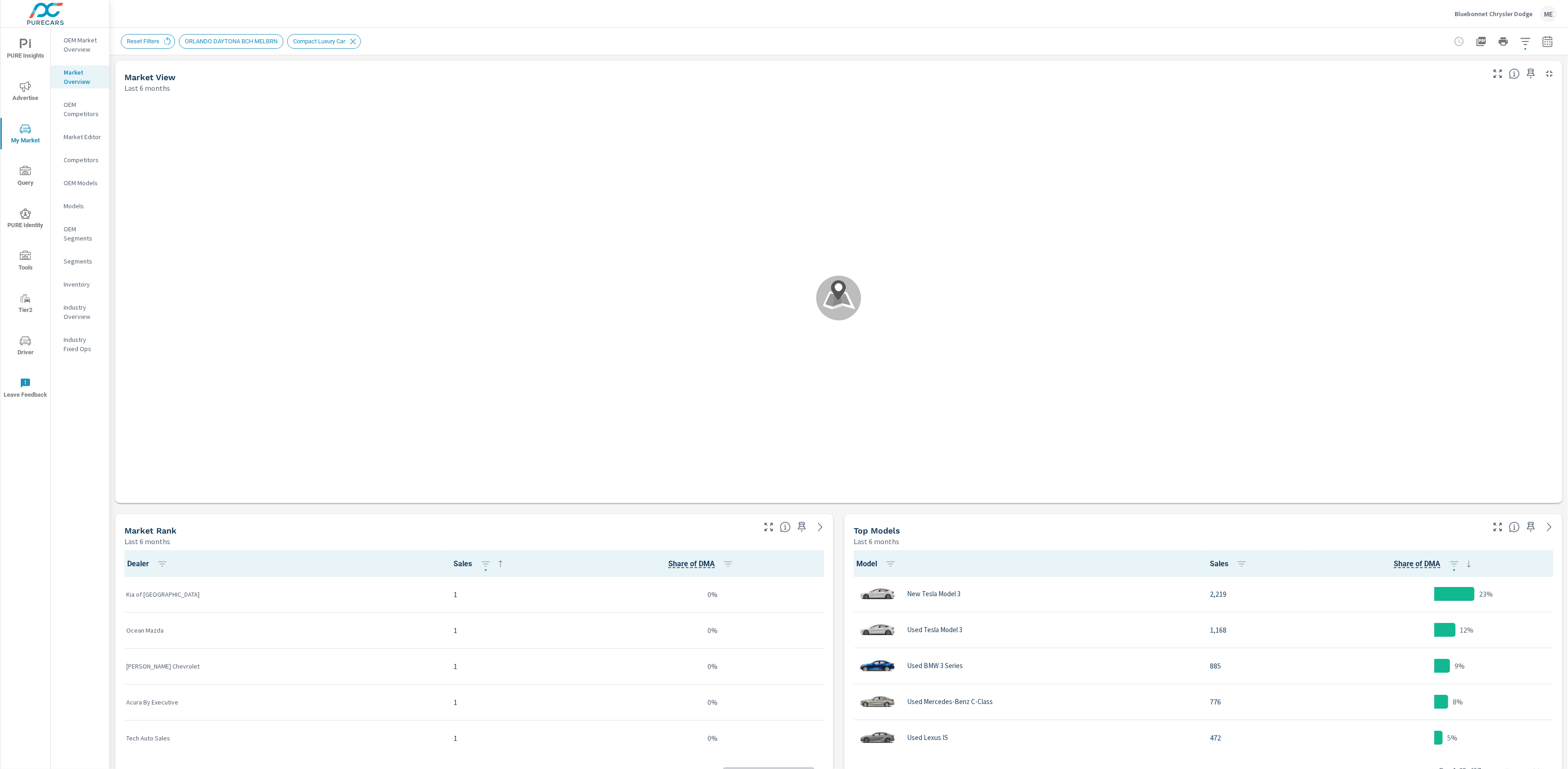
scroll to position [1, 0]
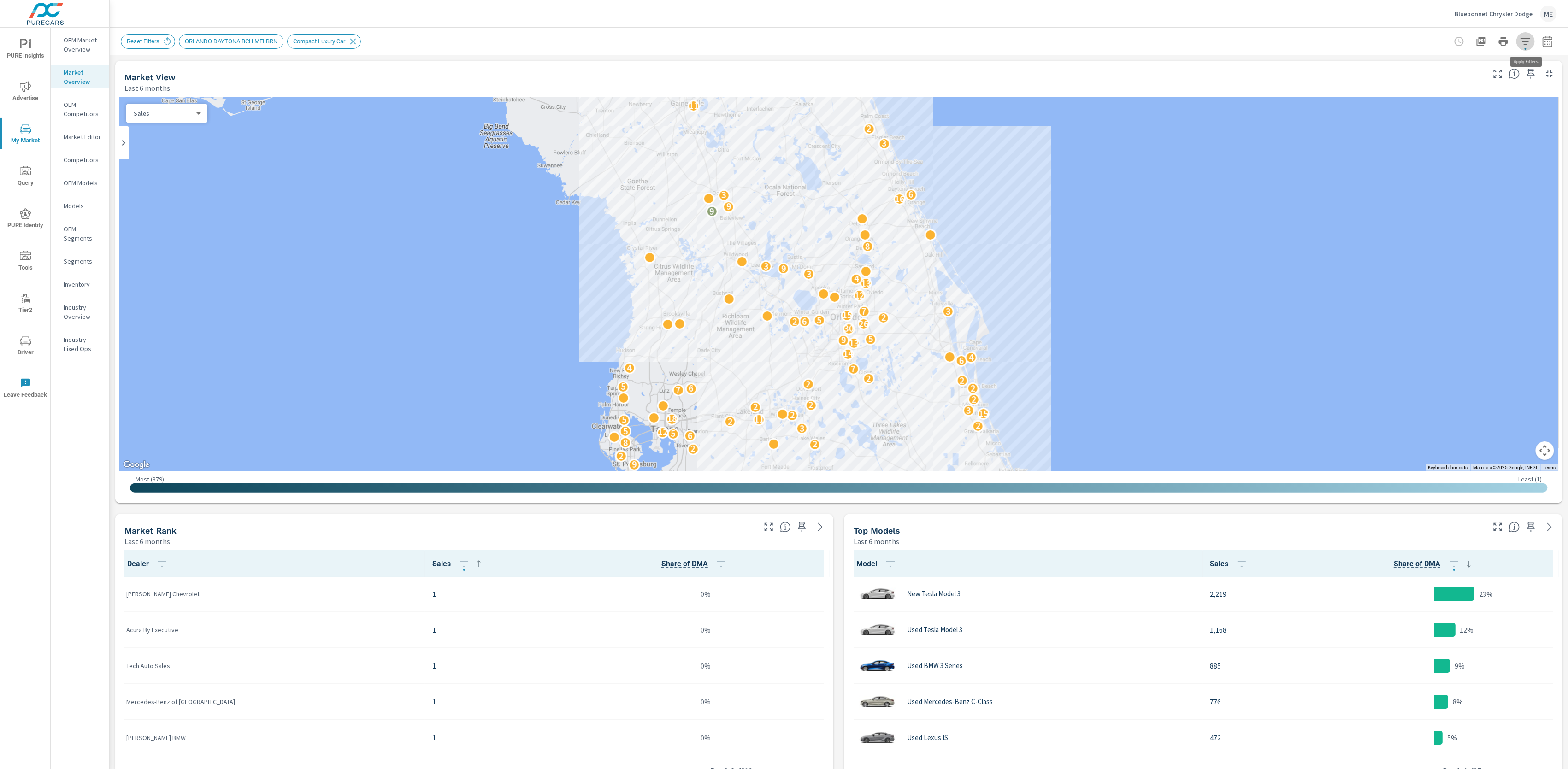
click at [1525, 37] on icon "button" at bounding box center [1525, 41] width 11 height 11
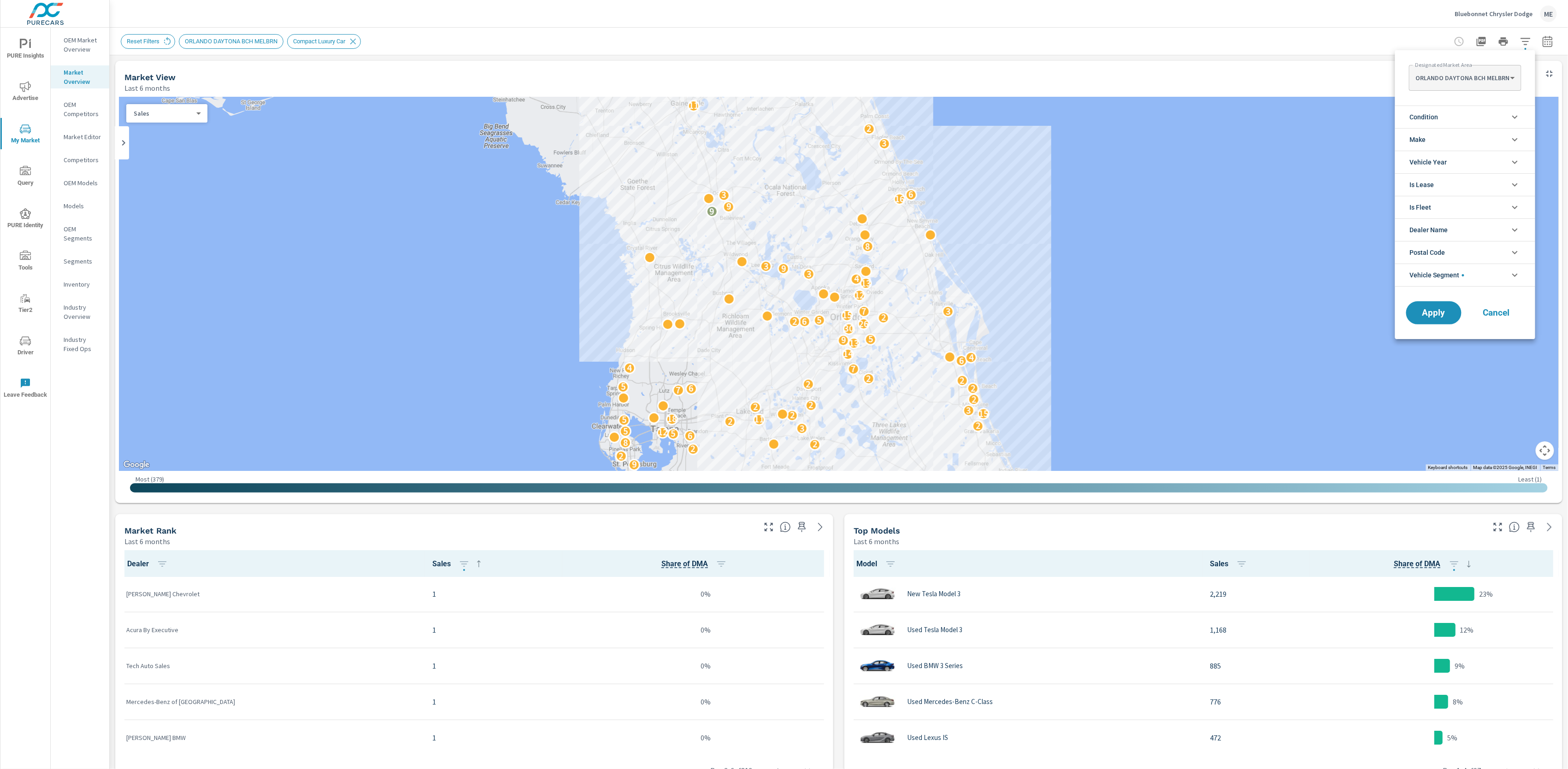
click at [1425, 143] on span "Make" at bounding box center [1418, 139] width 16 height 22
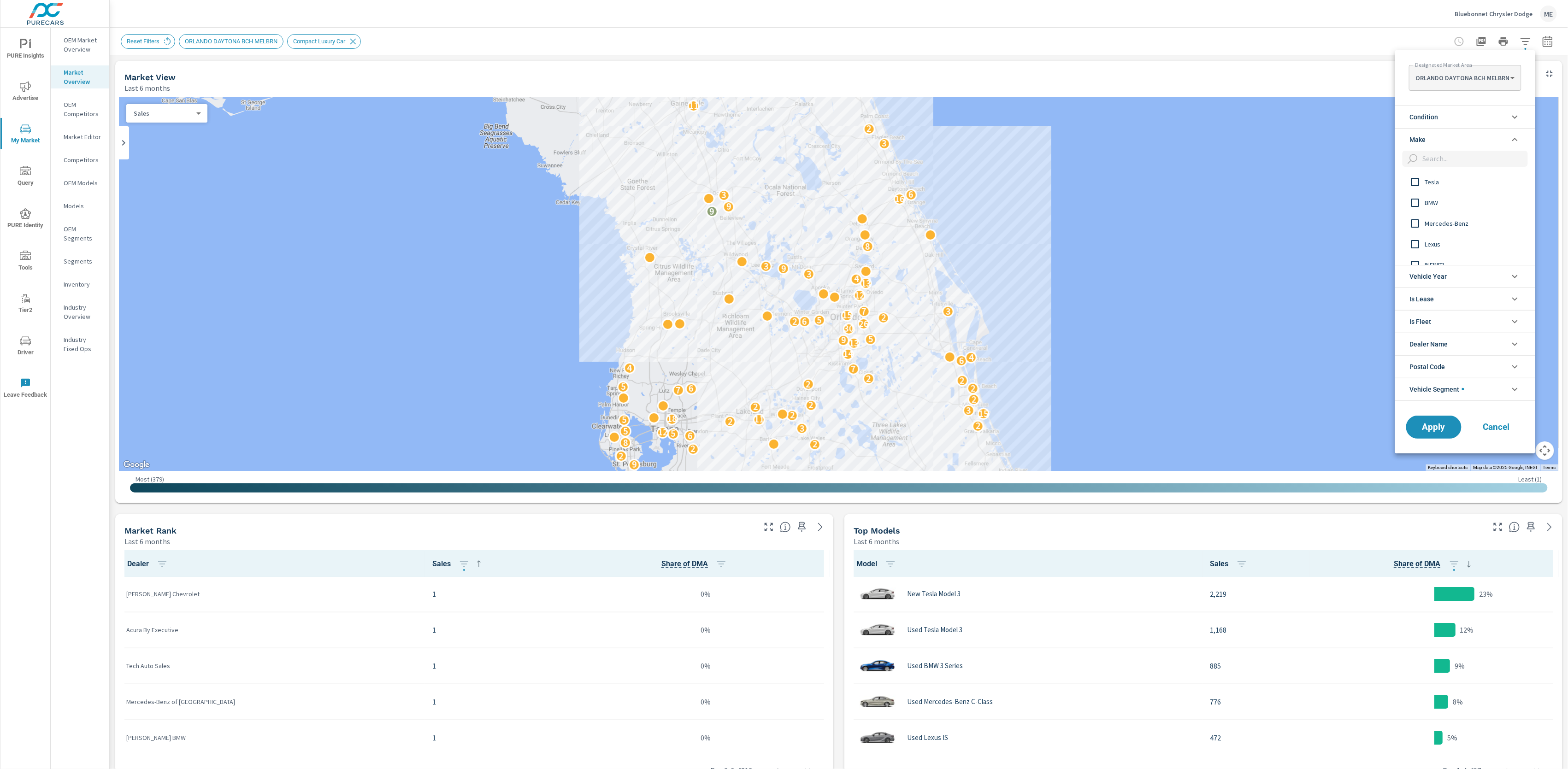
click at [1431, 140] on li "Make" at bounding box center [1465, 139] width 140 height 23
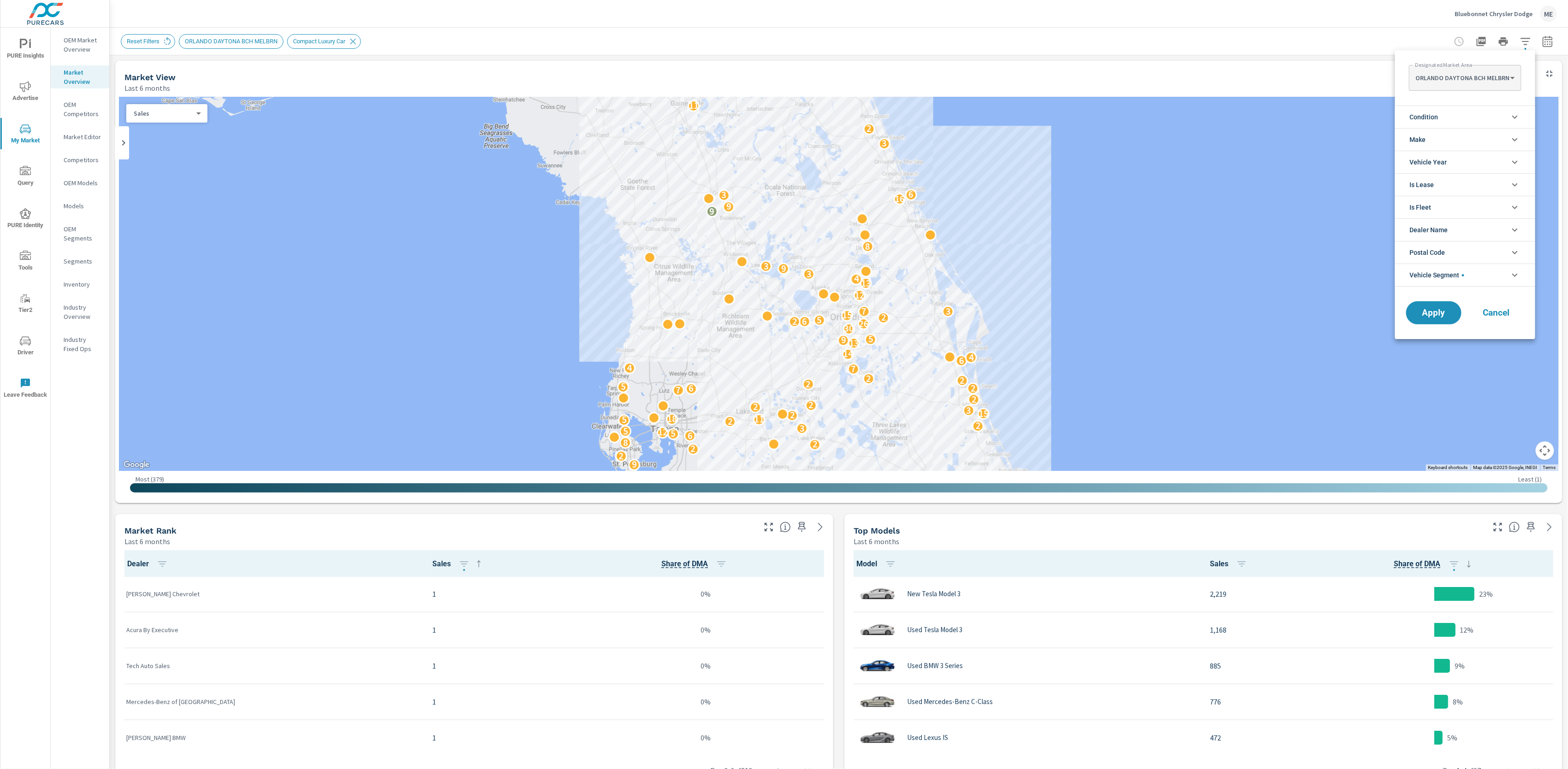
drag, startPoint x: 1438, startPoint y: 116, endPoint x: 1440, endPoint y: 122, distance: 6.3
click at [1438, 116] on span "Condition" at bounding box center [1424, 117] width 29 height 22
click at [1432, 139] on span "New" at bounding box center [1475, 139] width 101 height 11
click at [1436, 356] on span "Apply" at bounding box center [1434, 354] width 38 height 9
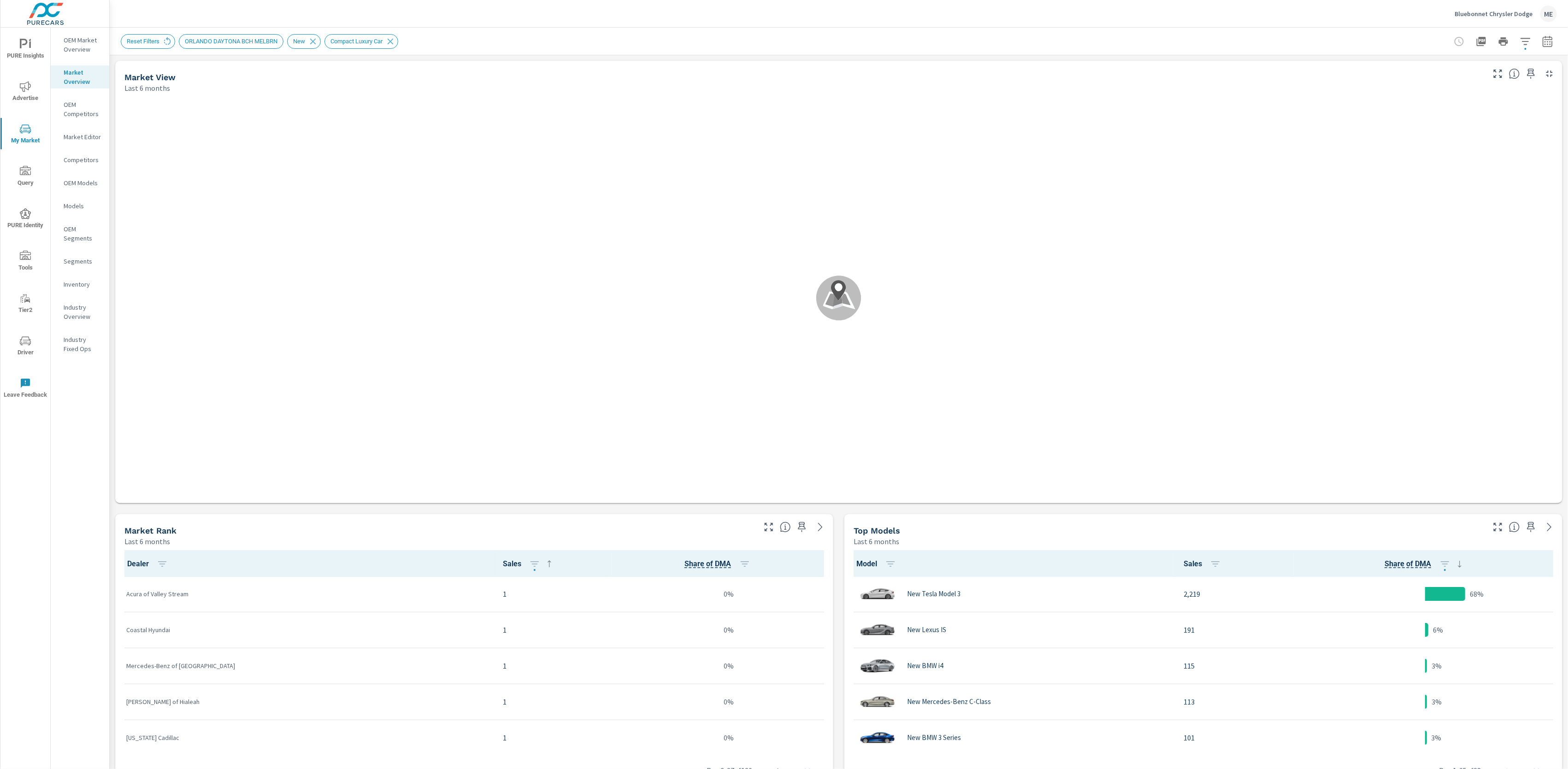
scroll to position [1, 0]
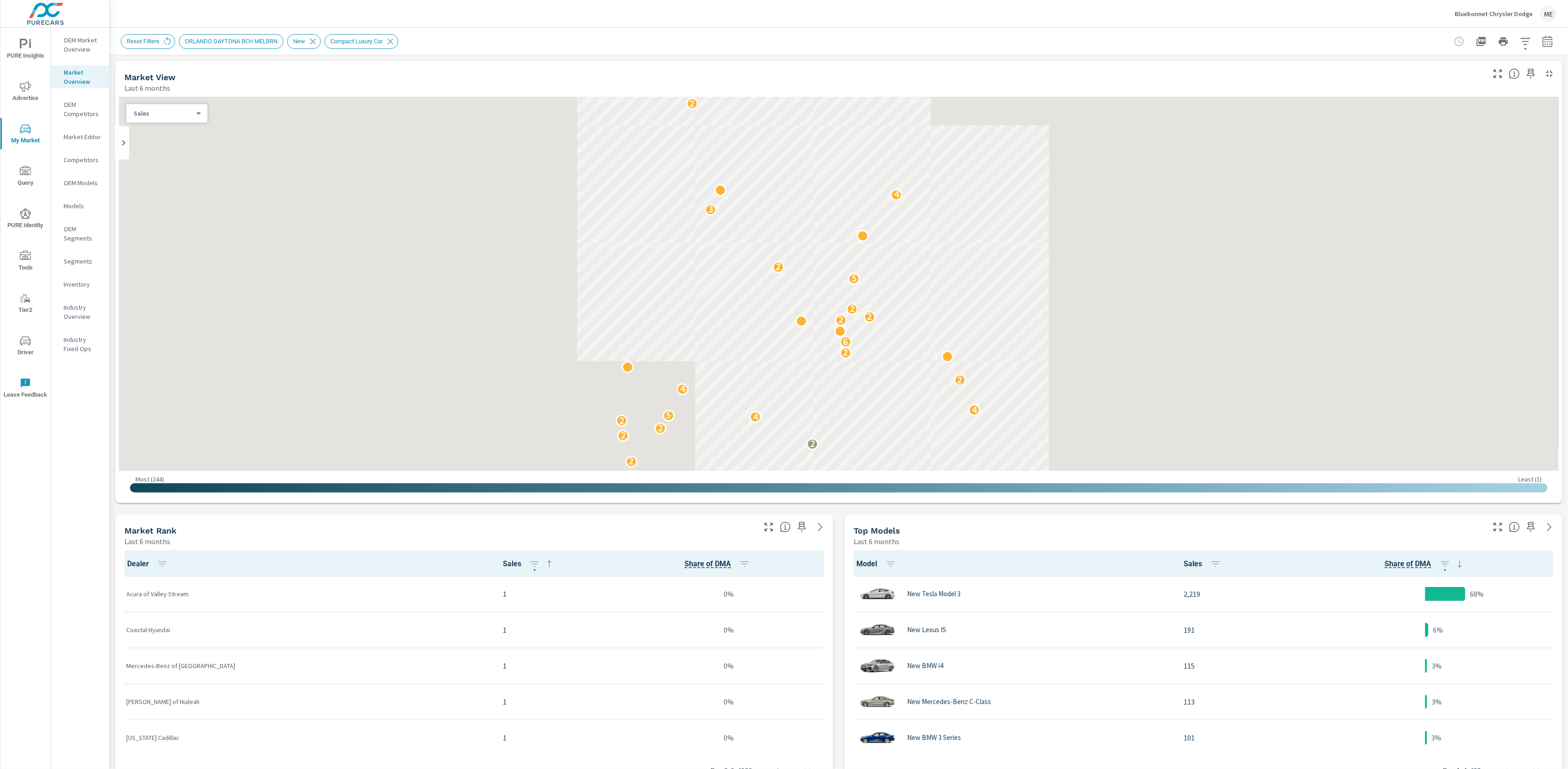
click at [1010, 18] on div "Bluebonnet Chrysler Dodge ME" at bounding box center [838, 13] width 1436 height 27
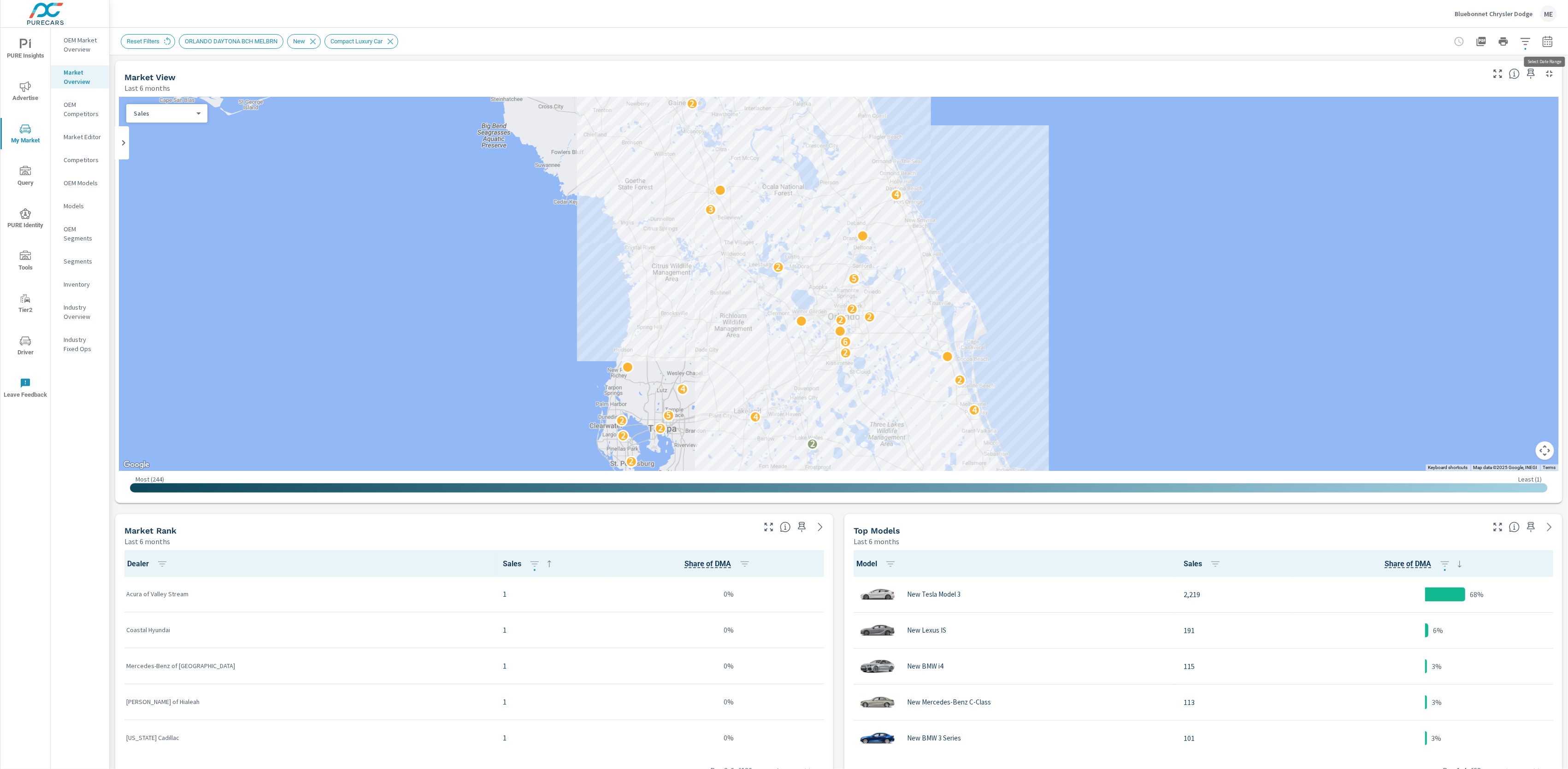
click at [1546, 39] on icon "button" at bounding box center [1547, 41] width 10 height 11
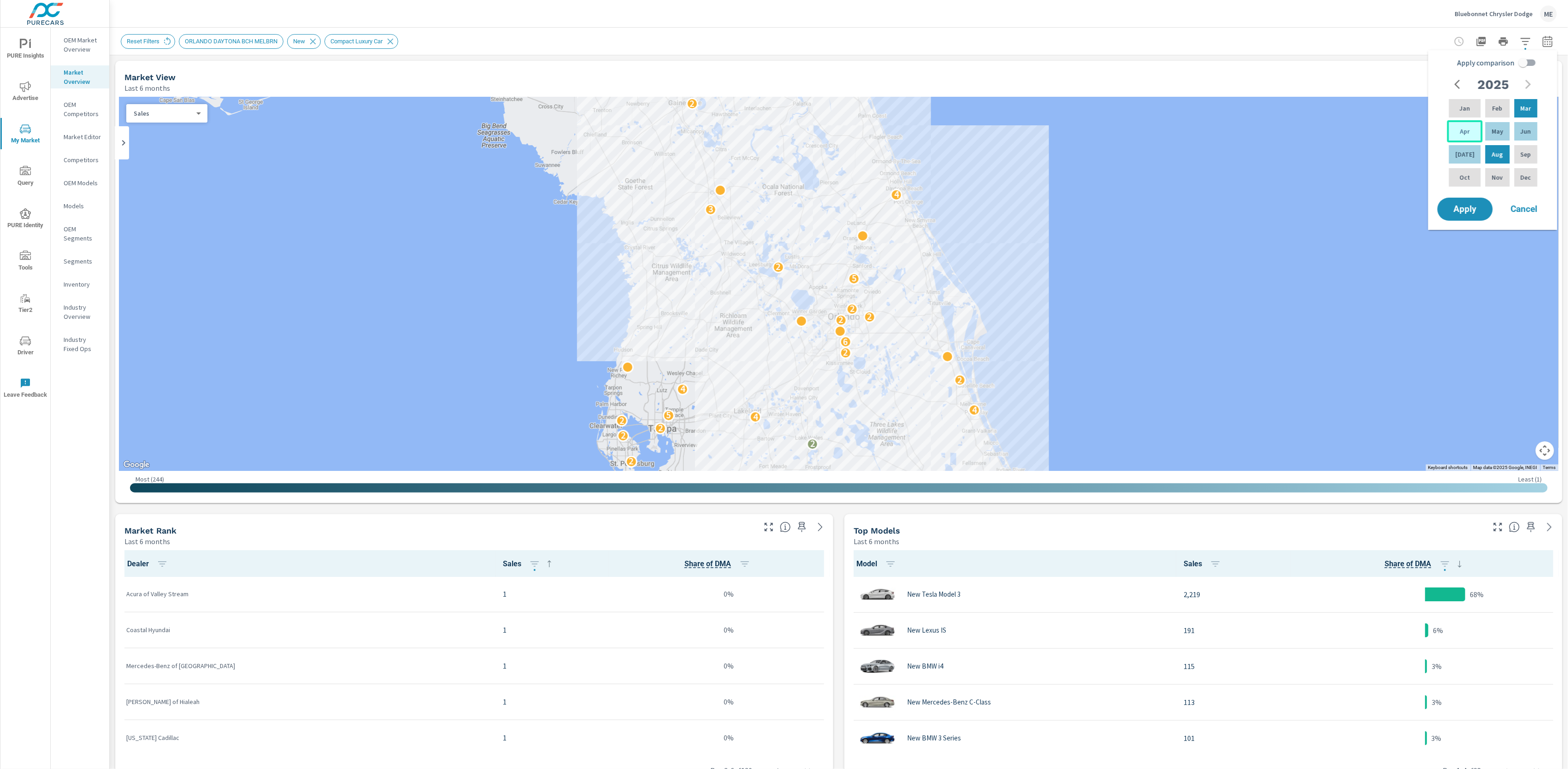
click at [1466, 129] on p "Apr" at bounding box center [1465, 131] width 10 height 9
click at [1544, 134] on div "2025 Jan Feb Mar Apr May Jun Jul Aug Sep Oct Nov Dec" at bounding box center [1494, 135] width 117 height 120
click at [1533, 134] on div "Jun" at bounding box center [1526, 131] width 27 height 22
click at [1525, 68] on input "Apply comparison" at bounding box center [1523, 63] width 52 height 18
checkbox input "true"
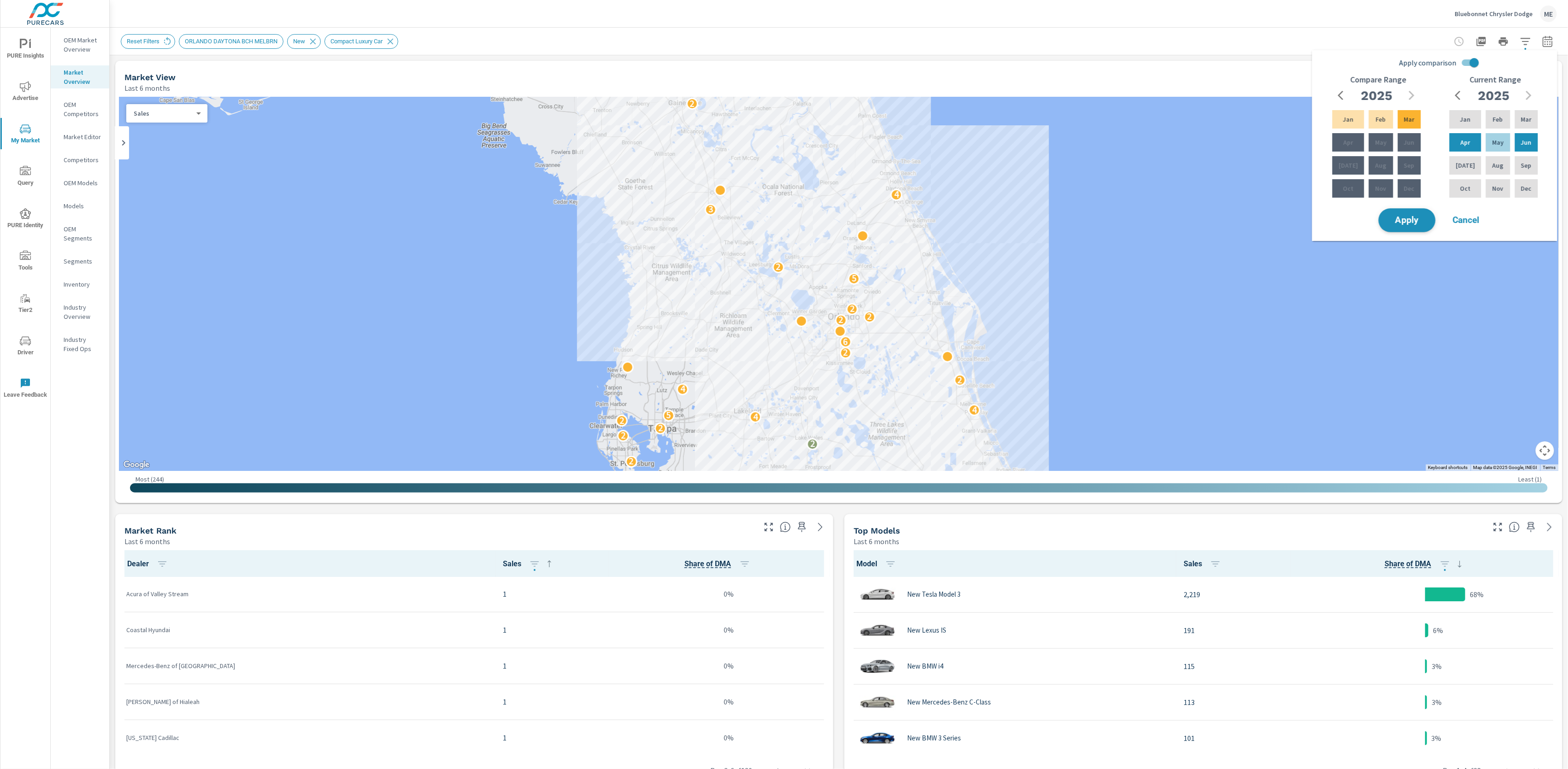
click at [1421, 226] on button "Apply" at bounding box center [1407, 220] width 57 height 24
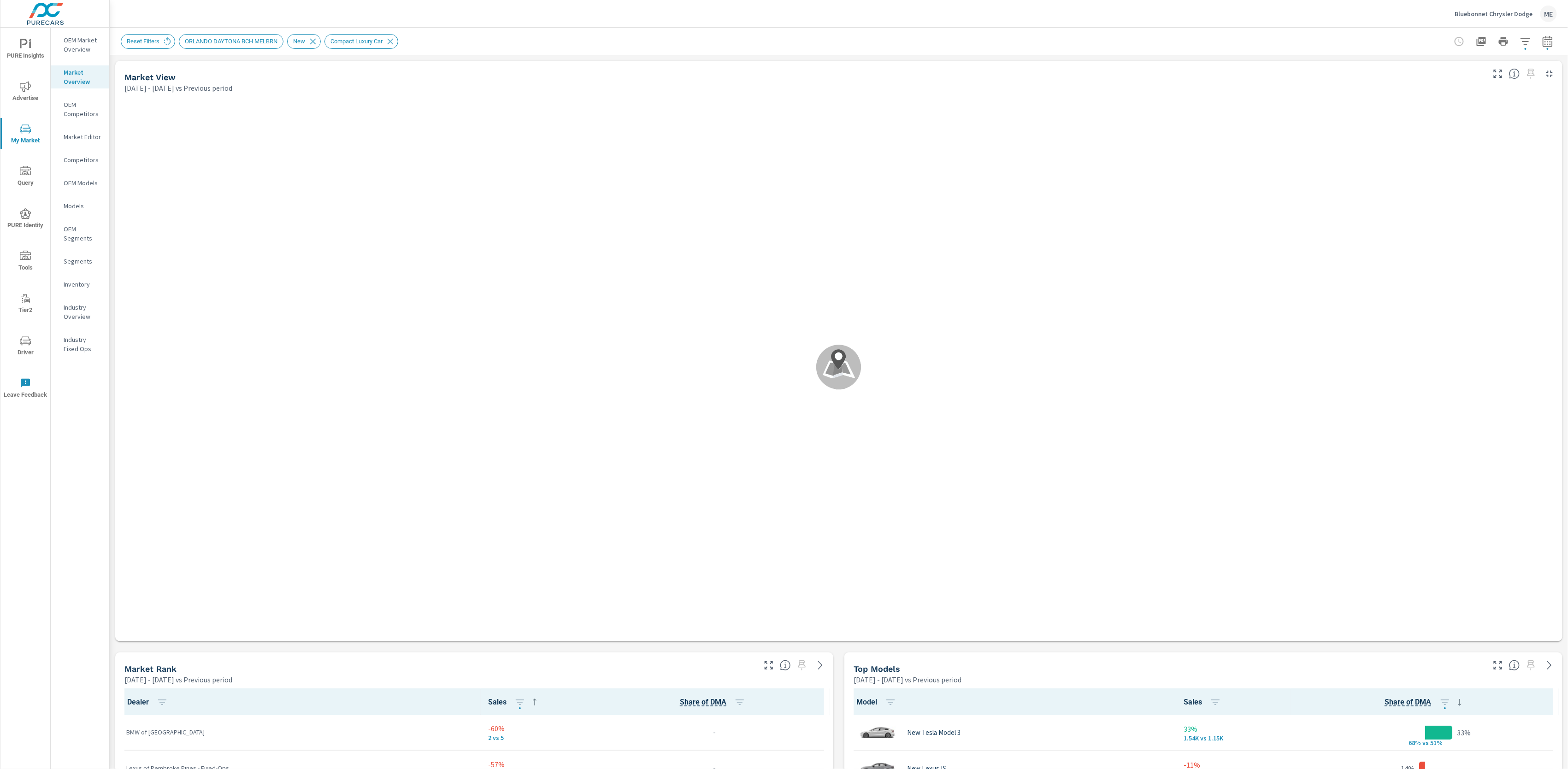
scroll to position [1, 0]
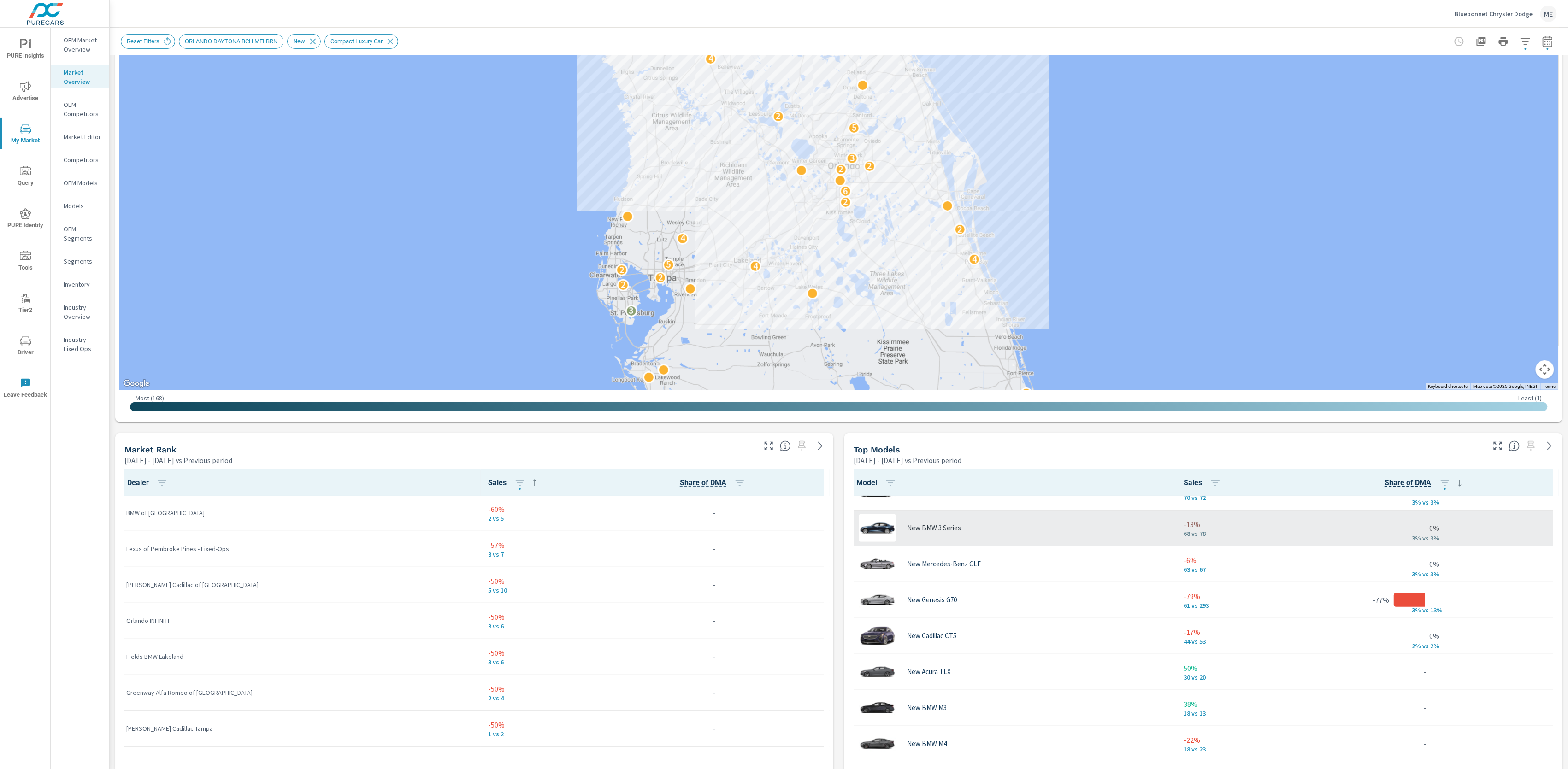
scroll to position [179, 0]
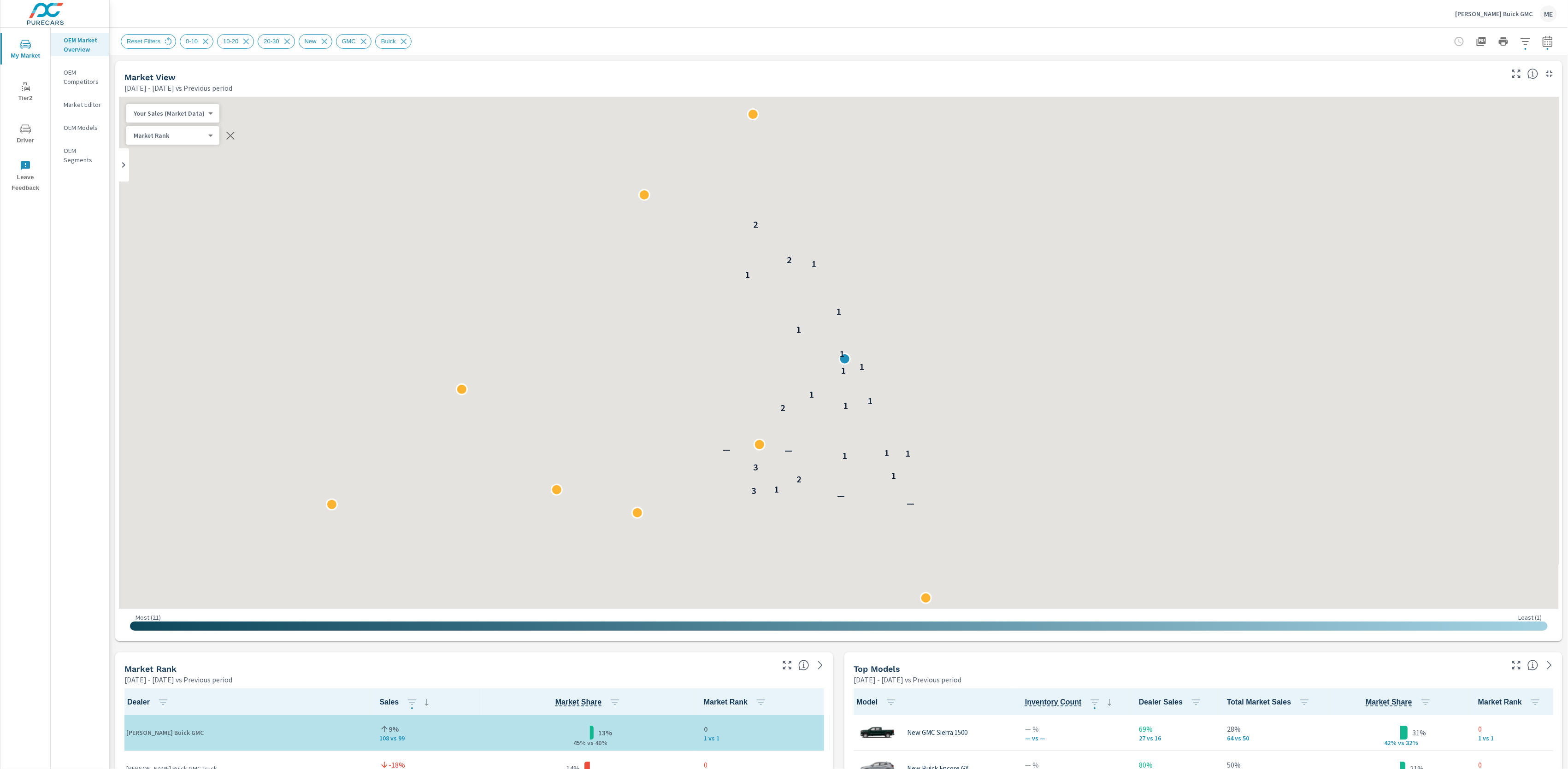
scroll to position [1, 0]
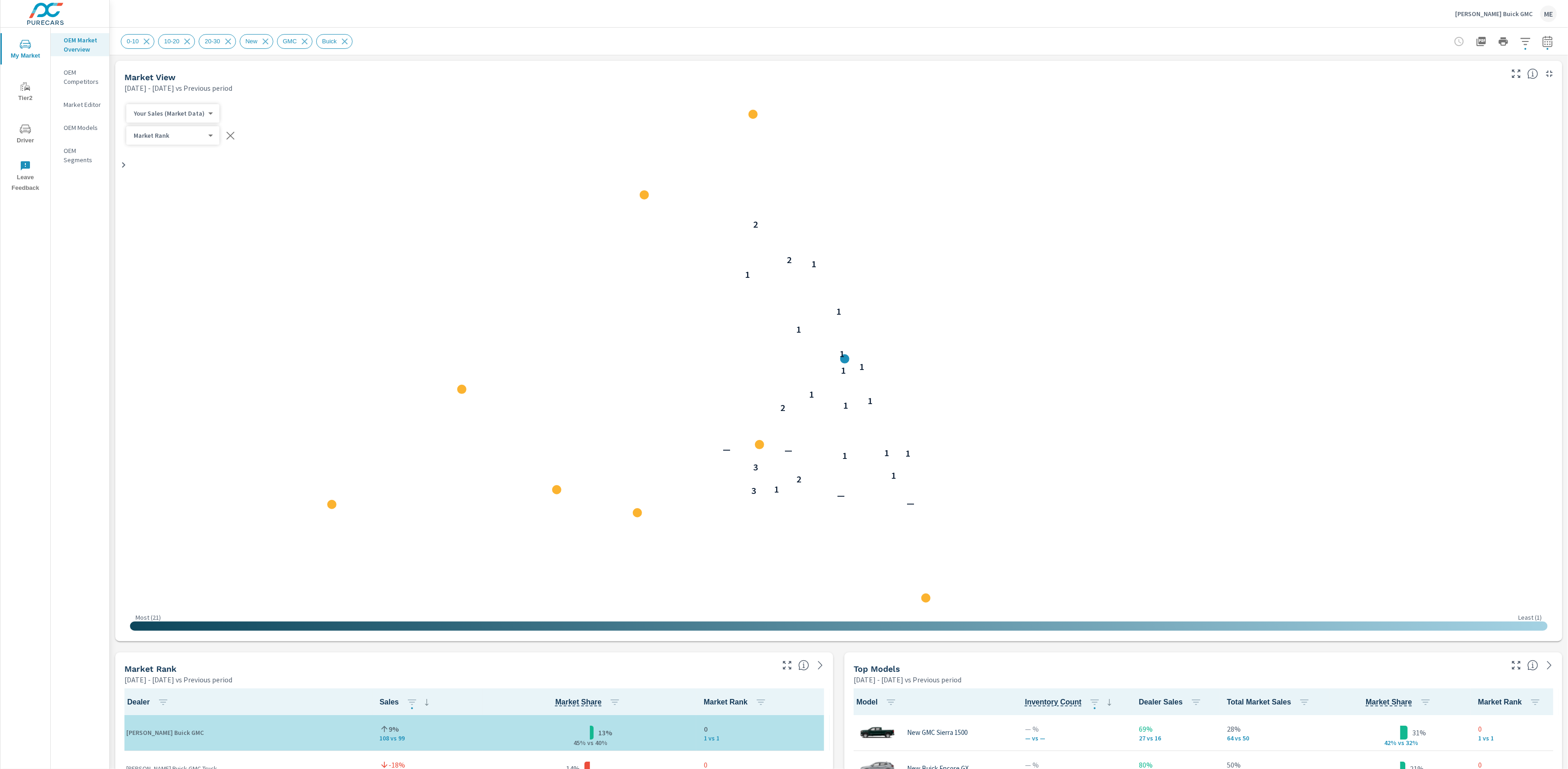
scroll to position [1, 0]
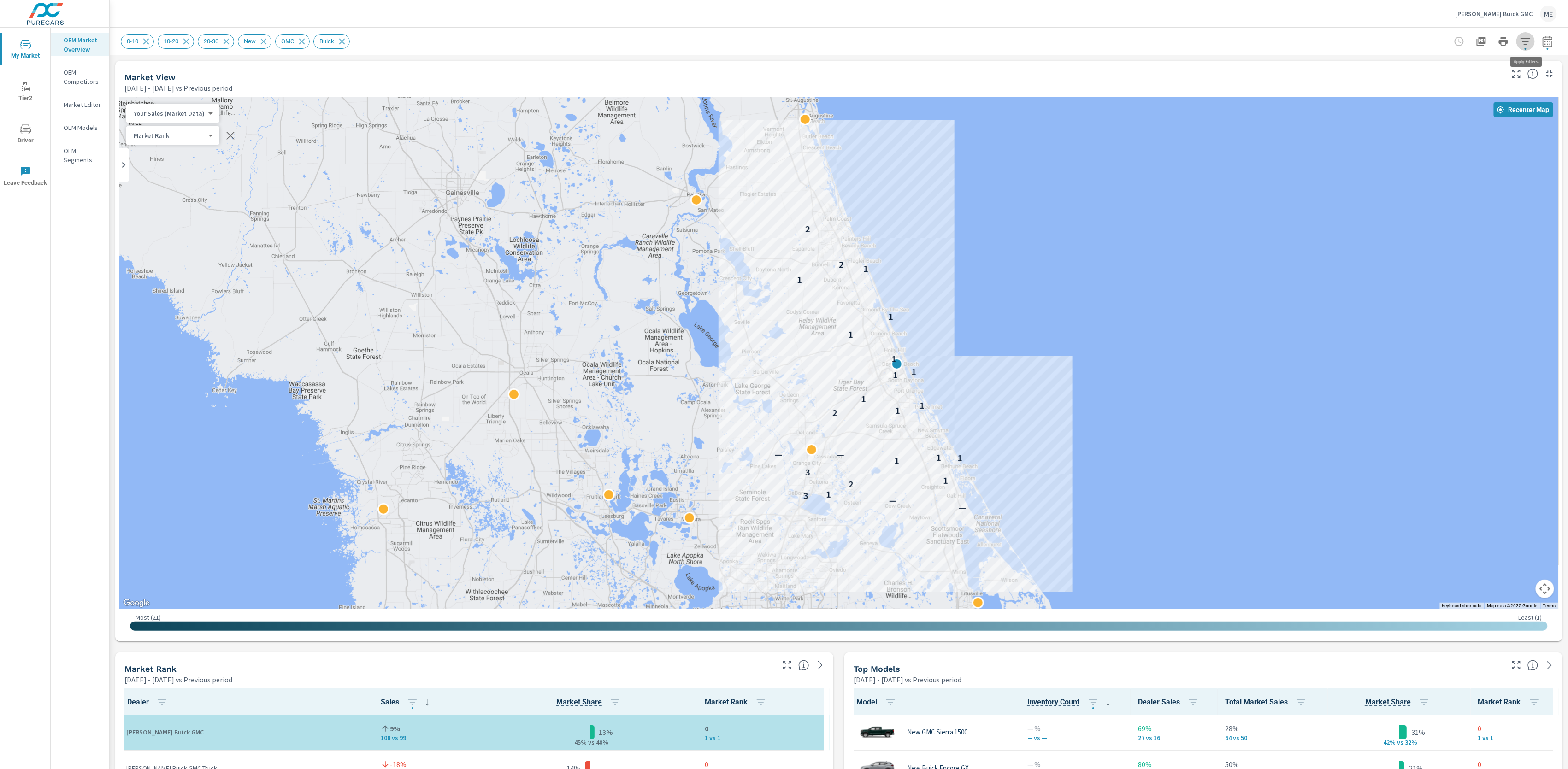
click at [1524, 40] on icon "button" at bounding box center [1525, 41] width 11 height 11
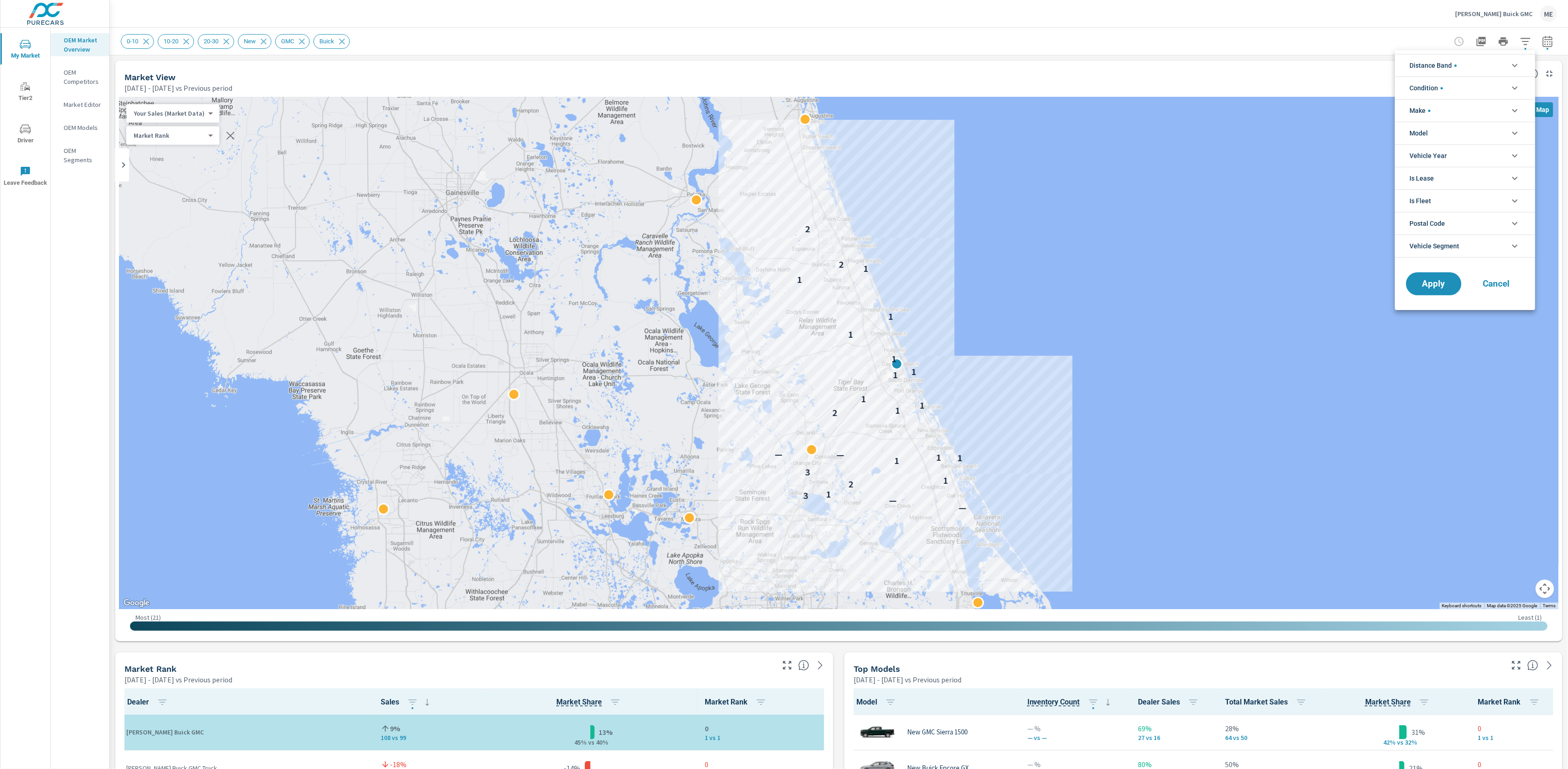
scroll to position [41, 0]
click at [1434, 128] on li "Model" at bounding box center [1465, 133] width 140 height 23
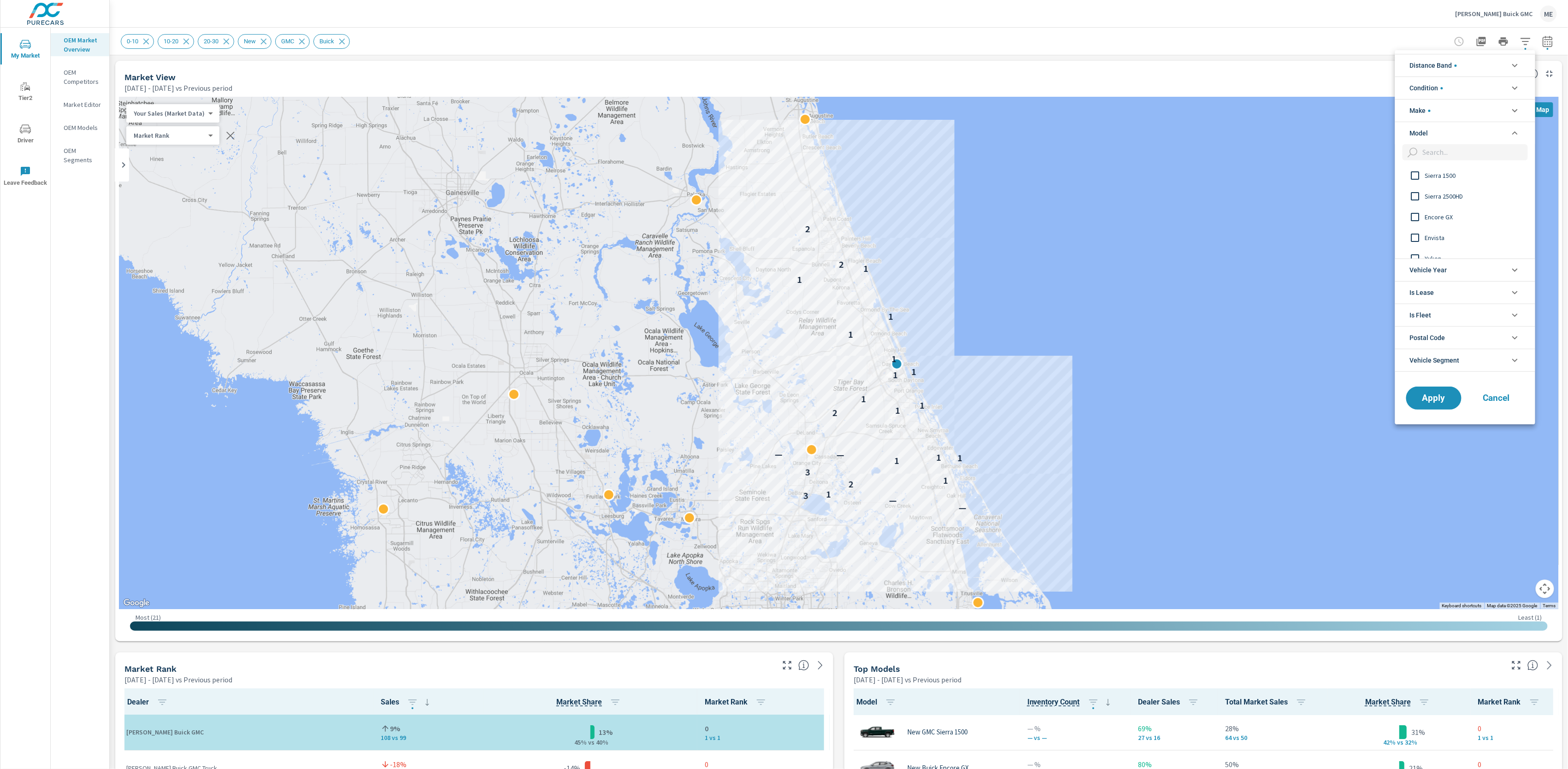
click at [842, 705] on div at bounding box center [784, 384] width 1568 height 769
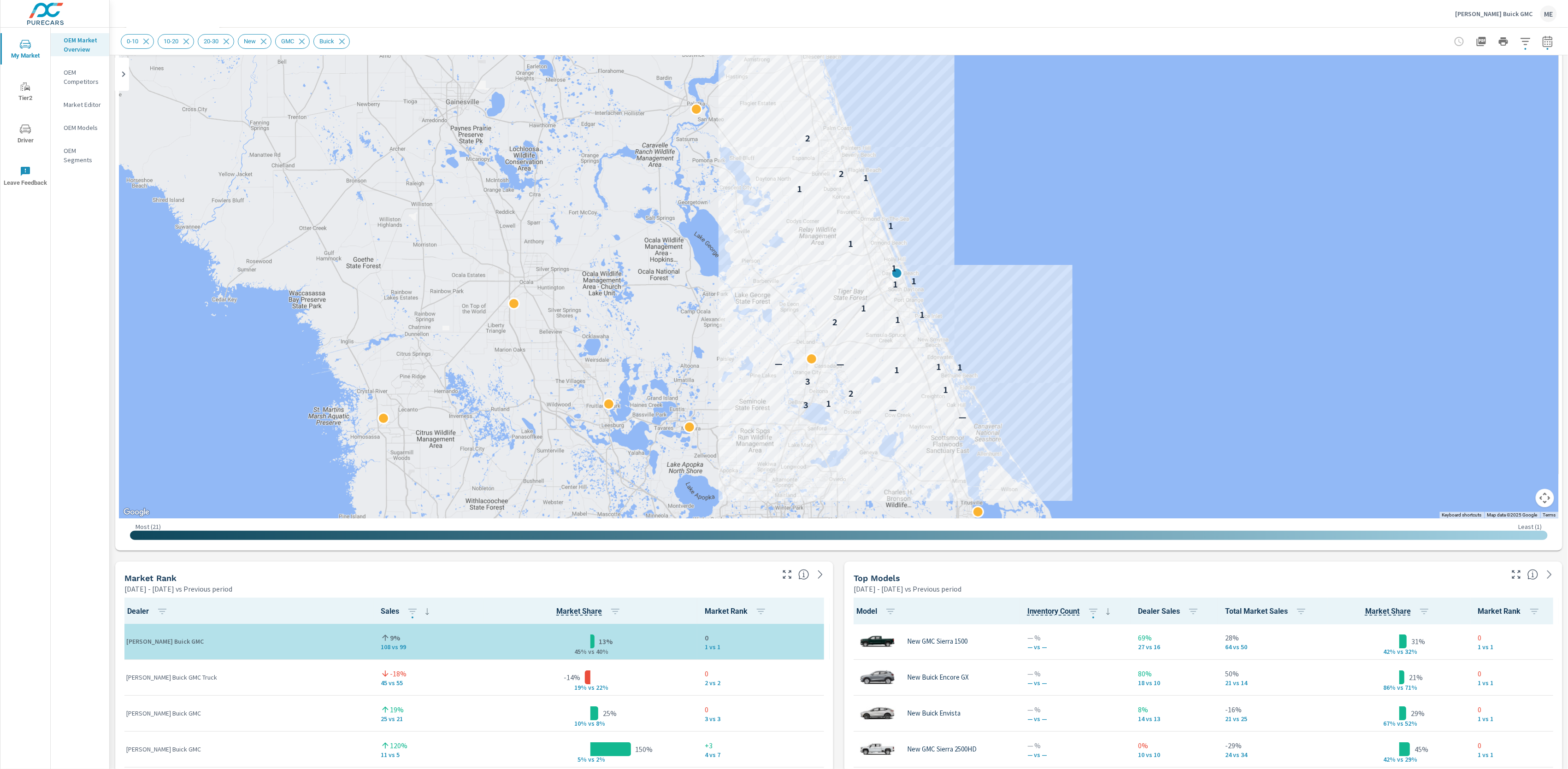
scroll to position [0, 0]
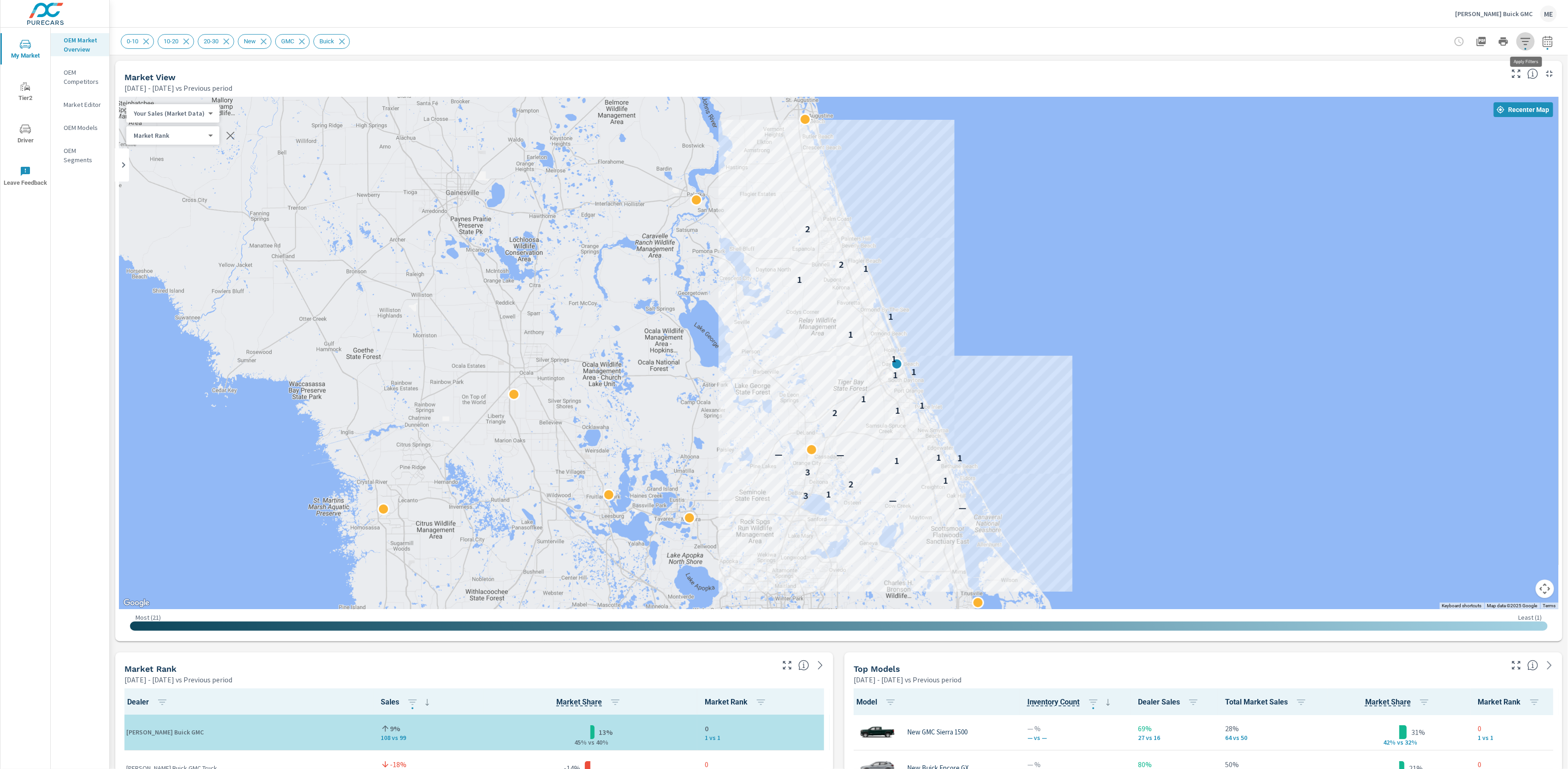
click at [1522, 40] on icon "button" at bounding box center [1525, 41] width 11 height 11
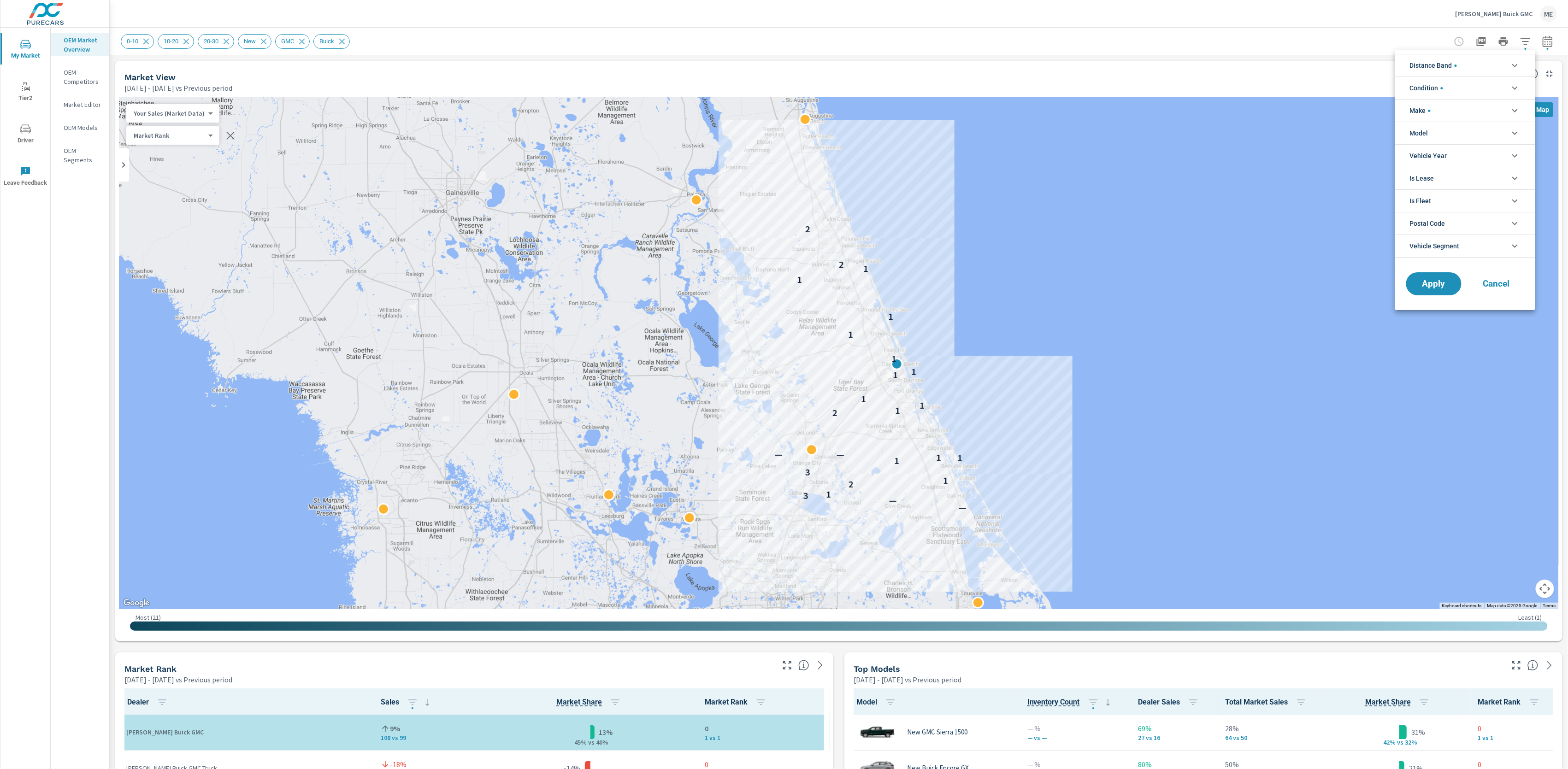
scroll to position [41, 0]
click at [1423, 138] on span "Model" at bounding box center [1419, 133] width 18 height 22
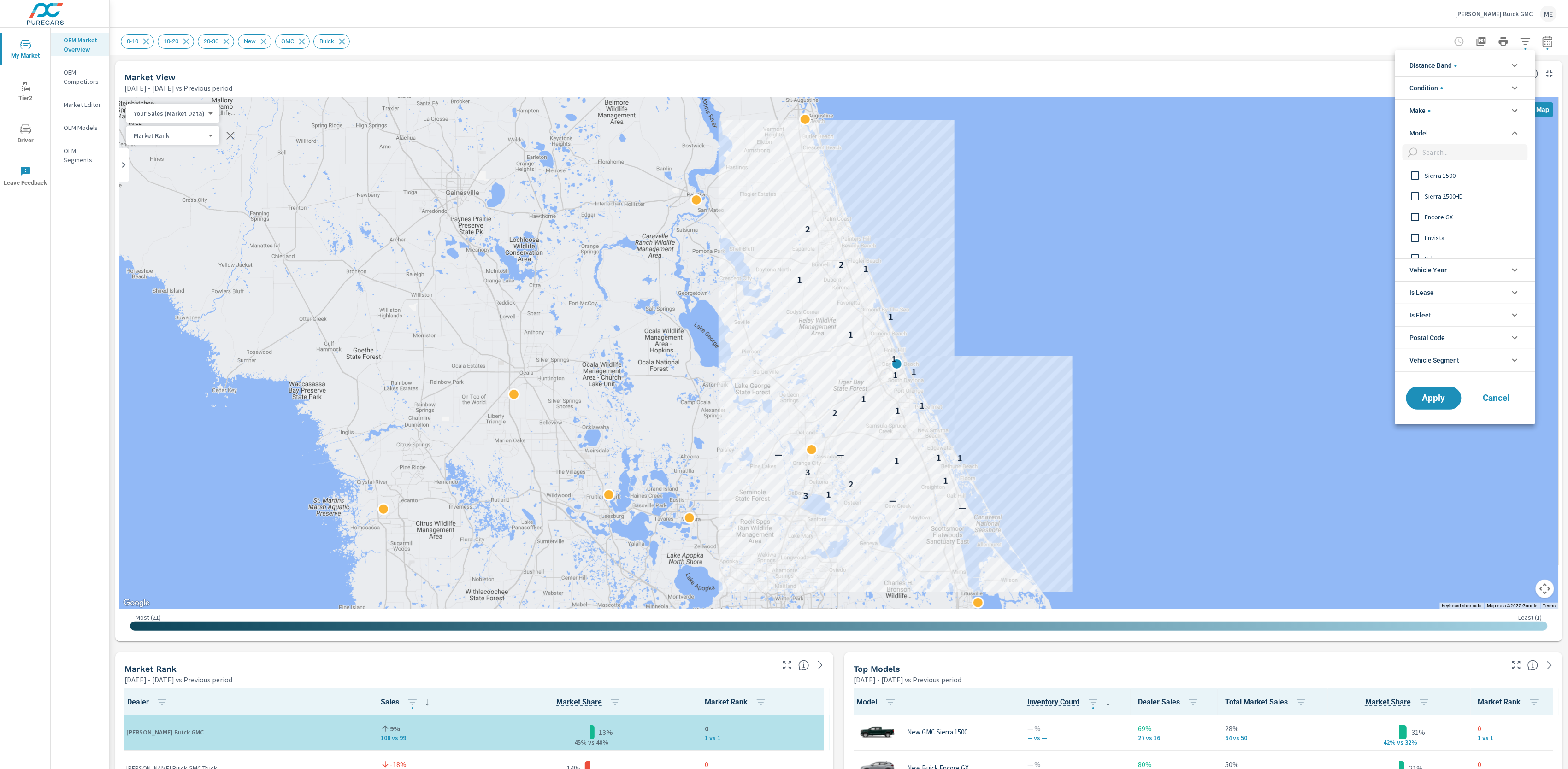
click at [1431, 240] on span "Envista" at bounding box center [1475, 238] width 101 height 11
click at [1429, 400] on span "Apply" at bounding box center [1434, 398] width 38 height 9
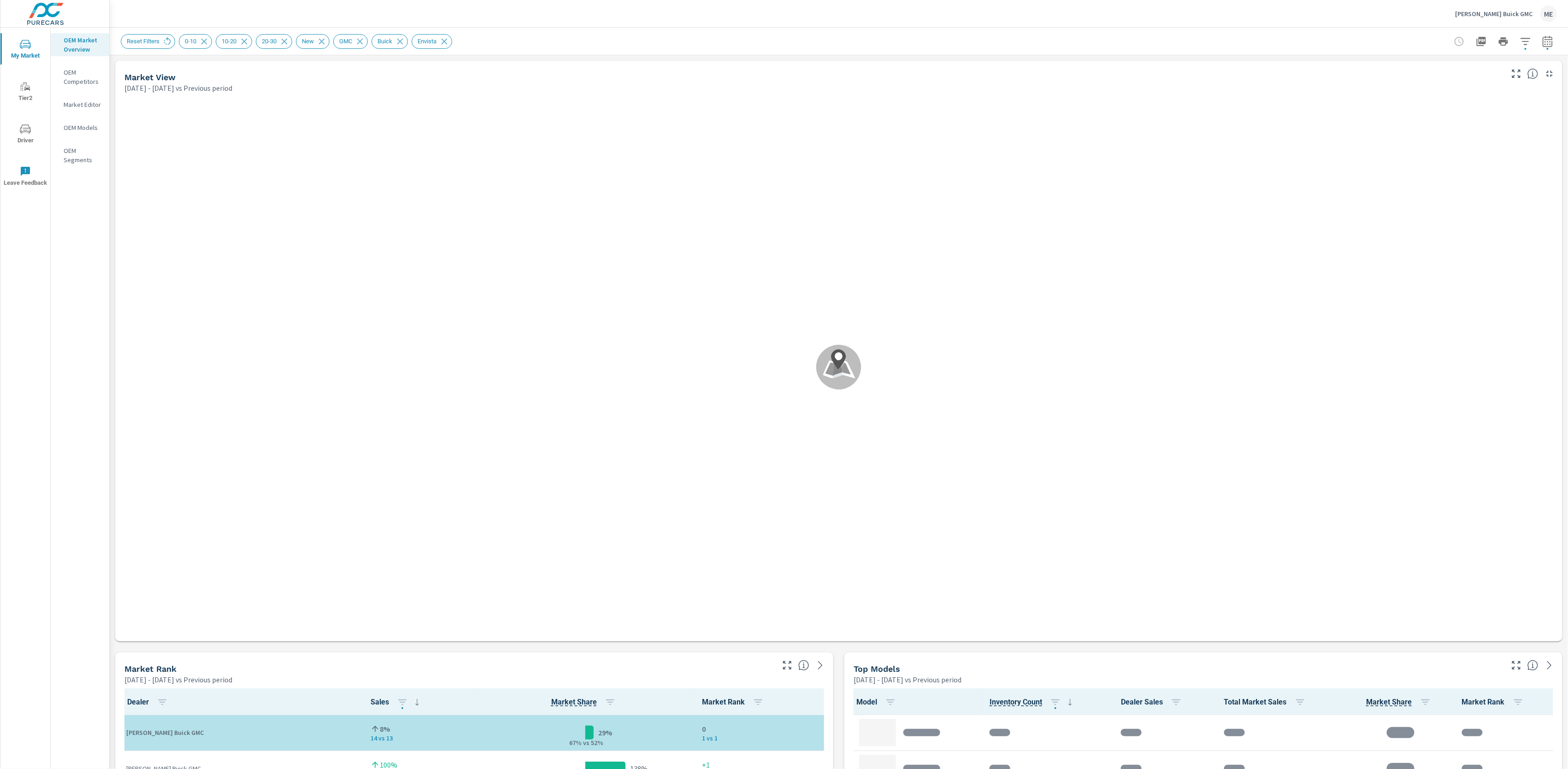
scroll to position [1, 0]
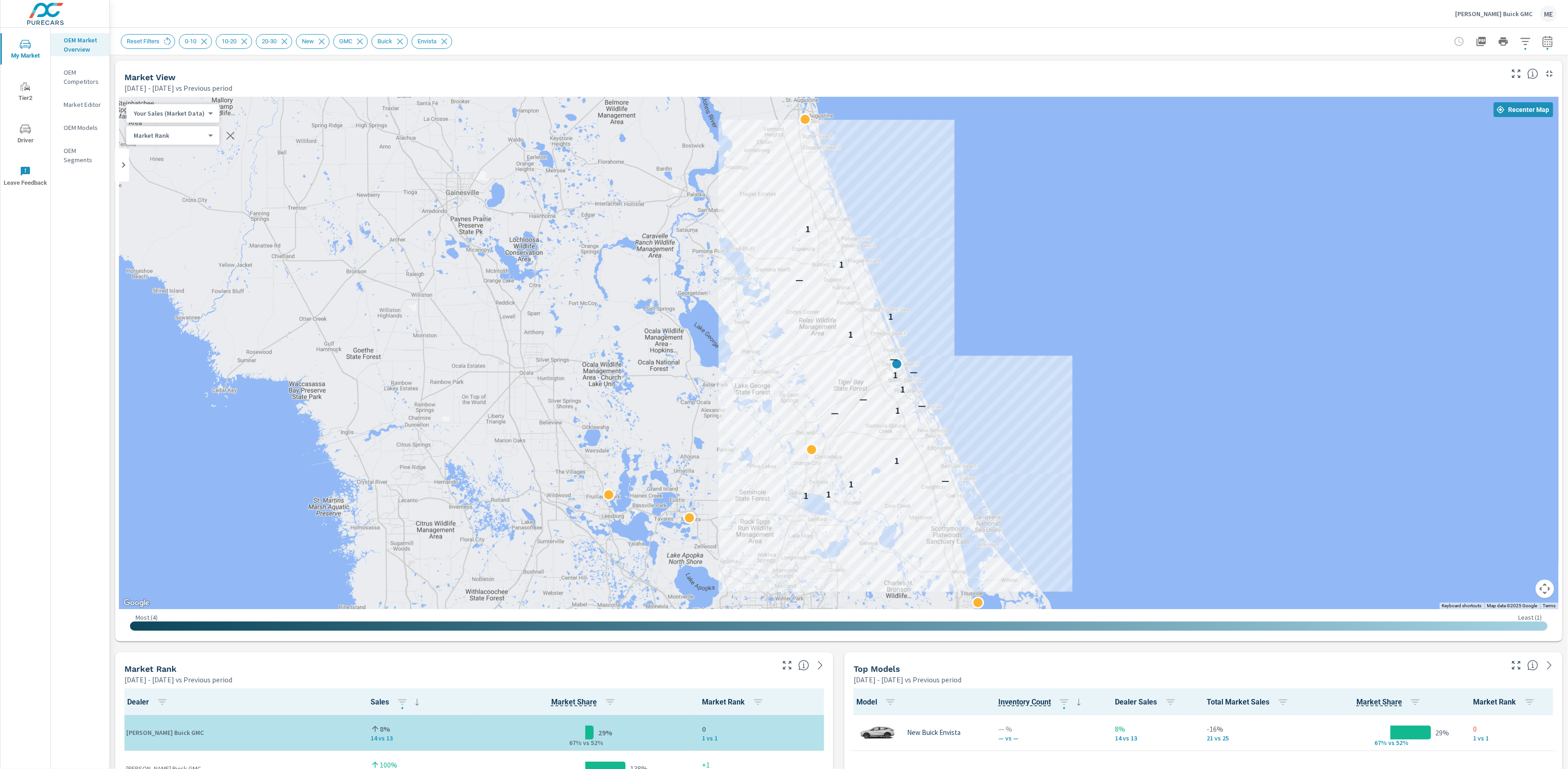
click at [1529, 43] on icon "button" at bounding box center [1525, 41] width 11 height 11
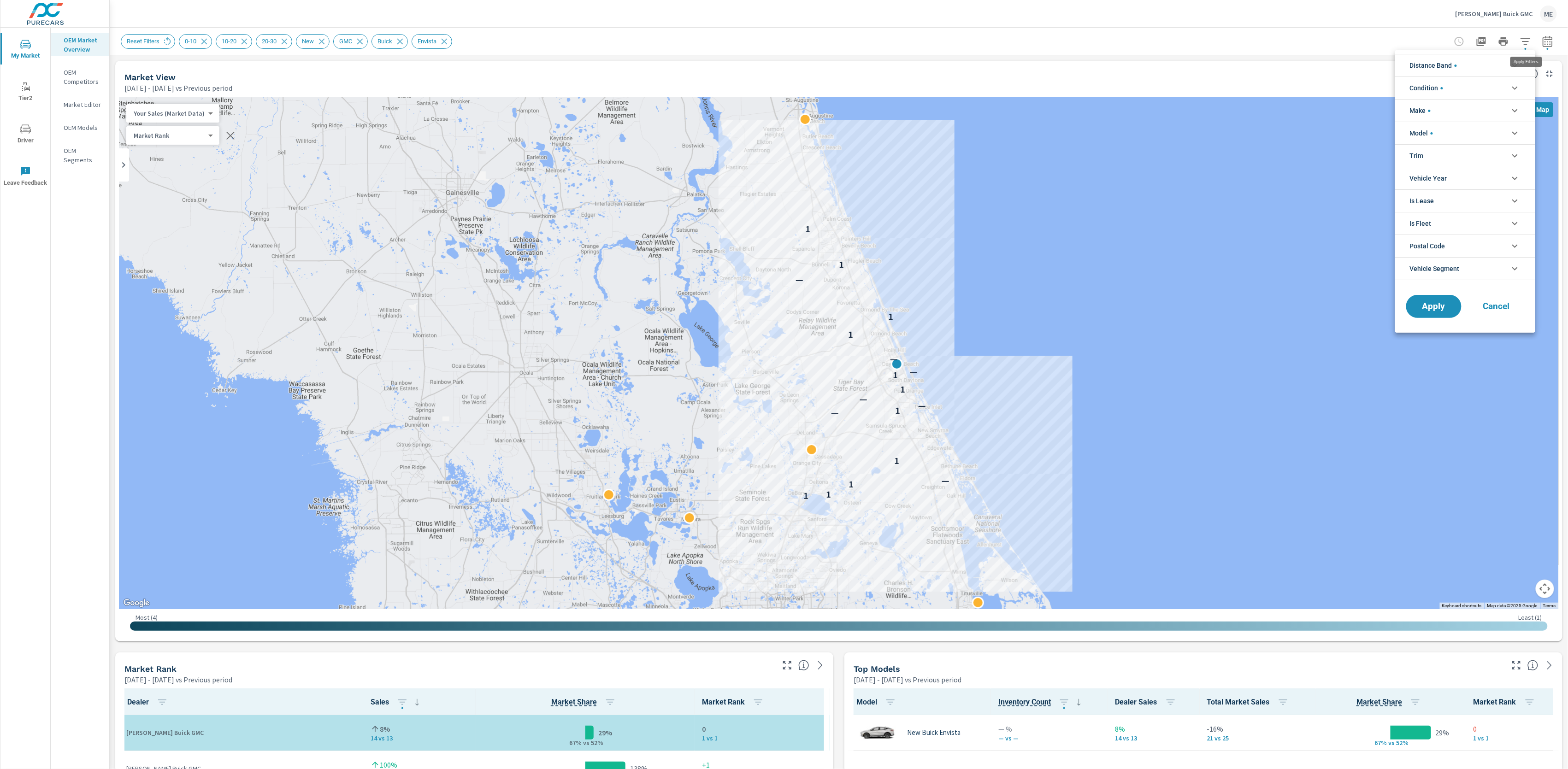
scroll to position [83, 0]
click at [1432, 137] on span "Model" at bounding box center [1421, 133] width 23 height 22
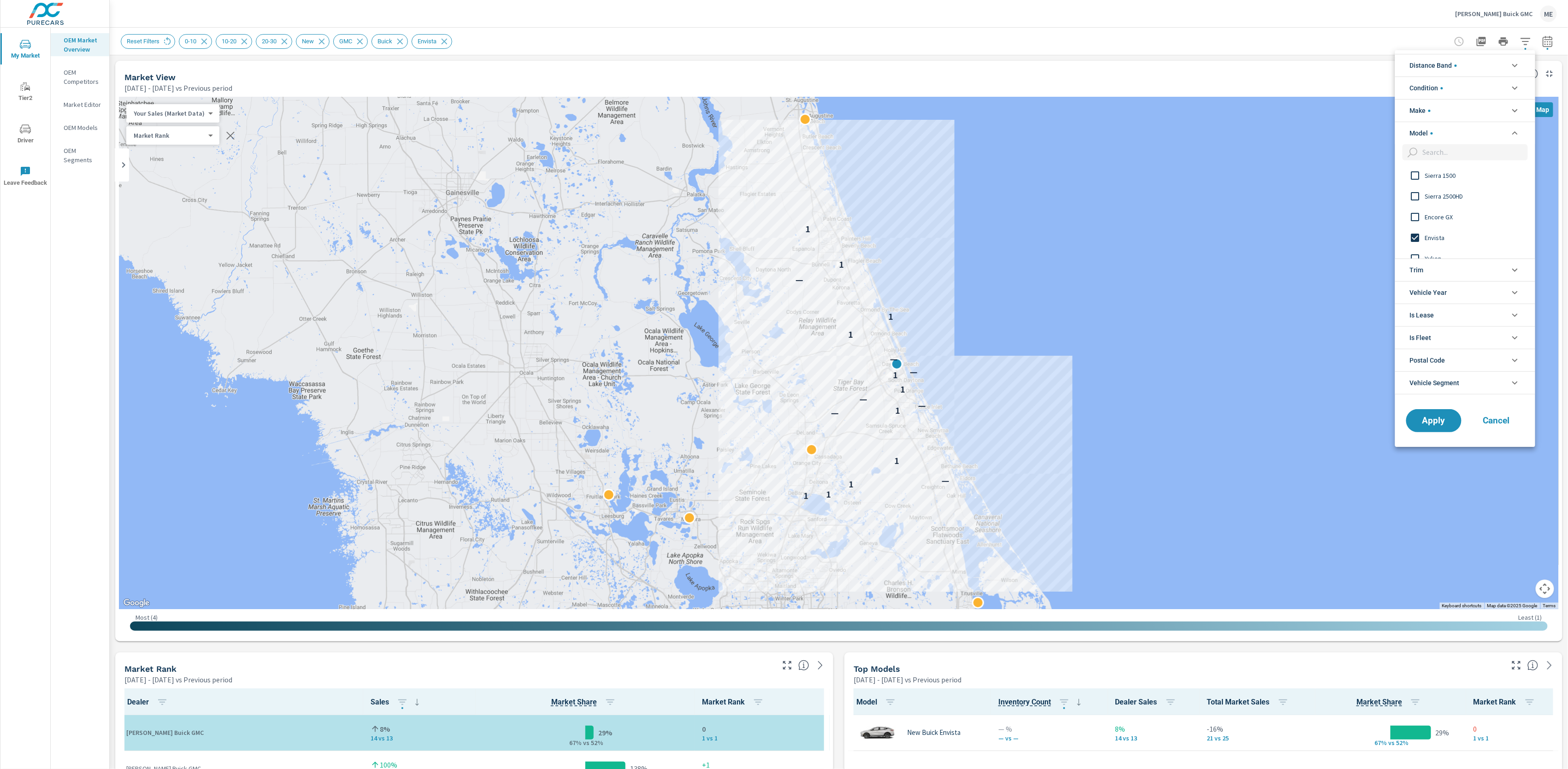
scroll to position [0, 0]
click at [1434, 135] on li "Model" at bounding box center [1465, 133] width 140 height 23
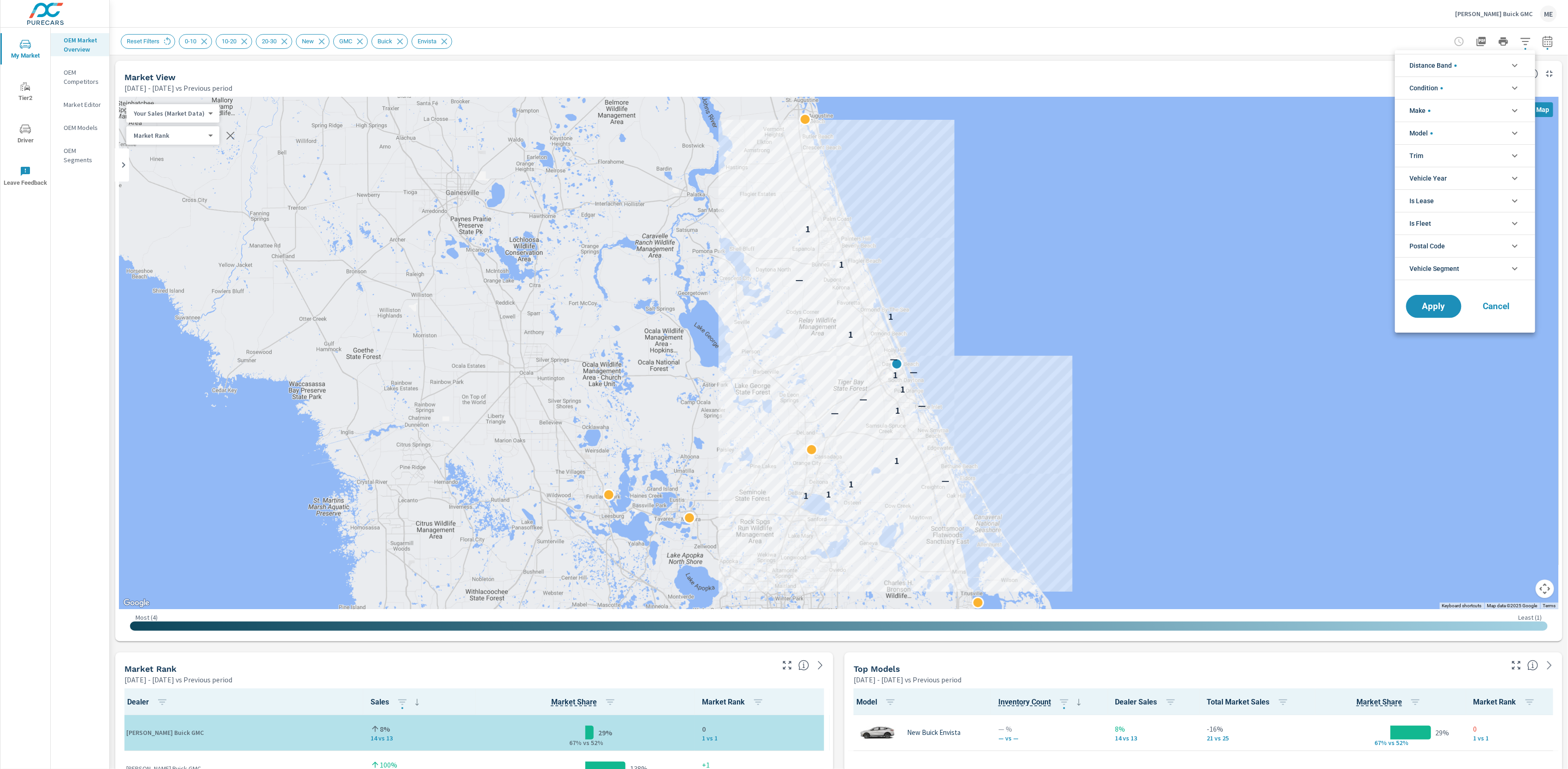
click at [1446, 268] on span "Vehicle Segment" at bounding box center [1435, 268] width 50 height 22
click at [1275, 48] on div at bounding box center [784, 384] width 1568 height 769
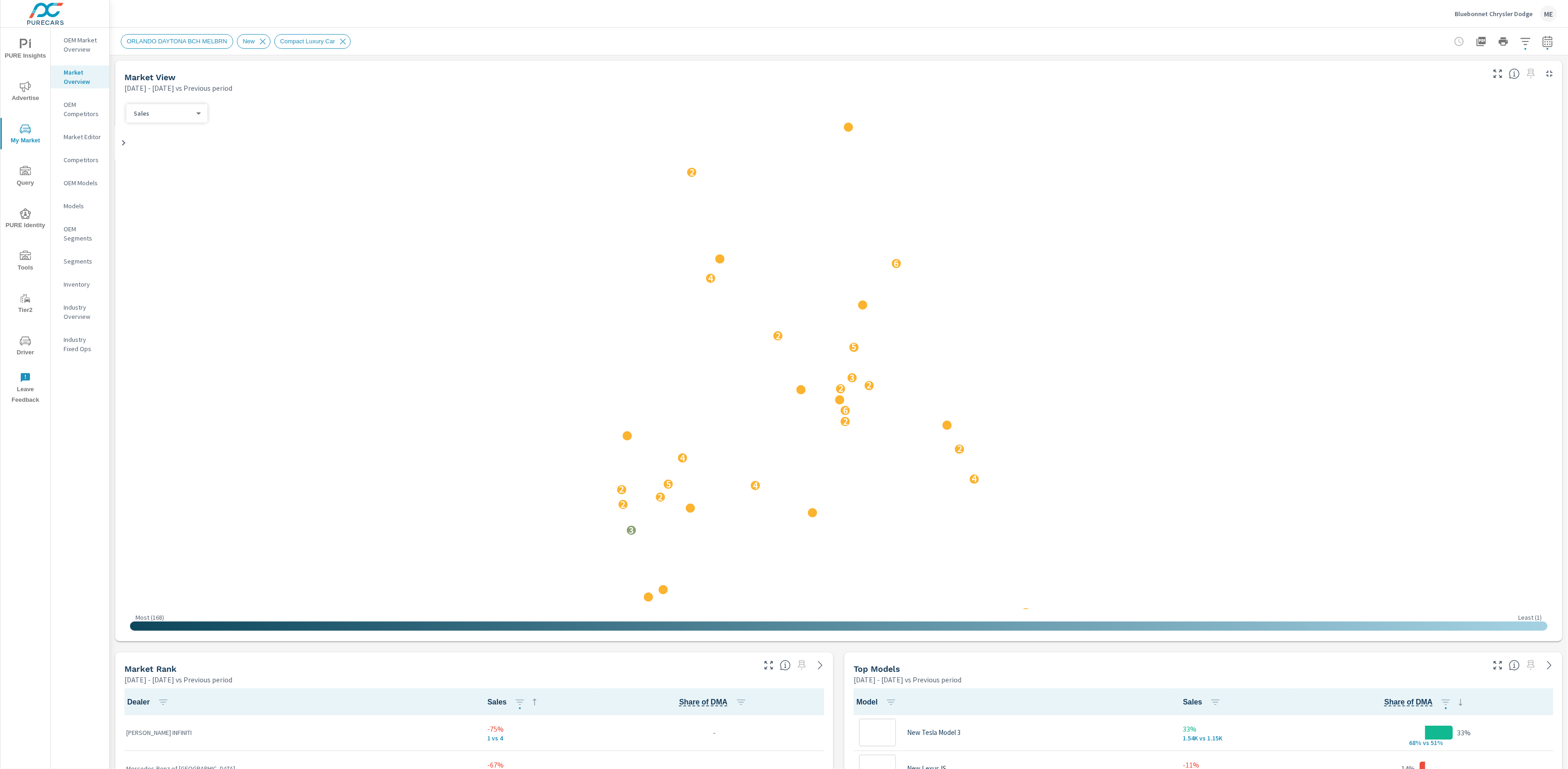
scroll to position [1, 0]
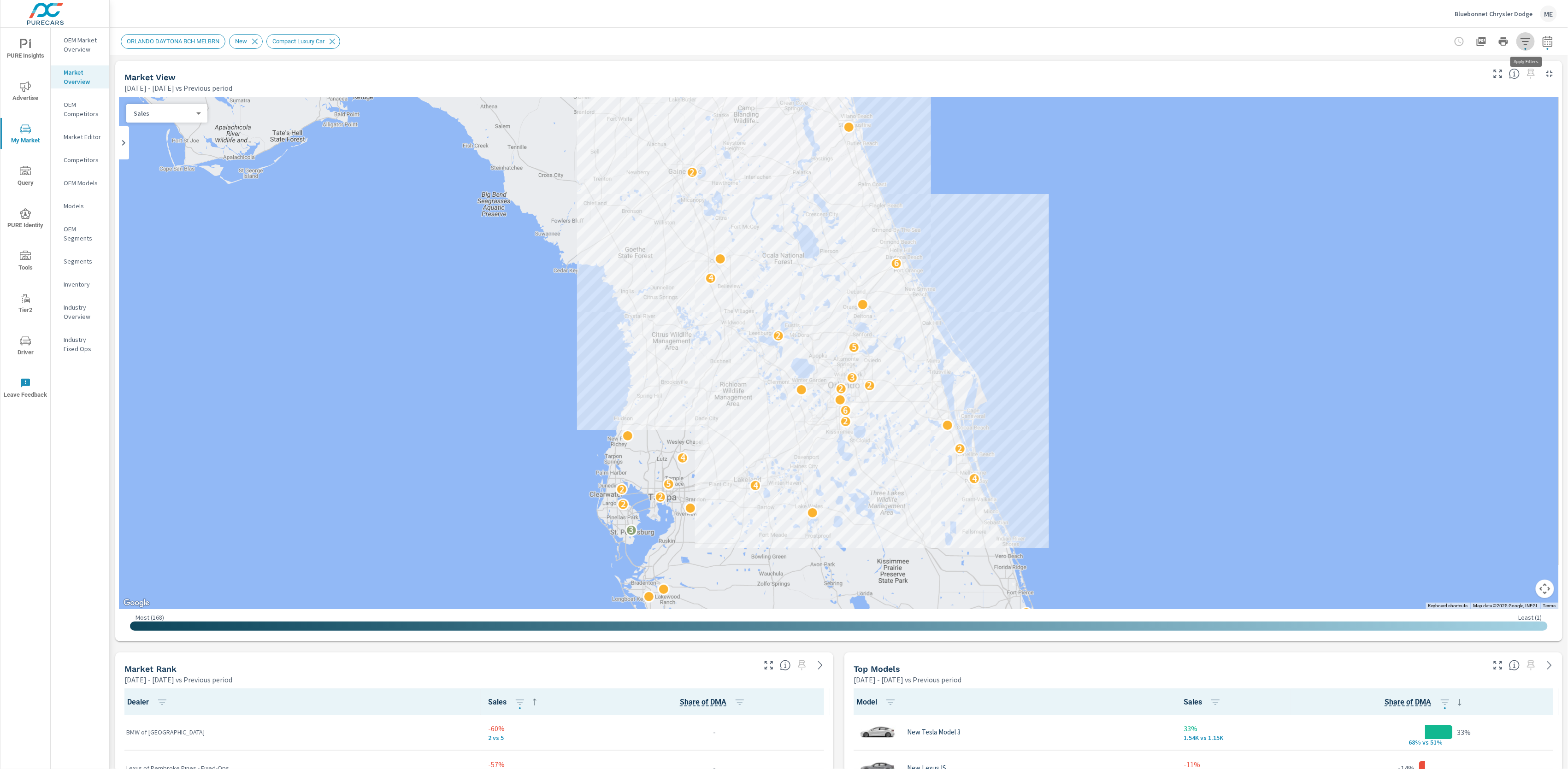
click at [1527, 38] on icon "button" at bounding box center [1525, 41] width 10 height 7
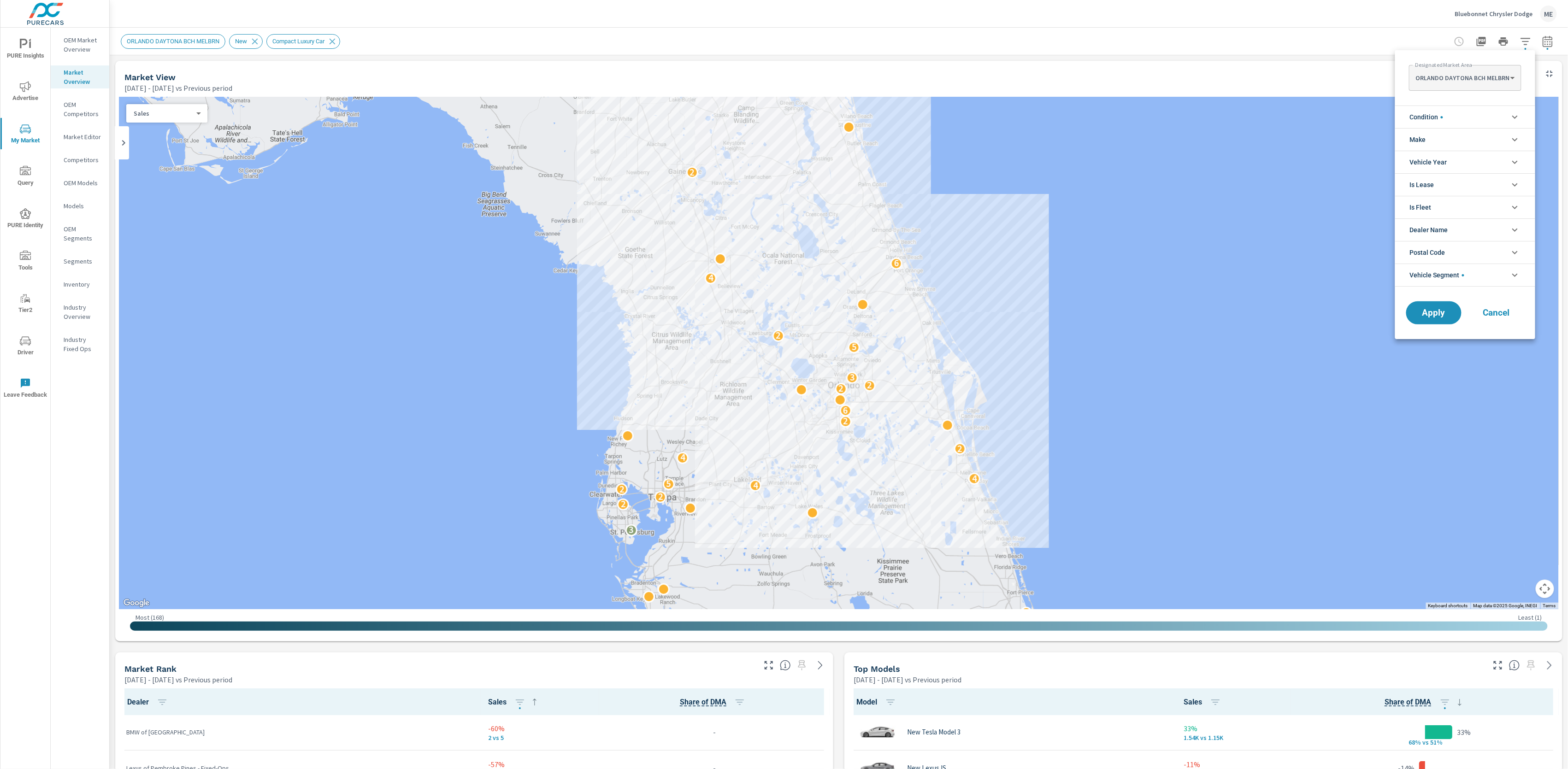
click at [1455, 282] on span "Vehicle Segment" at bounding box center [1437, 275] width 54 height 22
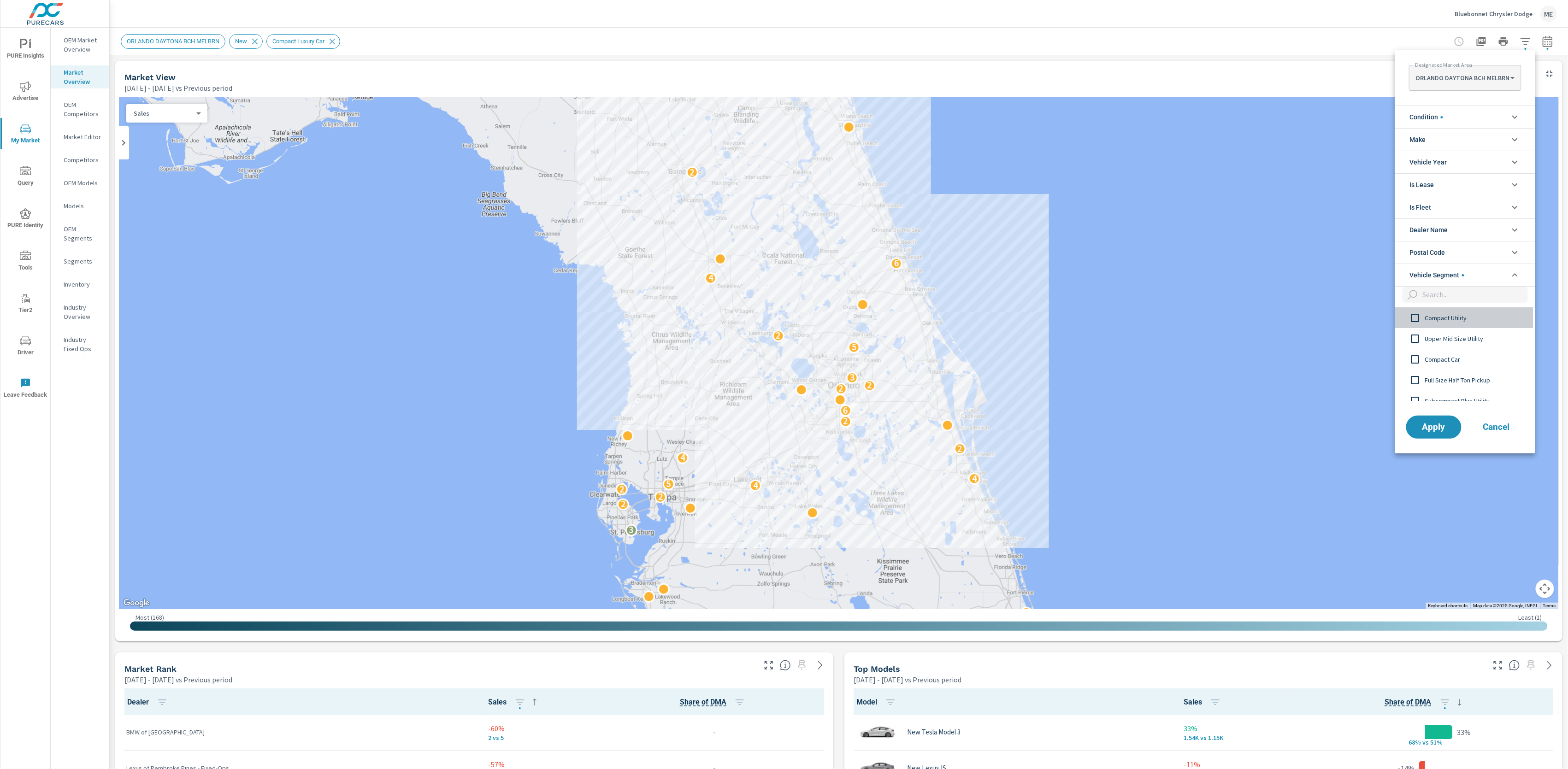
click at [1449, 319] on span "Compact Utility" at bounding box center [1475, 318] width 101 height 11
click at [1457, 325] on span "Compact Luxury Car" at bounding box center [1475, 327] width 101 height 11
click at [1429, 422] on button "Apply" at bounding box center [1434, 426] width 57 height 24
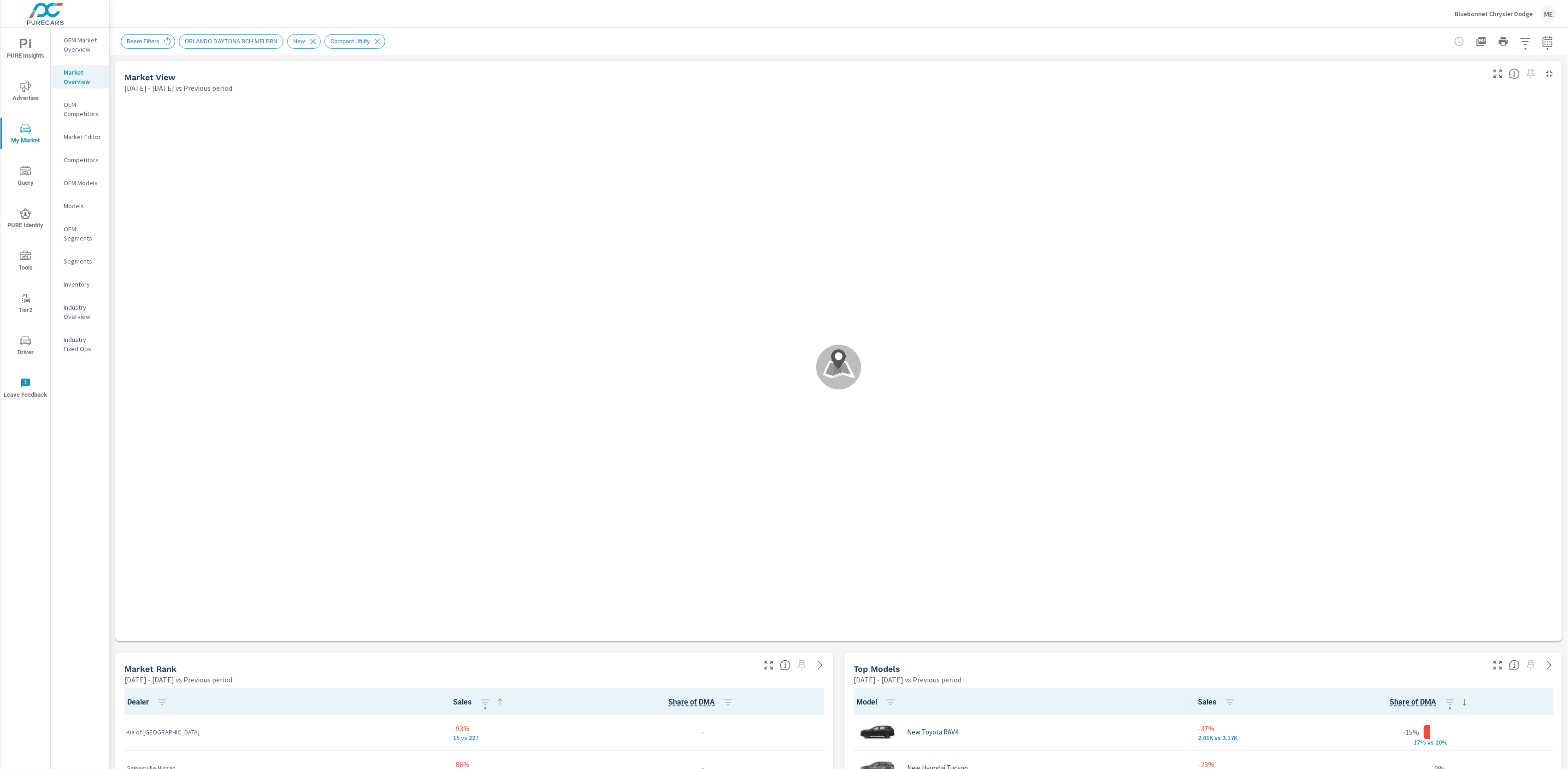
scroll to position [1, 0]
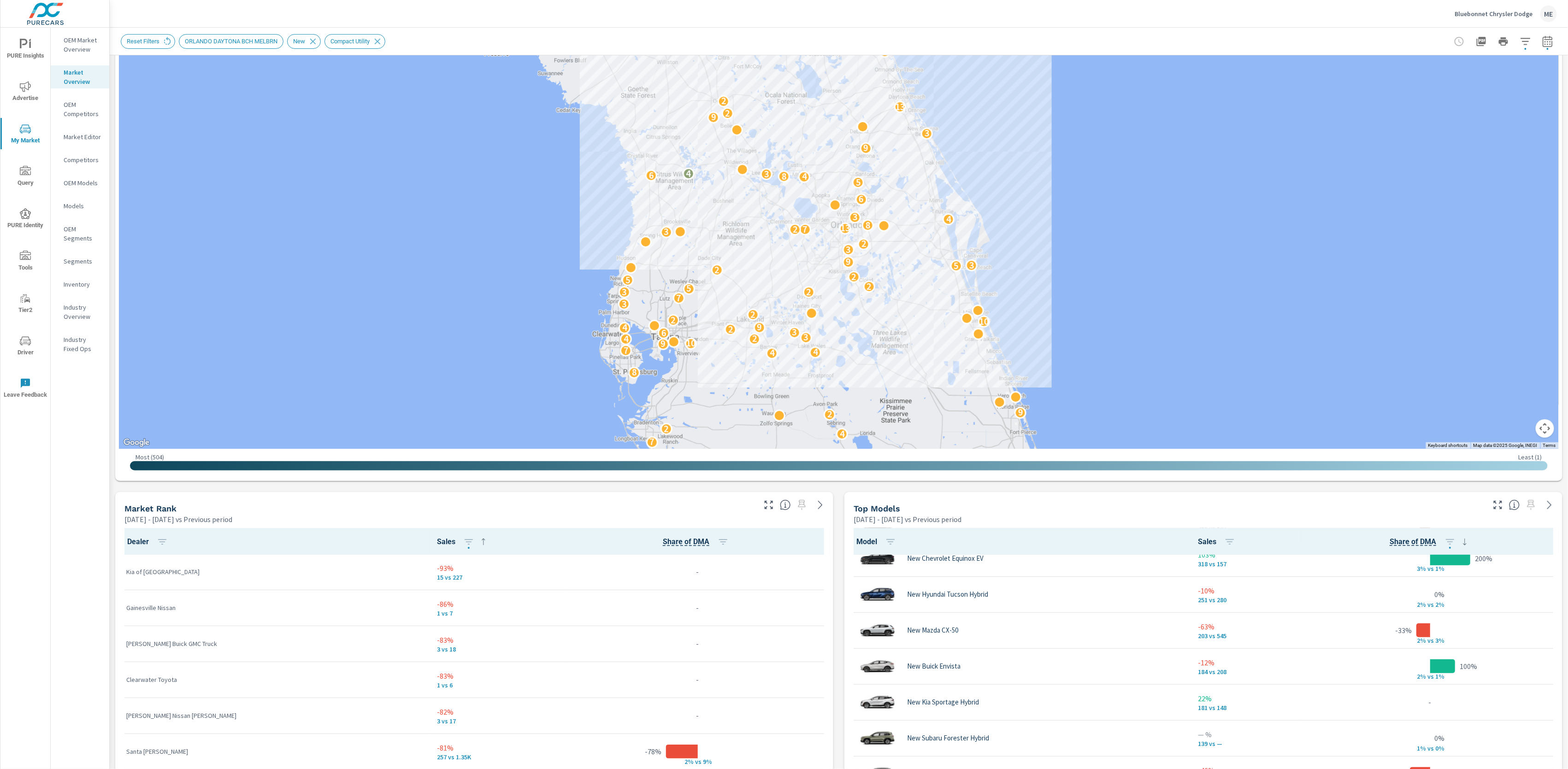
scroll to position [456, 0]
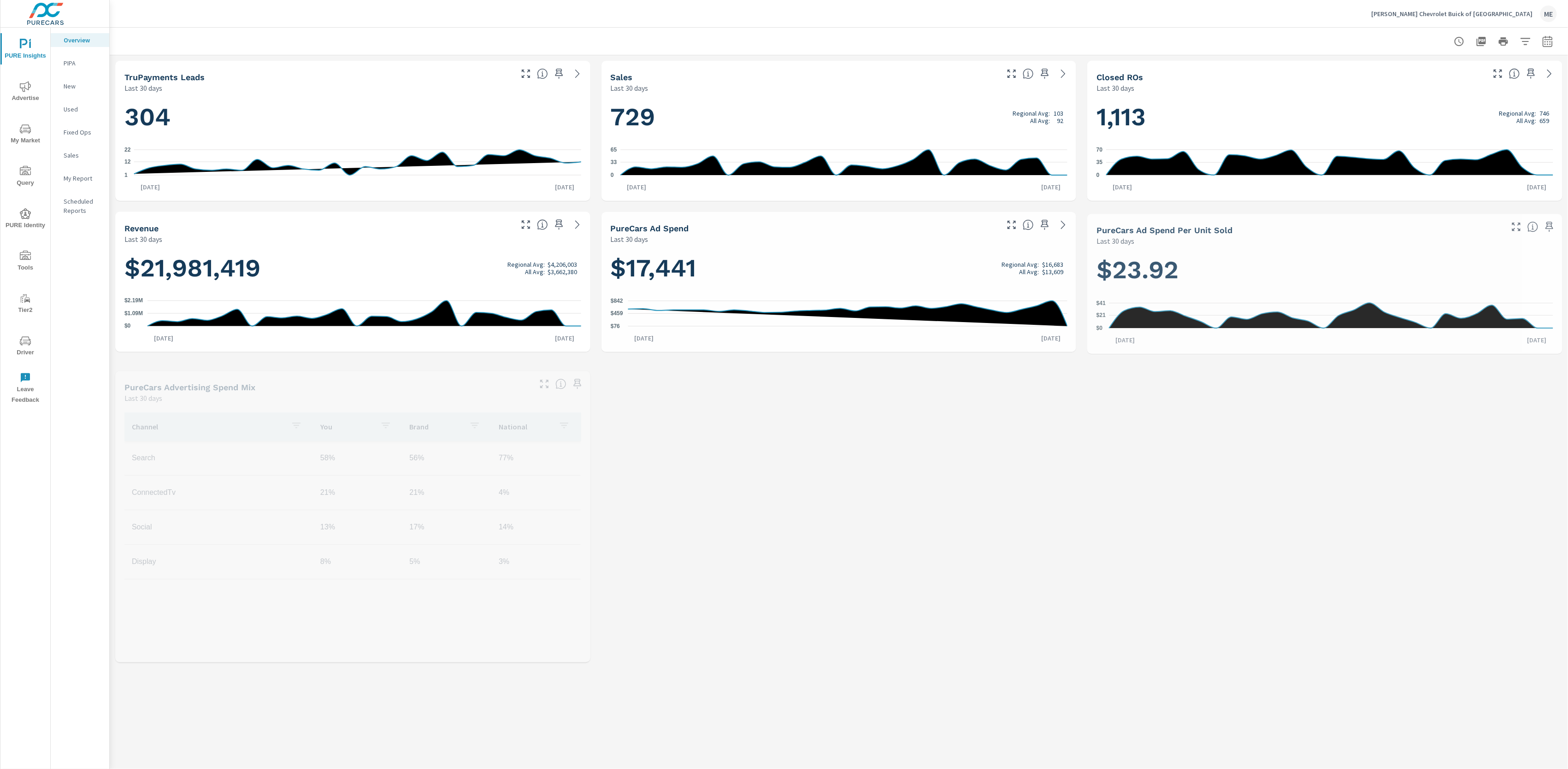
click at [39, 91] on span "Advertise" at bounding box center [25, 92] width 44 height 23
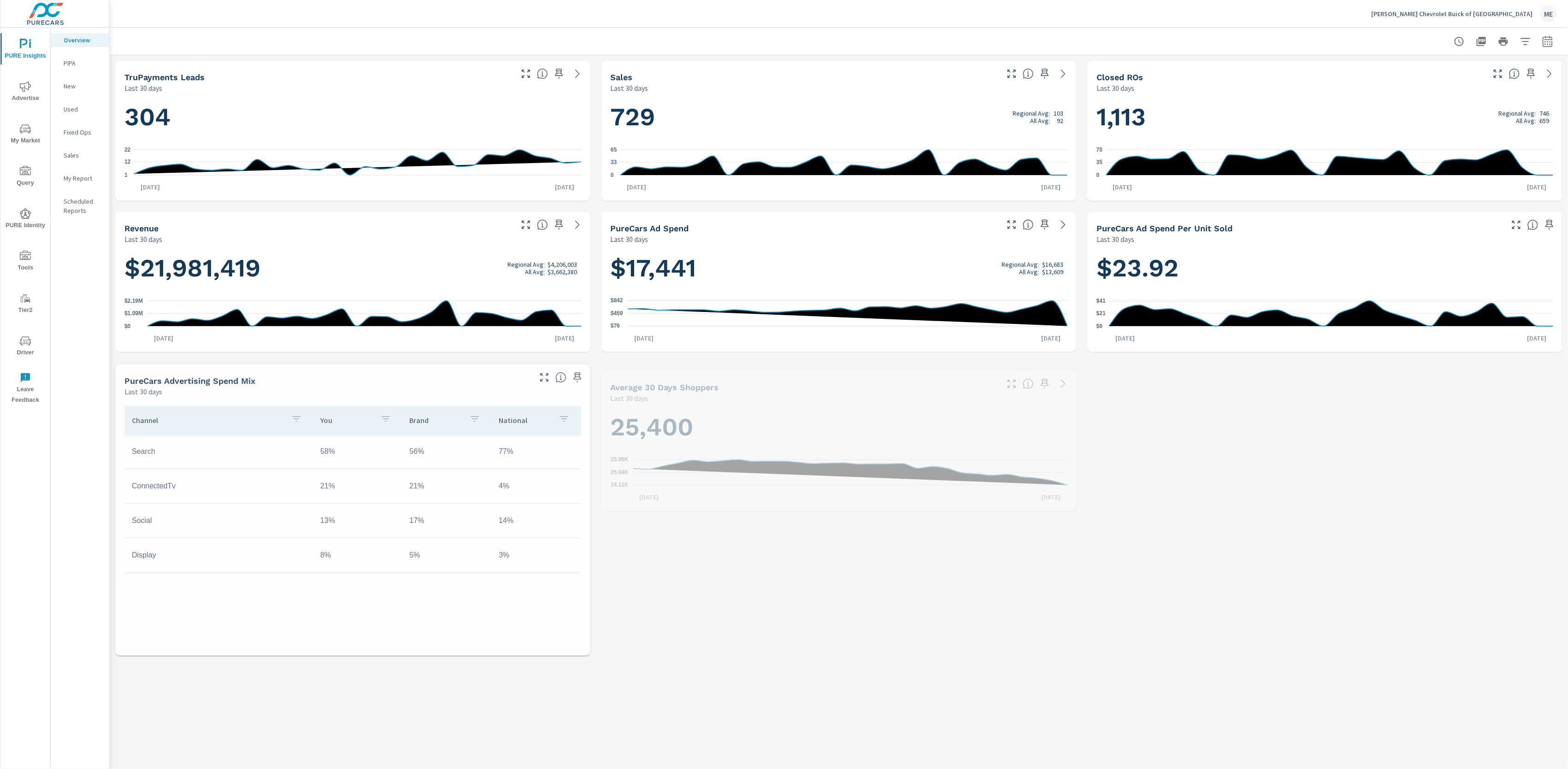
scroll to position [1, 0]
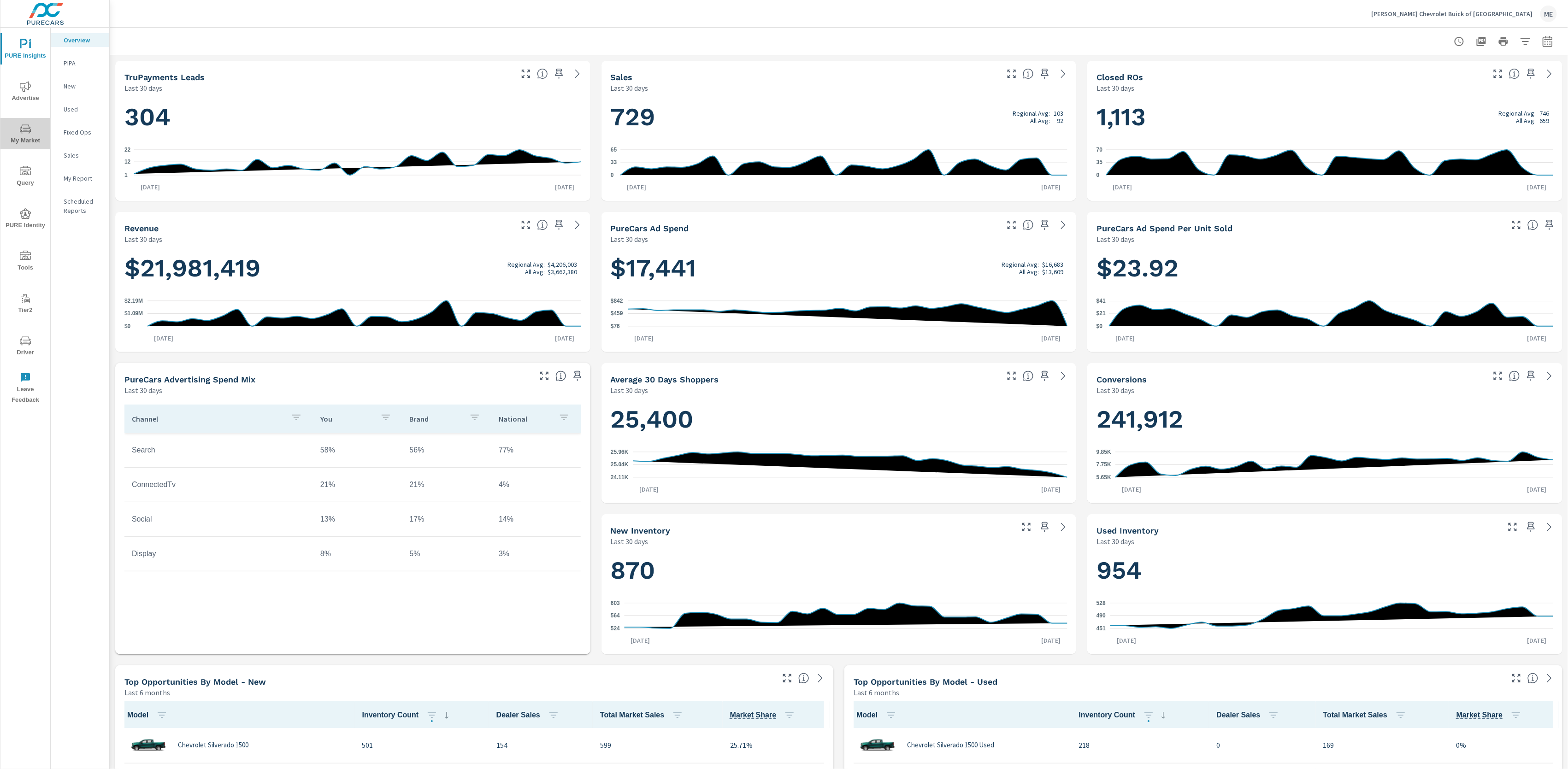
click at [26, 132] on icon "nav menu" at bounding box center [26, 129] width 11 height 11
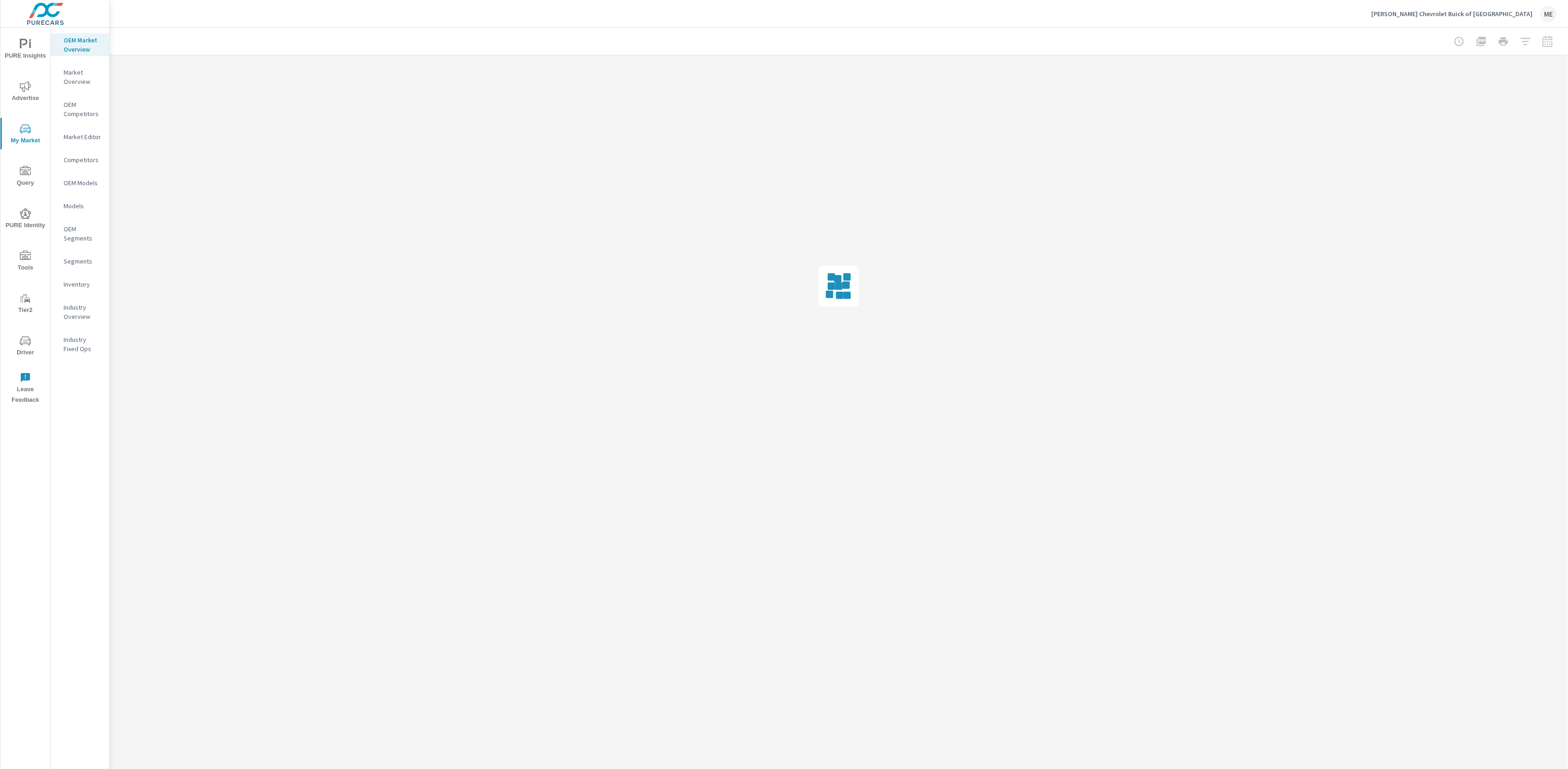
click at [77, 285] on p "Inventory" at bounding box center [82, 284] width 38 height 9
